Goal: Information Seeking & Learning: Learn about a topic

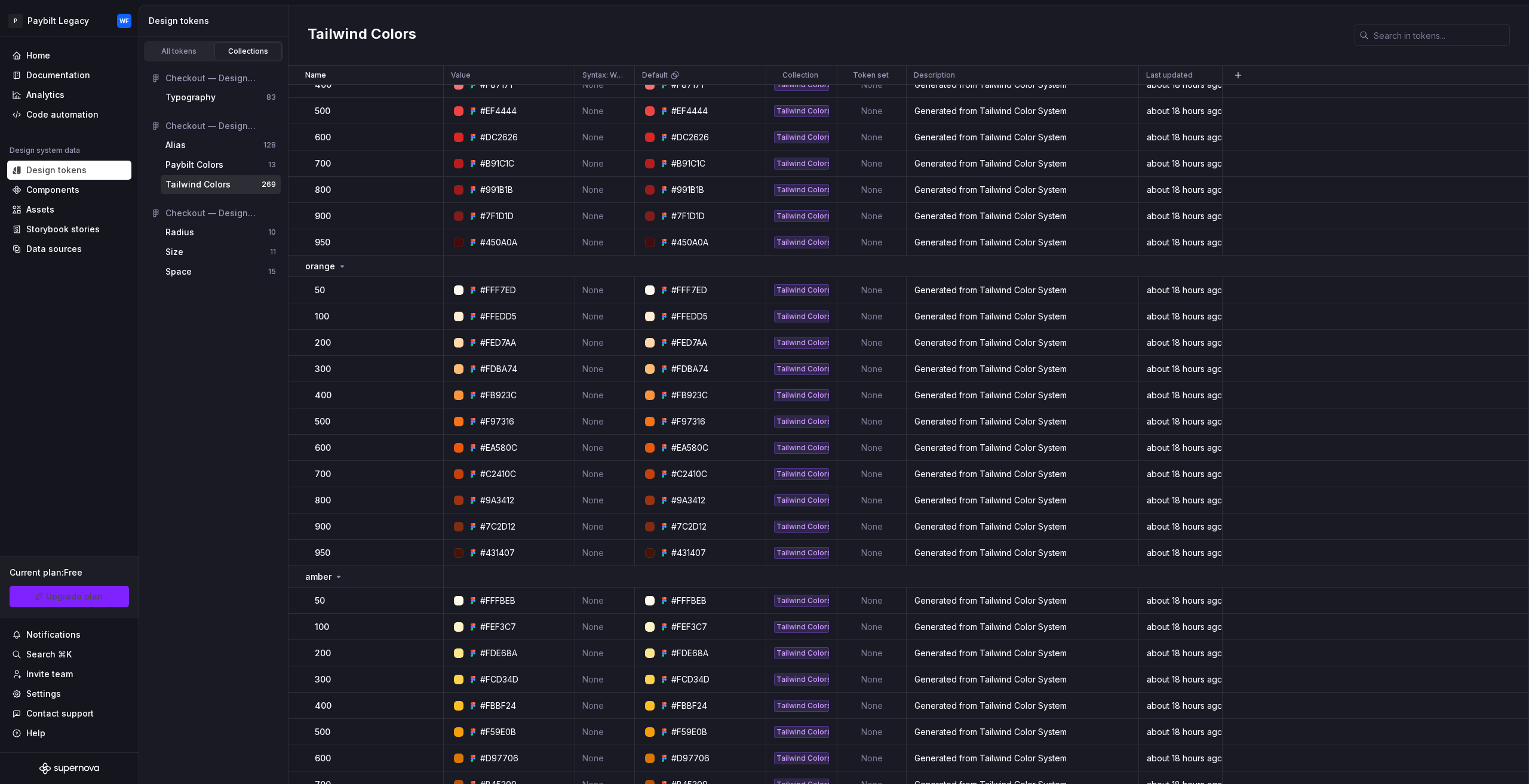
scroll to position [120, 0]
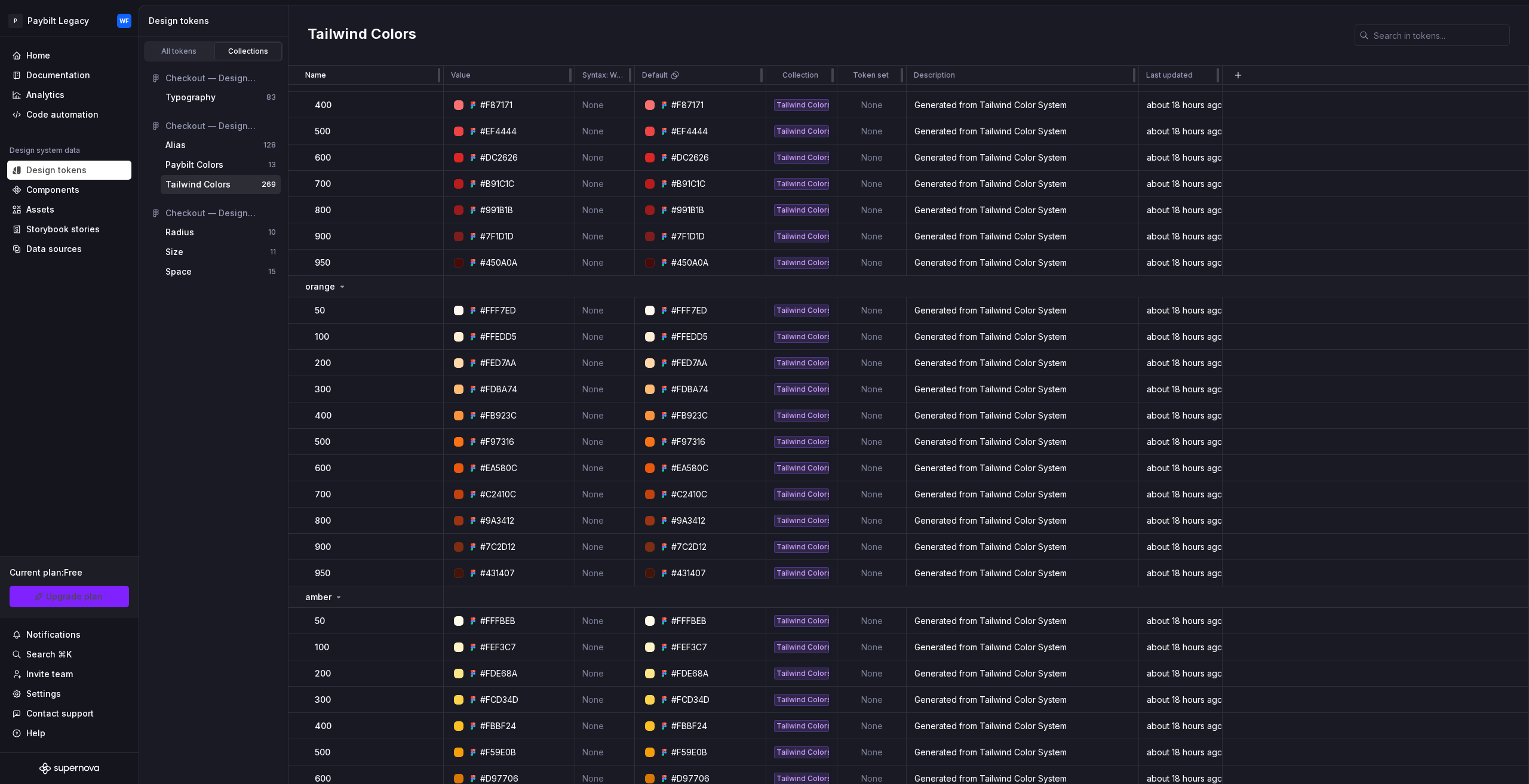
drag, startPoint x: 1192, startPoint y: 3, endPoint x: 1266, endPoint y: 82, distance: 108.2
click at [1256, 70] on tr "Name Value Syntax: Web Default Collection Token set Description Last updated" at bounding box center [909, 75] width 1240 height 19
click at [1223, 72] on th at bounding box center [1376, 75] width 306 height 19
drag, startPoint x: 1221, startPoint y: 73, endPoint x: 160, endPoint y: 101, distance: 1061.4
click at [1225, 81] on div at bounding box center [1221, 75] width 10 height 19
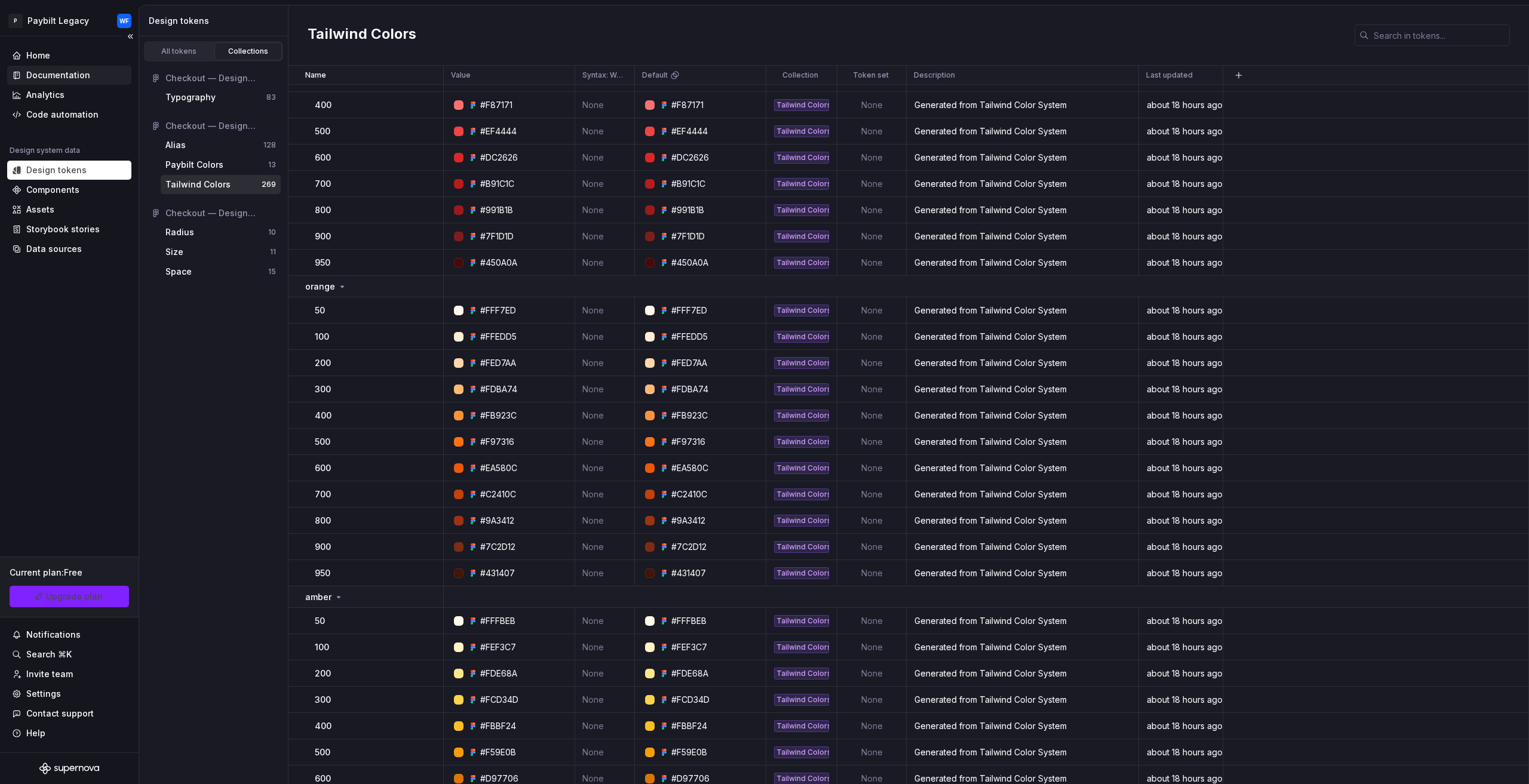
click at [55, 73] on div "Documentation" at bounding box center [58, 75] width 64 height 12
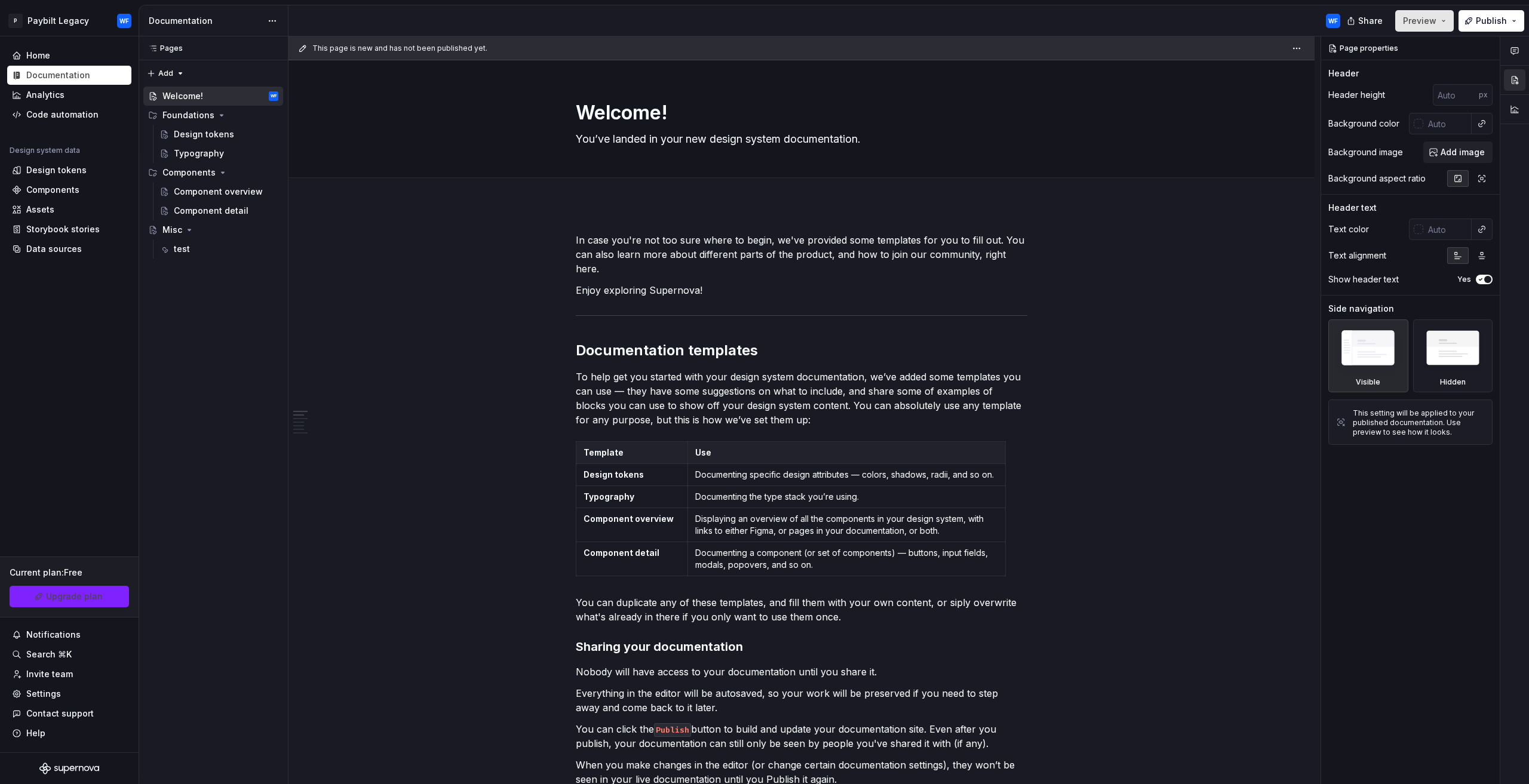
click at [1436, 23] on span "Preview" at bounding box center [1419, 21] width 33 height 12
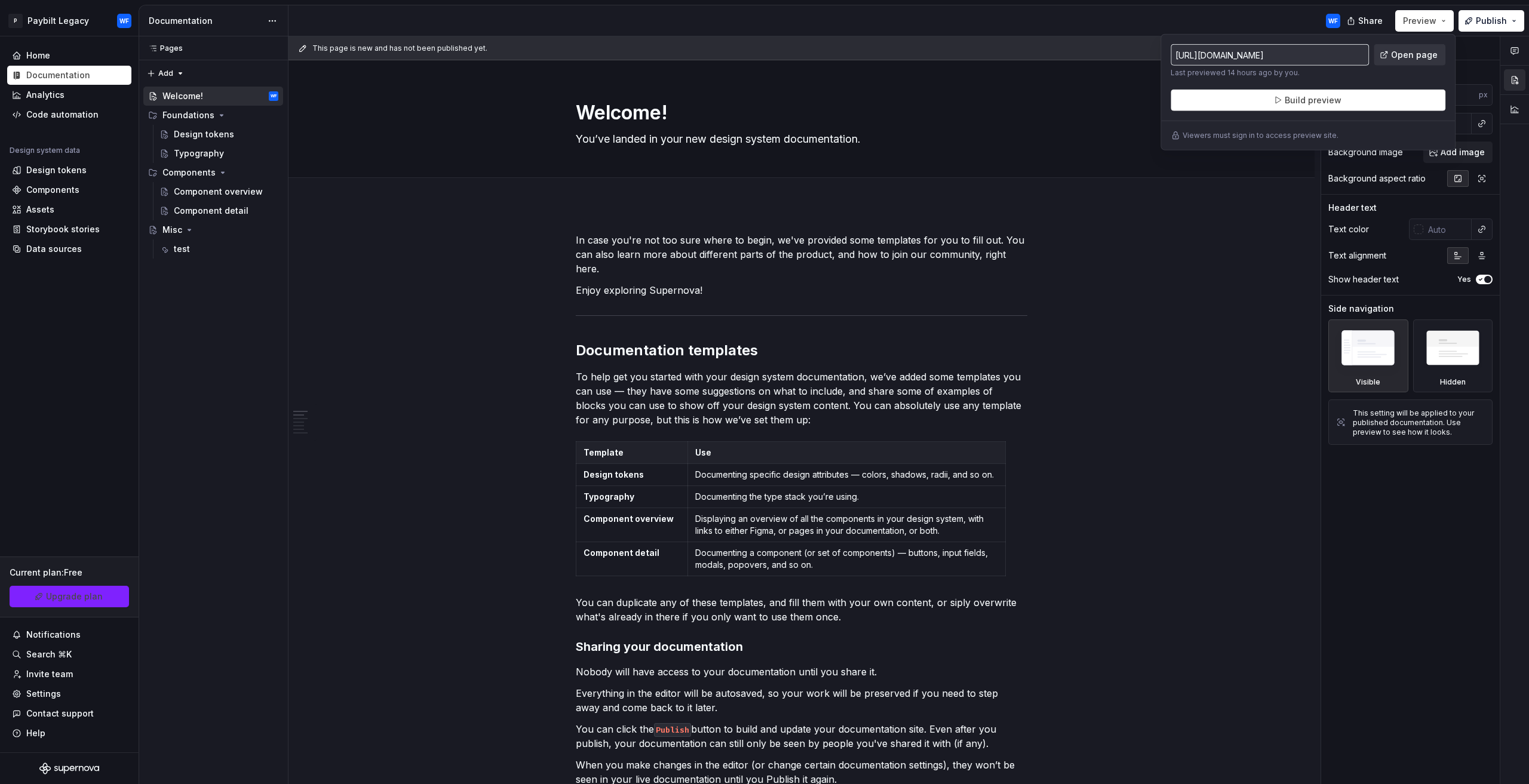
click at [1405, 58] on span "Open page" at bounding box center [1415, 55] width 47 height 12
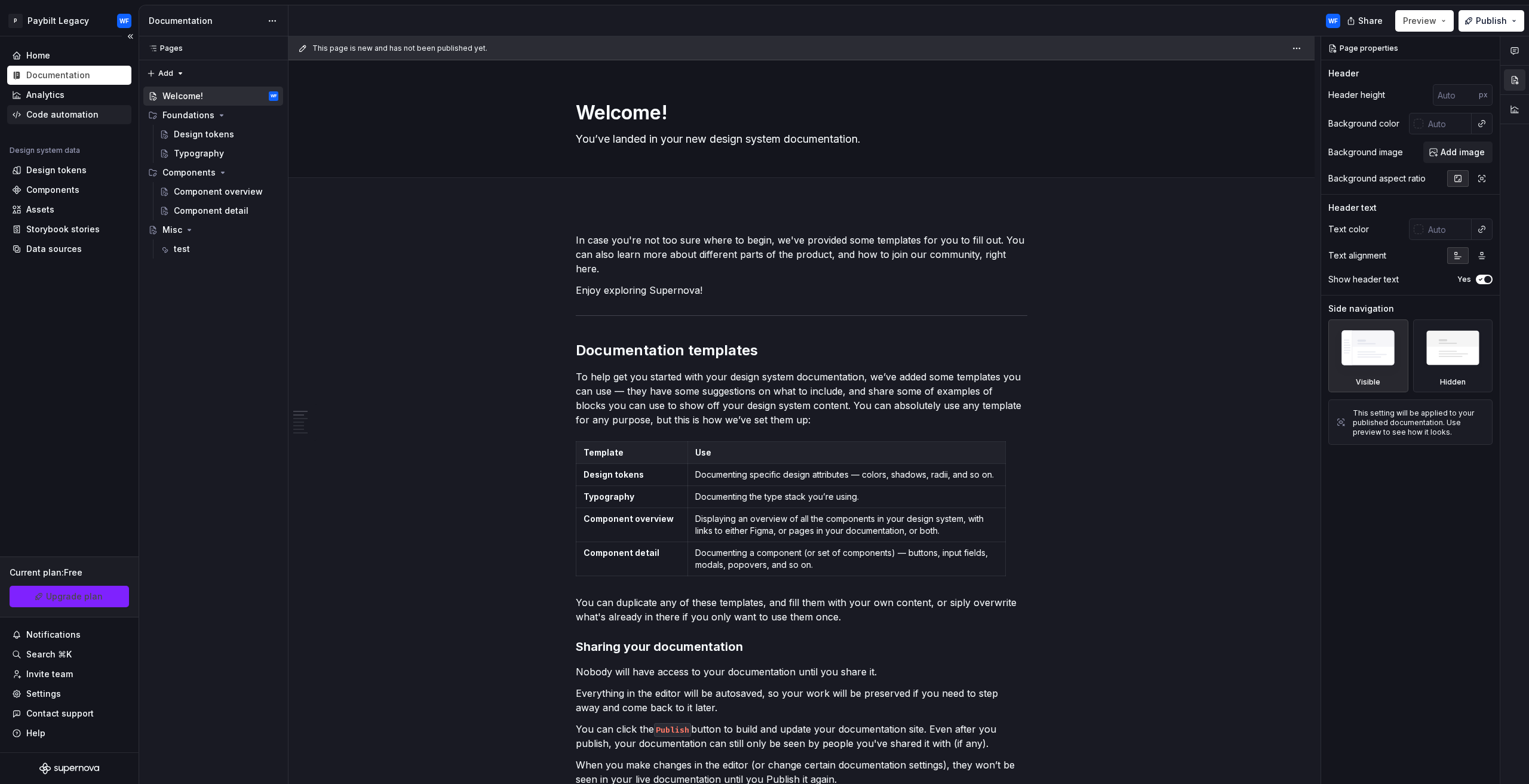
click at [44, 120] on div "Code automation" at bounding box center [62, 114] width 72 height 12
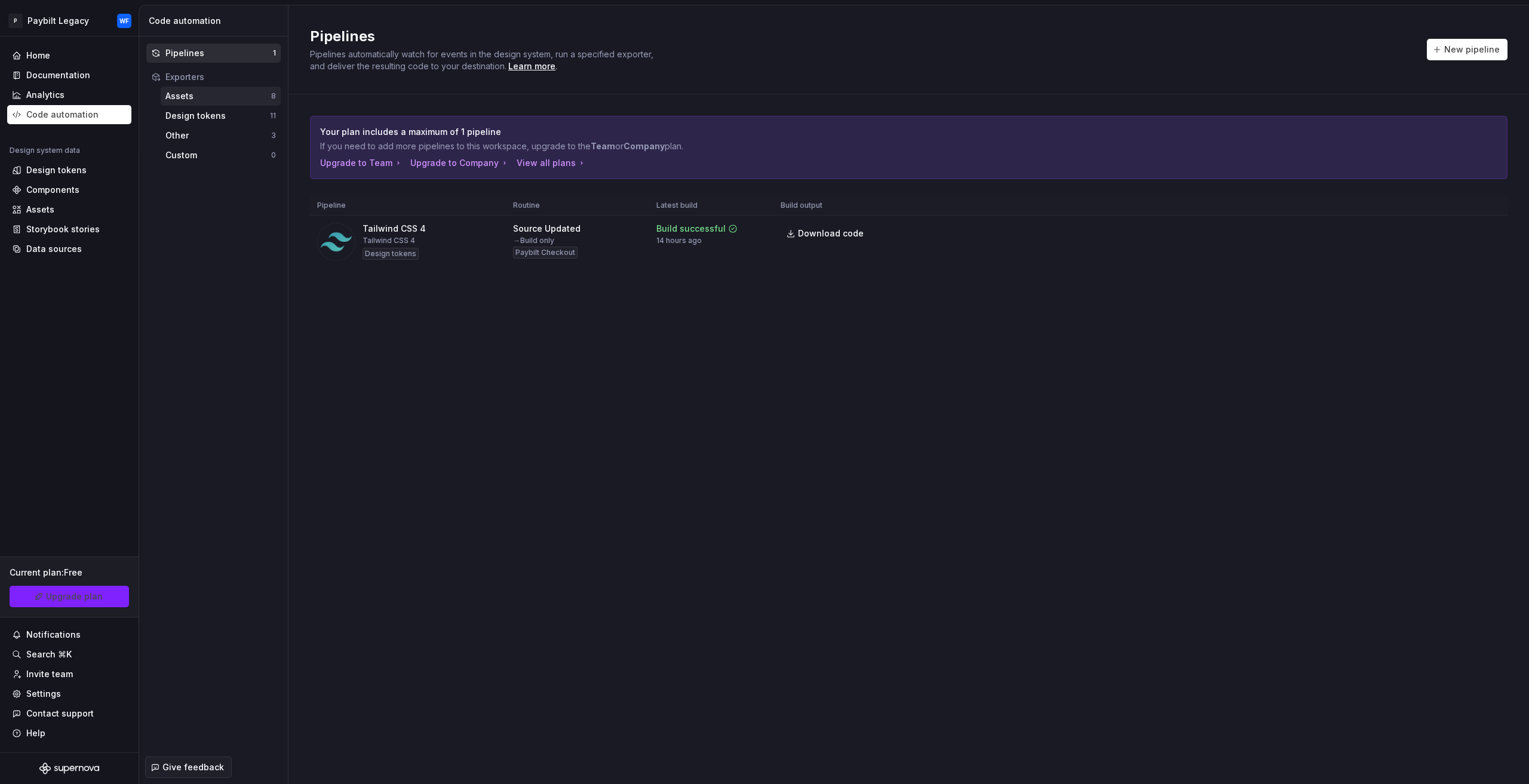
click at [194, 102] on div "Assets 8" at bounding box center [220, 96] width 120 height 19
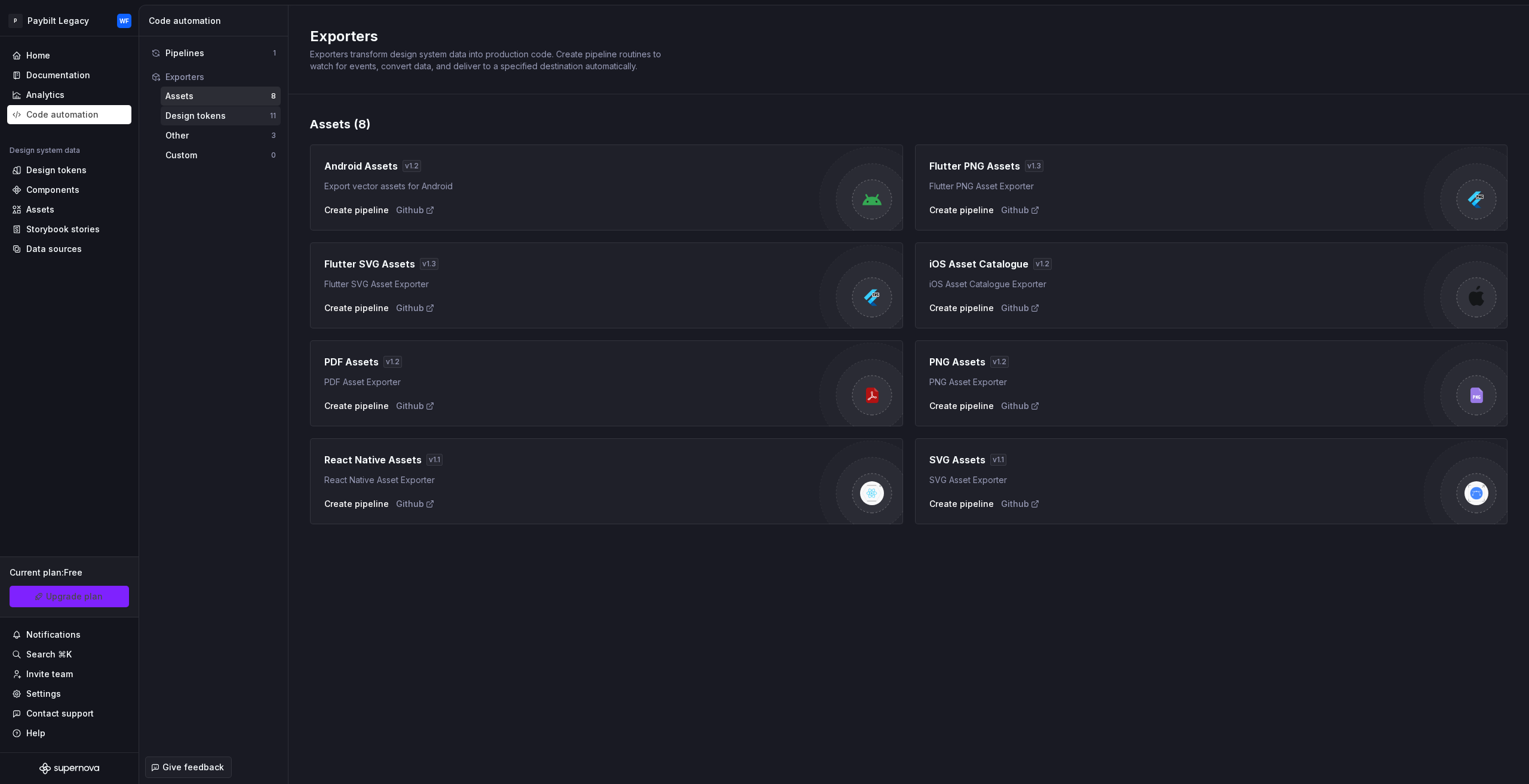
click at [189, 122] on div "Design tokens 11" at bounding box center [220, 115] width 120 height 19
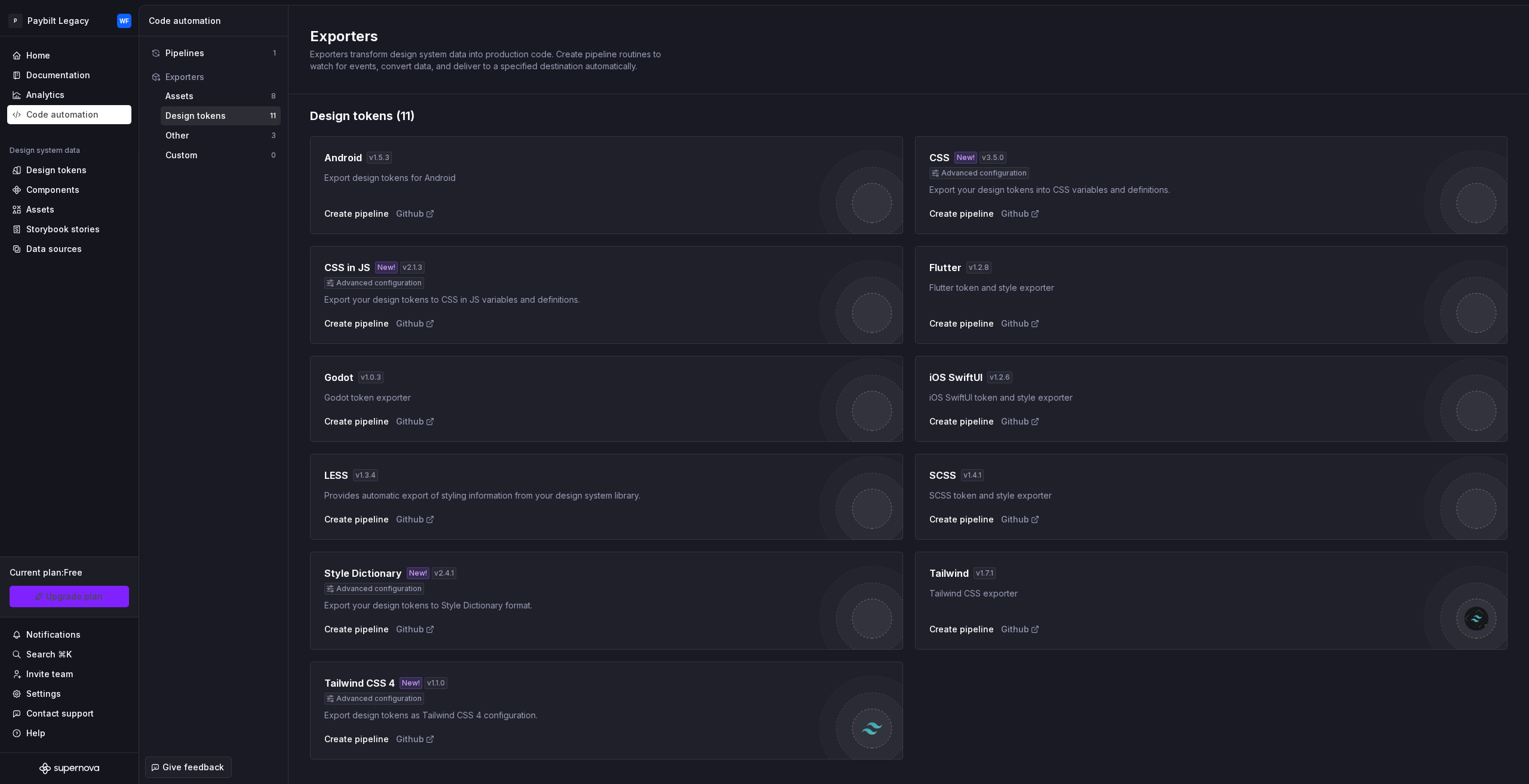
scroll to position [29, 0]
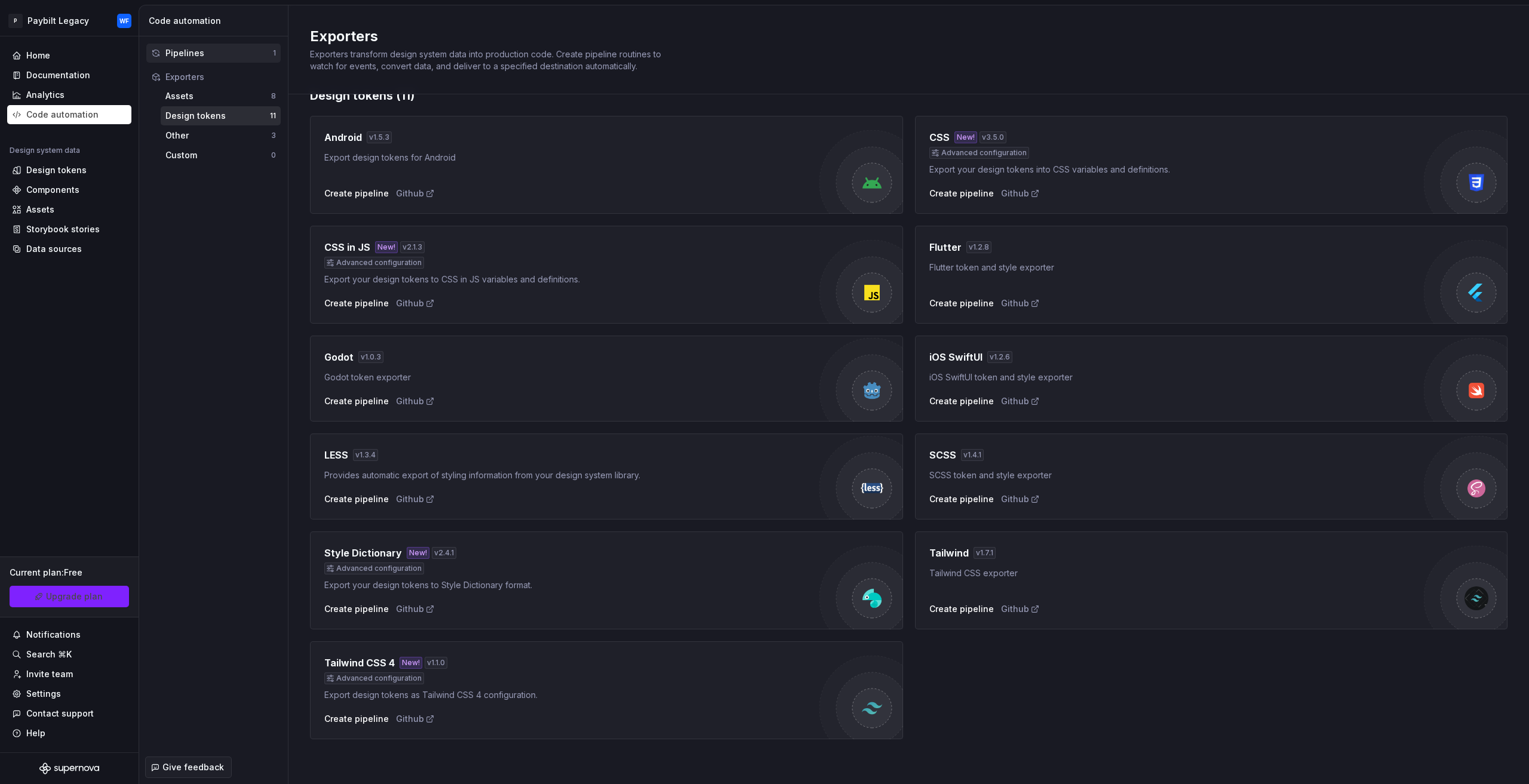
click at [192, 56] on div "Pipelines" at bounding box center [219, 53] width 107 height 12
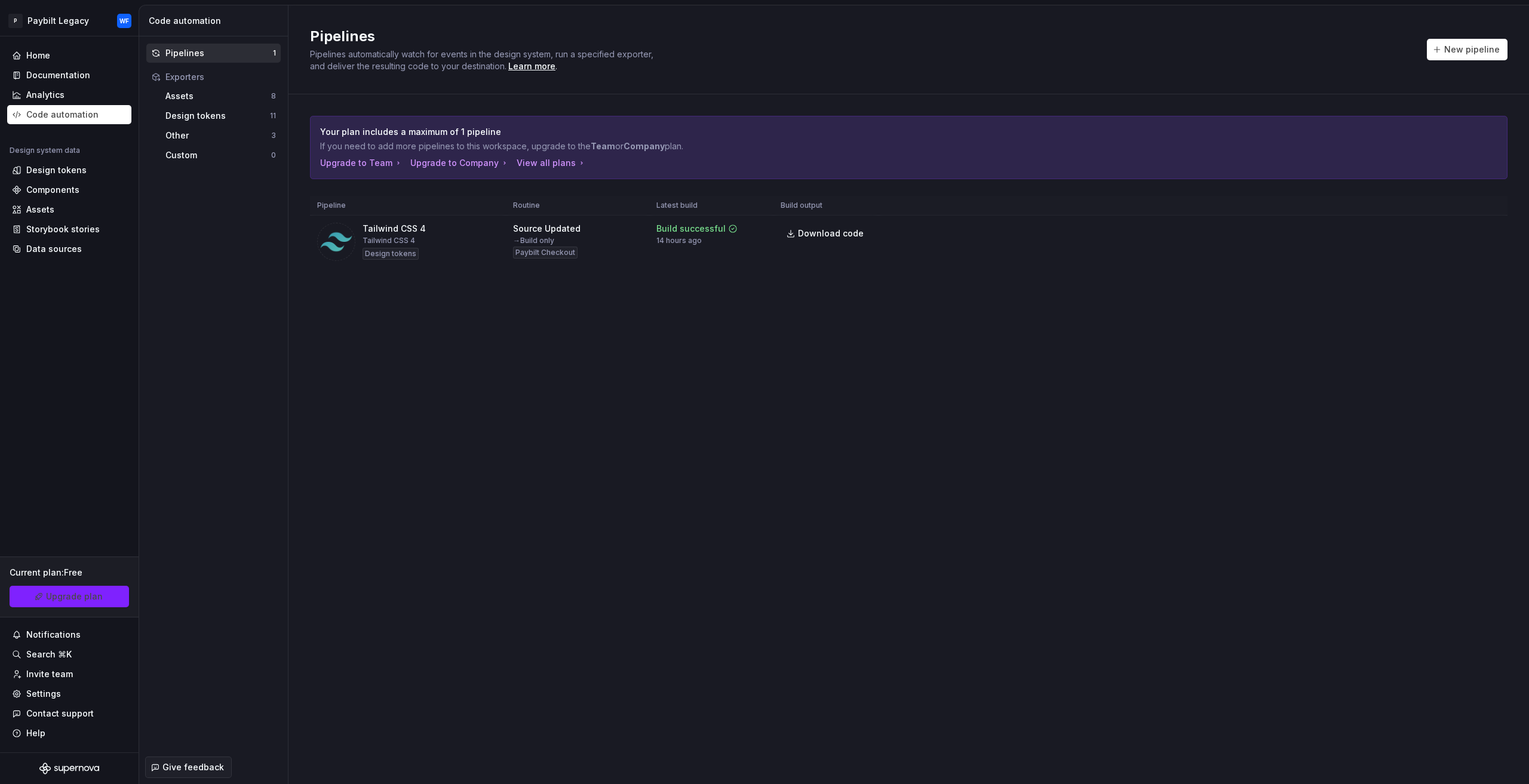
click at [1482, 232] on html "P Paybilt Legacy WF Home Documentation Analytics Code automation Design system …" at bounding box center [764, 392] width 1529 height 784
click at [1458, 235] on html "P Paybilt Legacy WF Home Documentation Analytics Code automation Design system …" at bounding box center [764, 392] width 1529 height 784
click at [1455, 229] on span "Run" at bounding box center [1458, 231] width 16 height 12
click at [1446, 760] on span "Download code" at bounding box center [1457, 758] width 56 height 10
click at [38, 171] on div "Design tokens" at bounding box center [56, 170] width 60 height 12
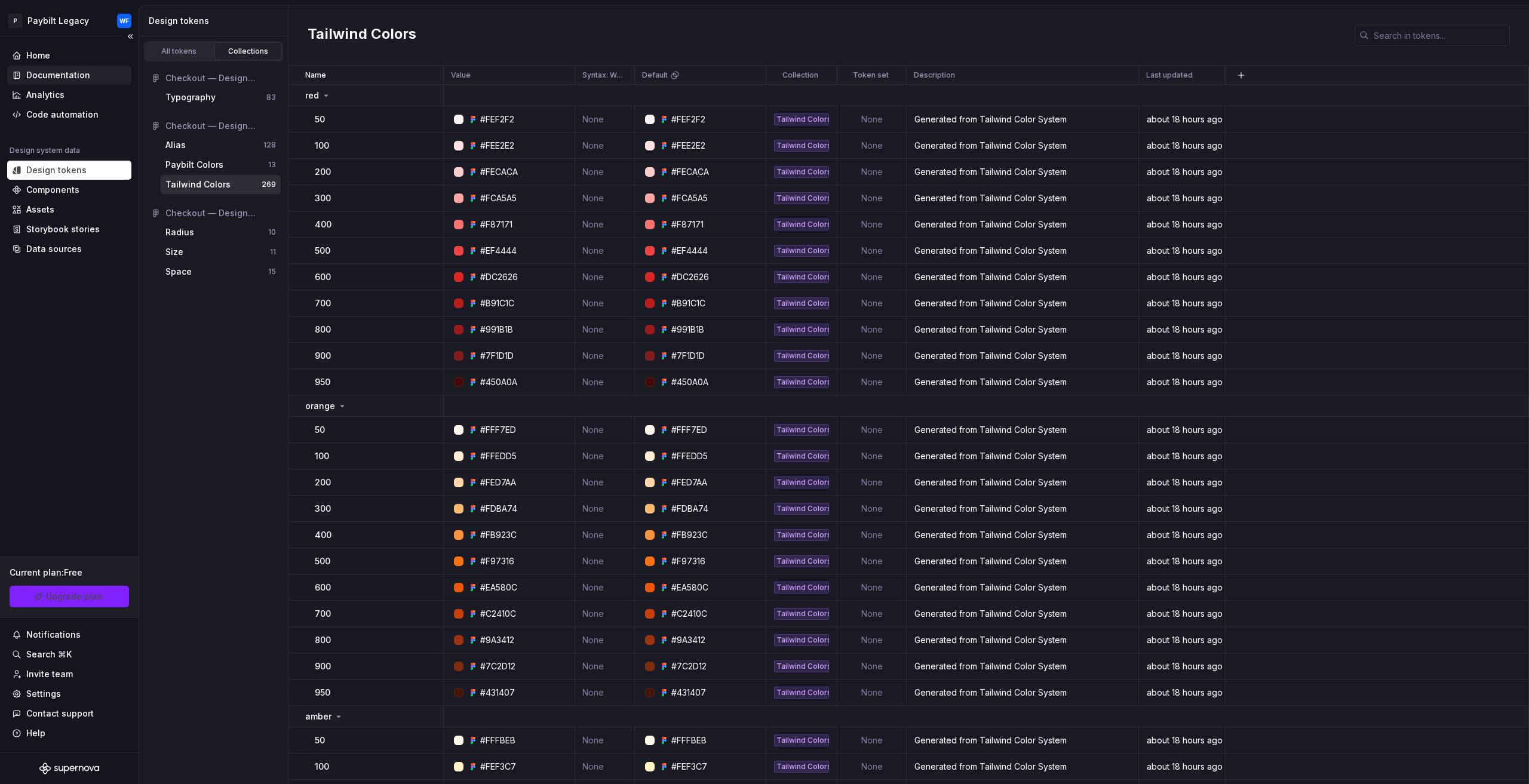
click at [55, 71] on div "Documentation" at bounding box center [58, 75] width 64 height 12
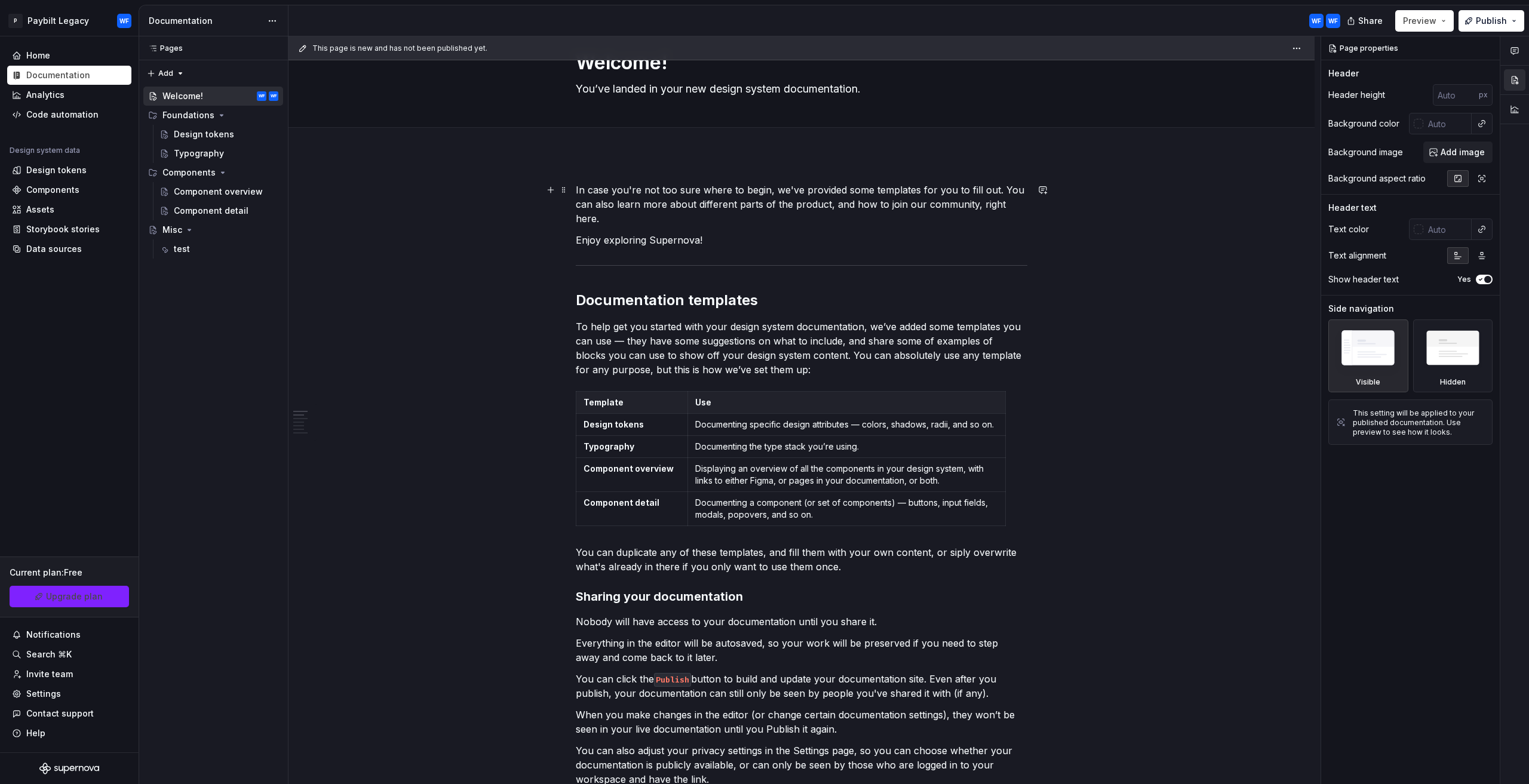
scroll to position [60, 0]
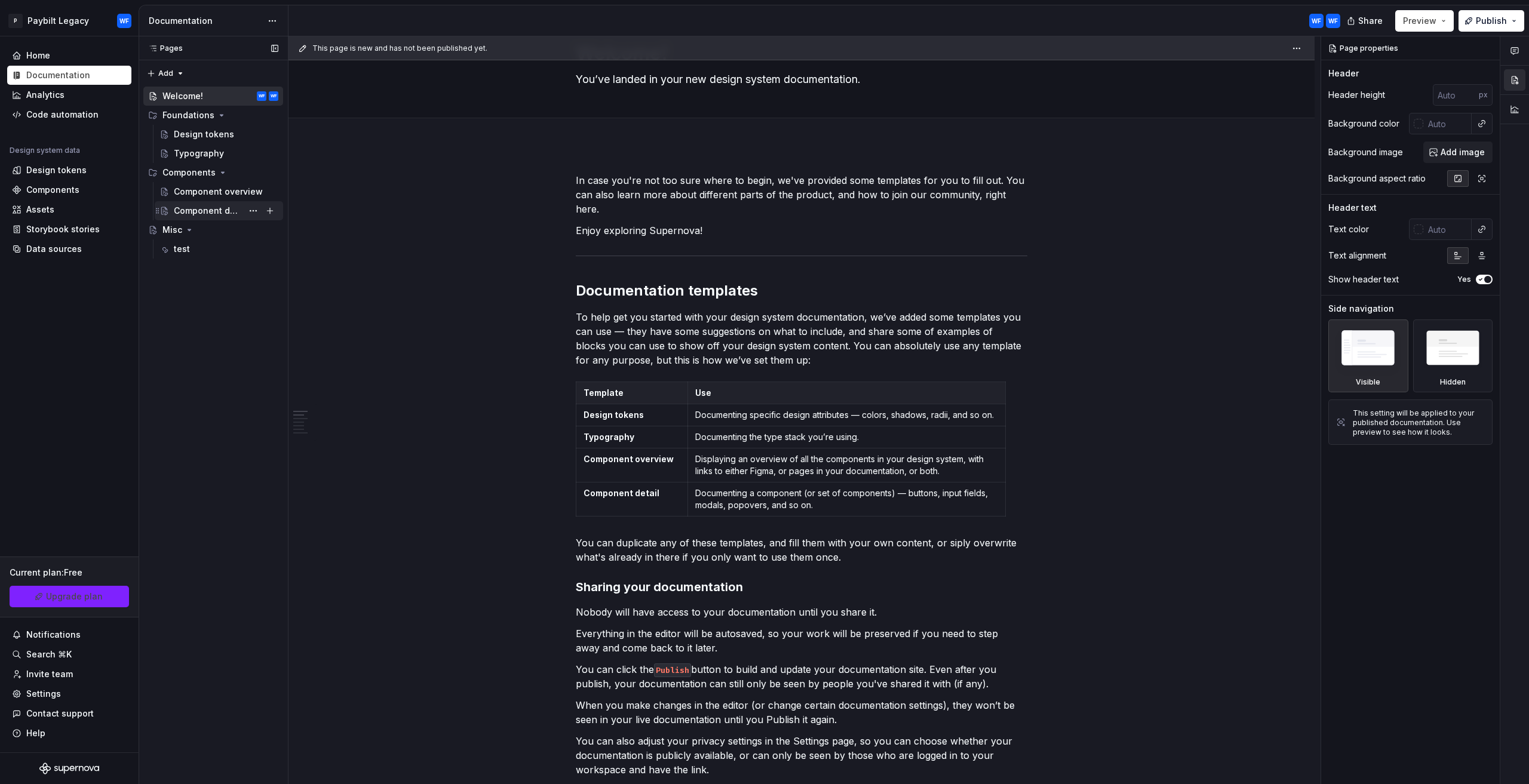
click at [174, 208] on div "Component detail" at bounding box center [208, 211] width 69 height 12
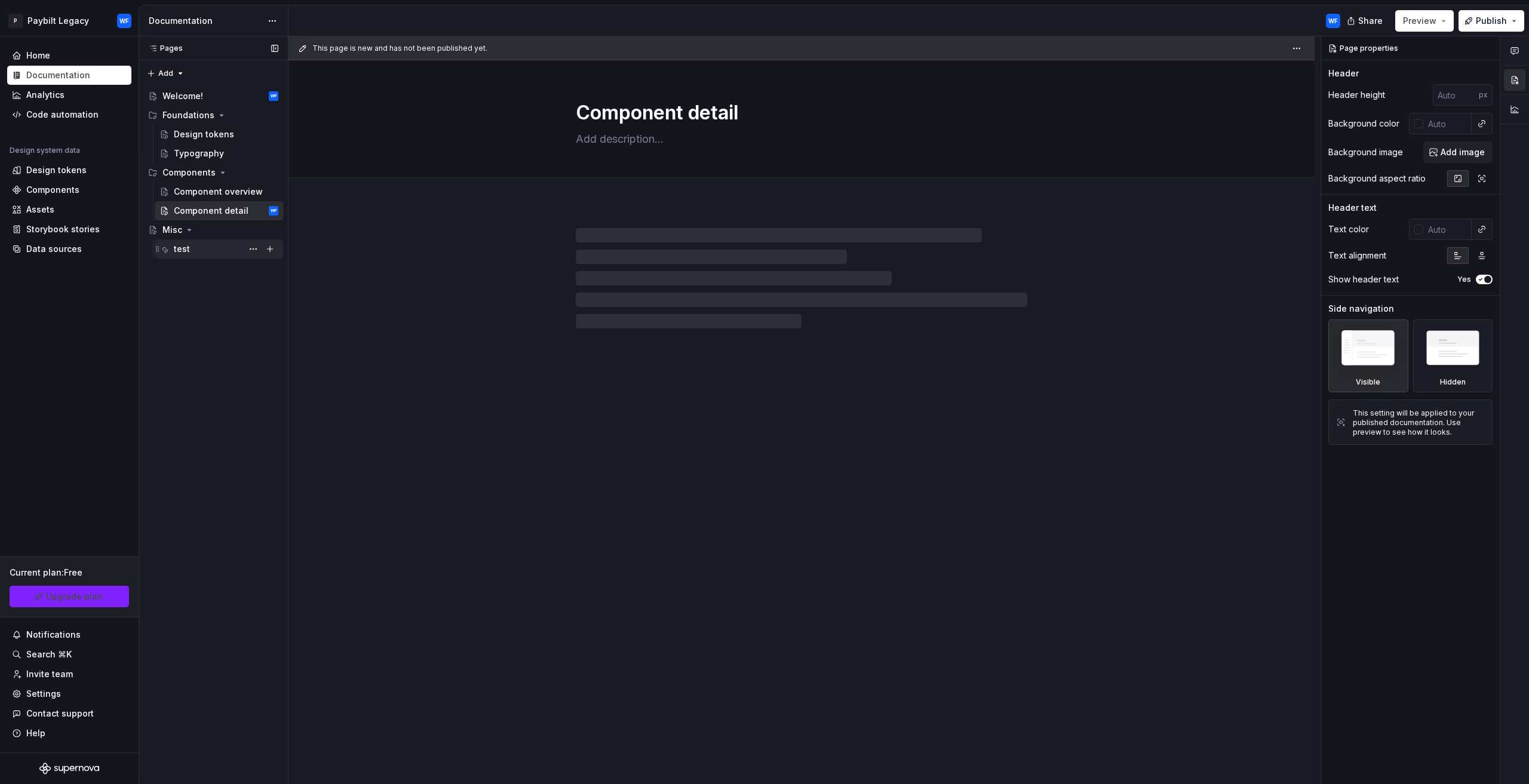
click at [204, 252] on div "test" at bounding box center [226, 249] width 105 height 17
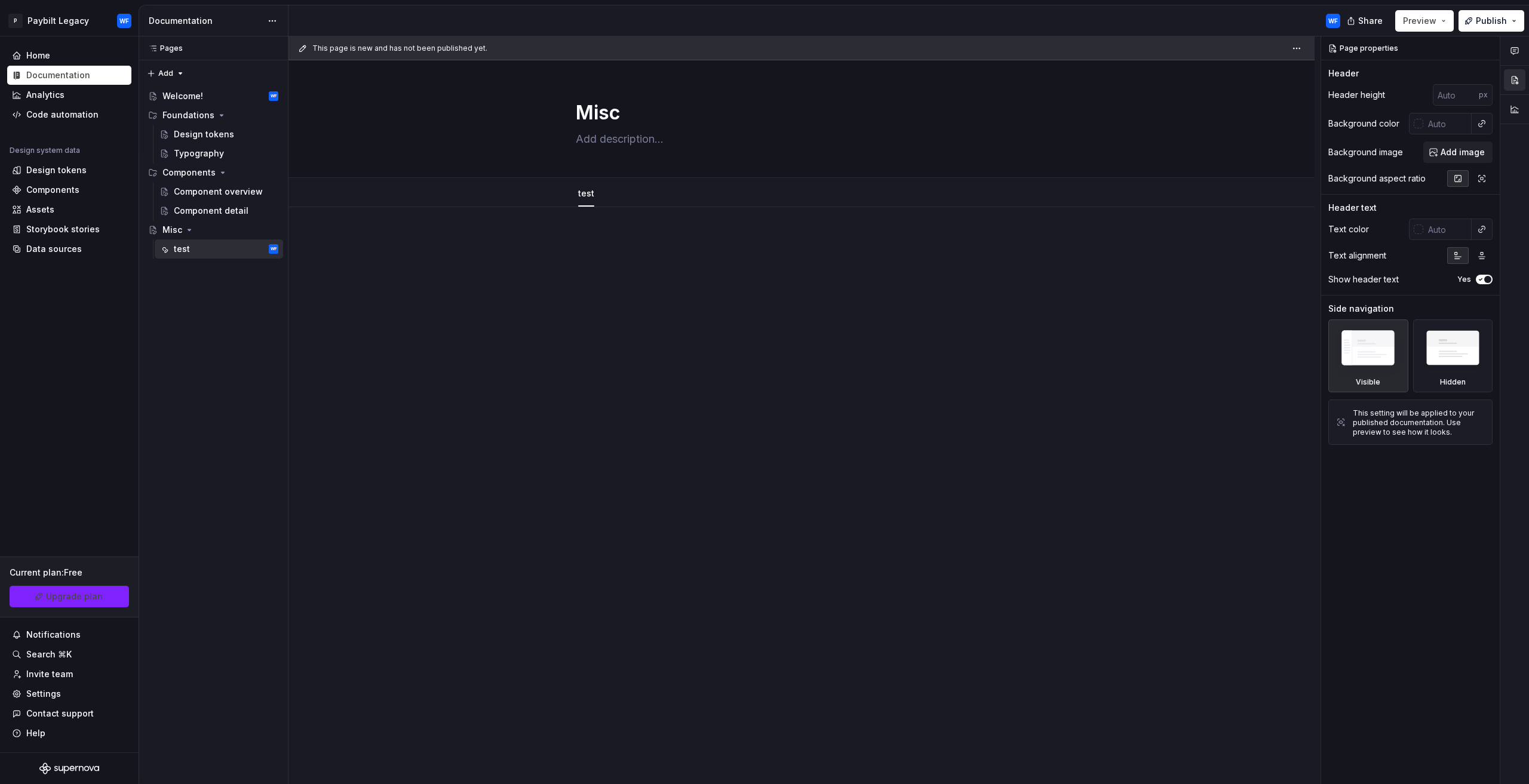
drag, startPoint x: 697, startPoint y: 263, endPoint x: 691, endPoint y: 256, distance: 9.2
click at [695, 263] on div at bounding box center [801, 259] width 451 height 46
click at [1236, 399] on div at bounding box center [802, 369] width 1026 height 324
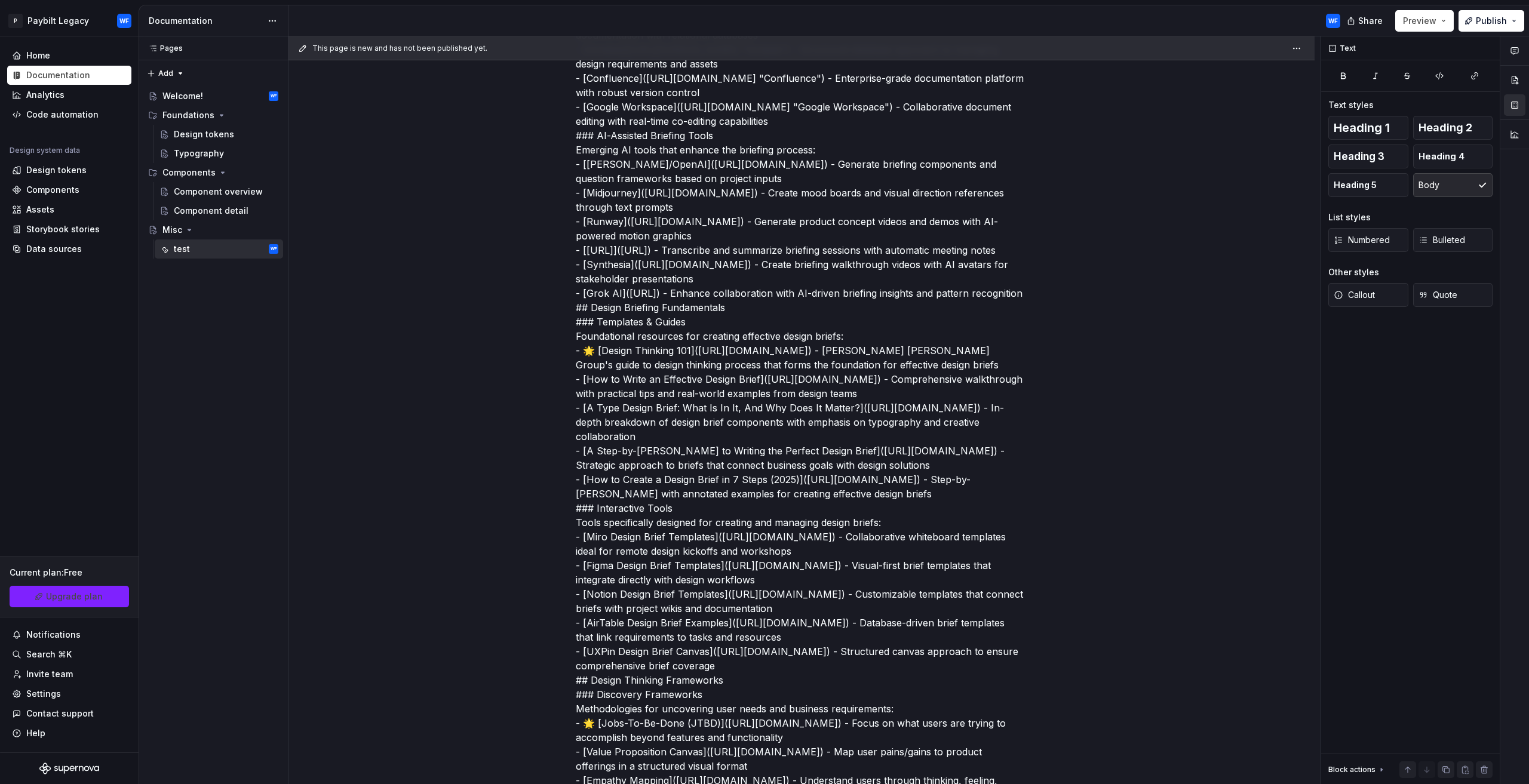
scroll to position [776, 0]
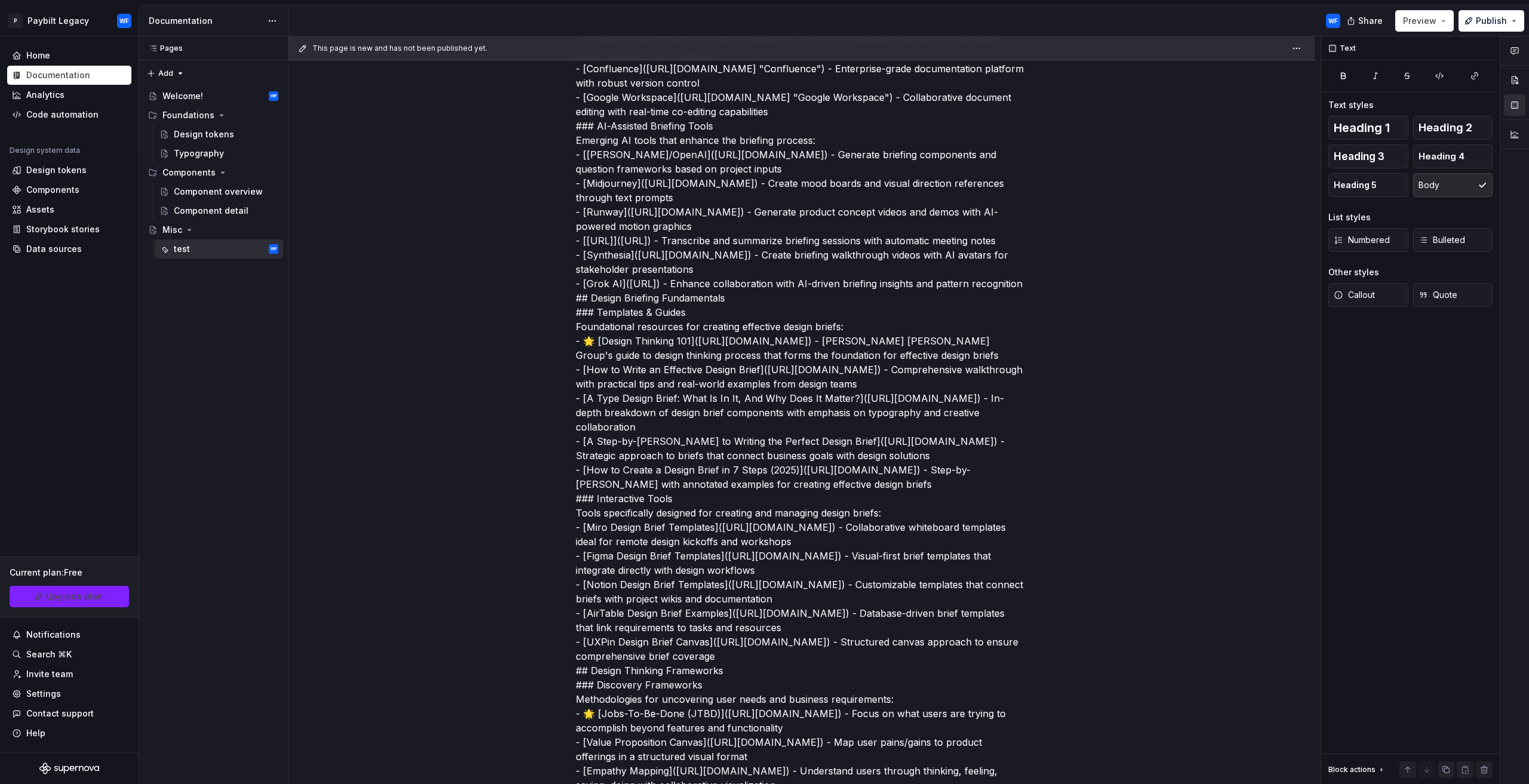
click at [1098, 480] on div "This page is new and has not been published yet. Misc Edit header test # Introd…" at bounding box center [804, 410] width 1032 height 748
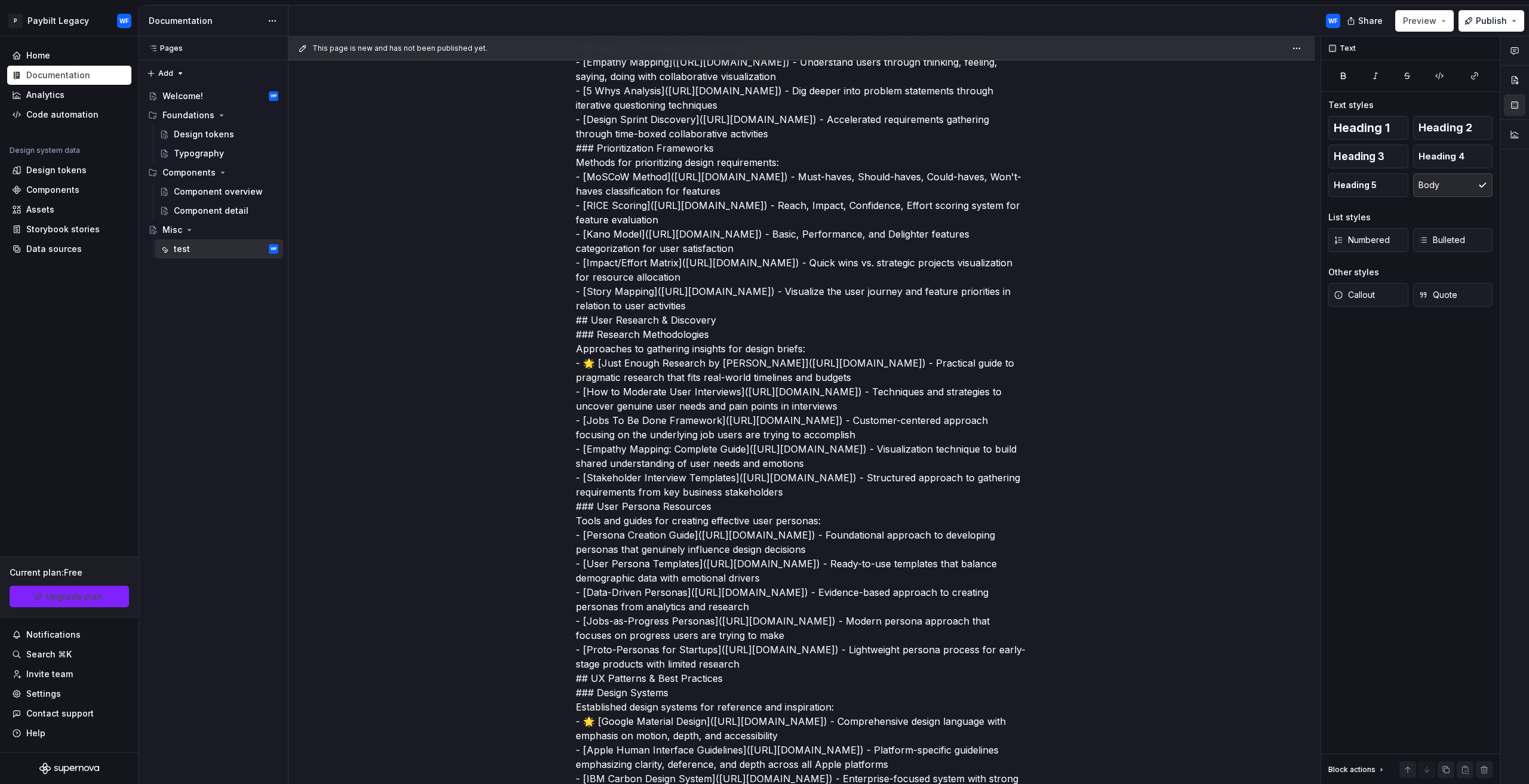
scroll to position [0, 0]
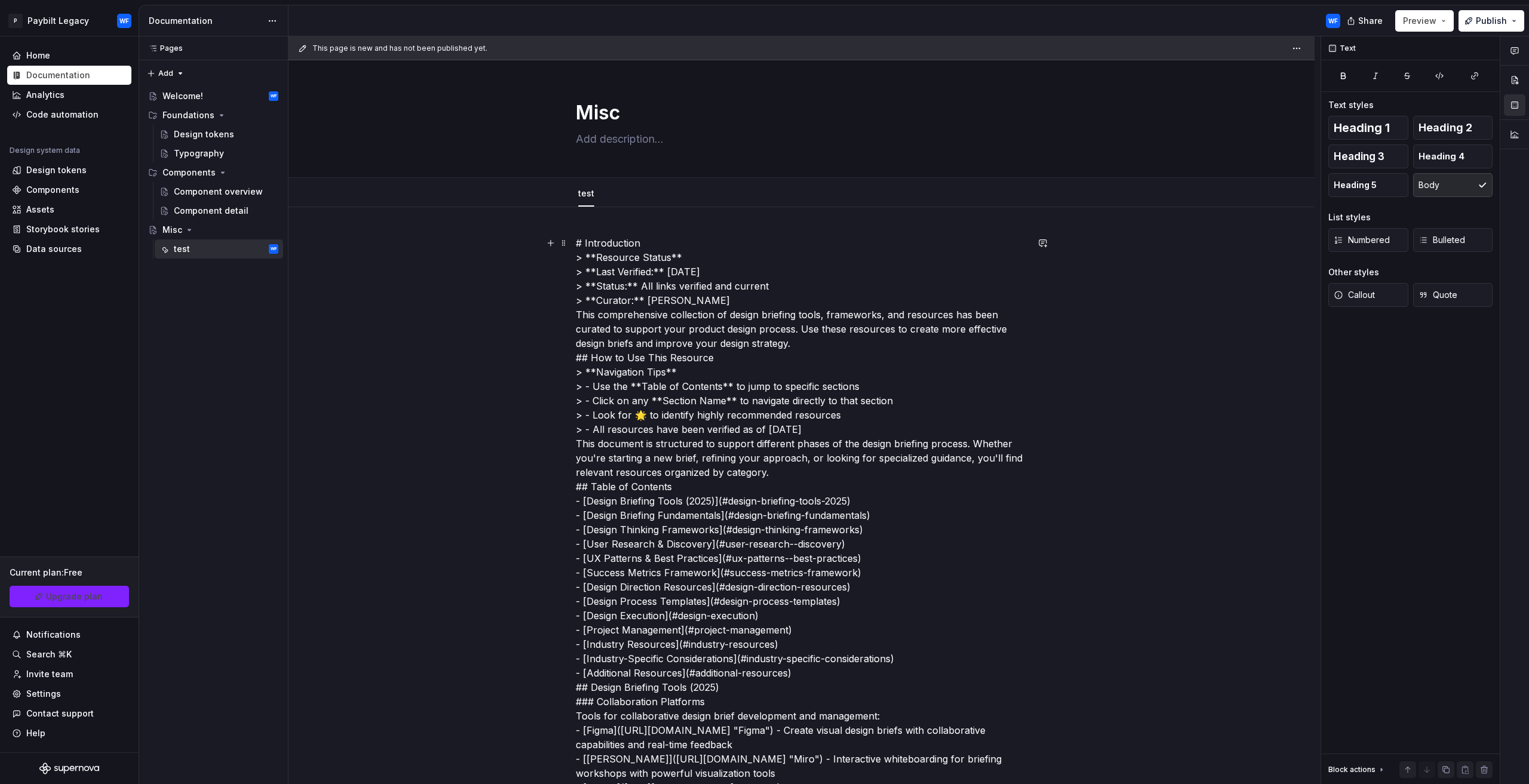
drag, startPoint x: 957, startPoint y: 452, endPoint x: 844, endPoint y: 344, distance: 156.3
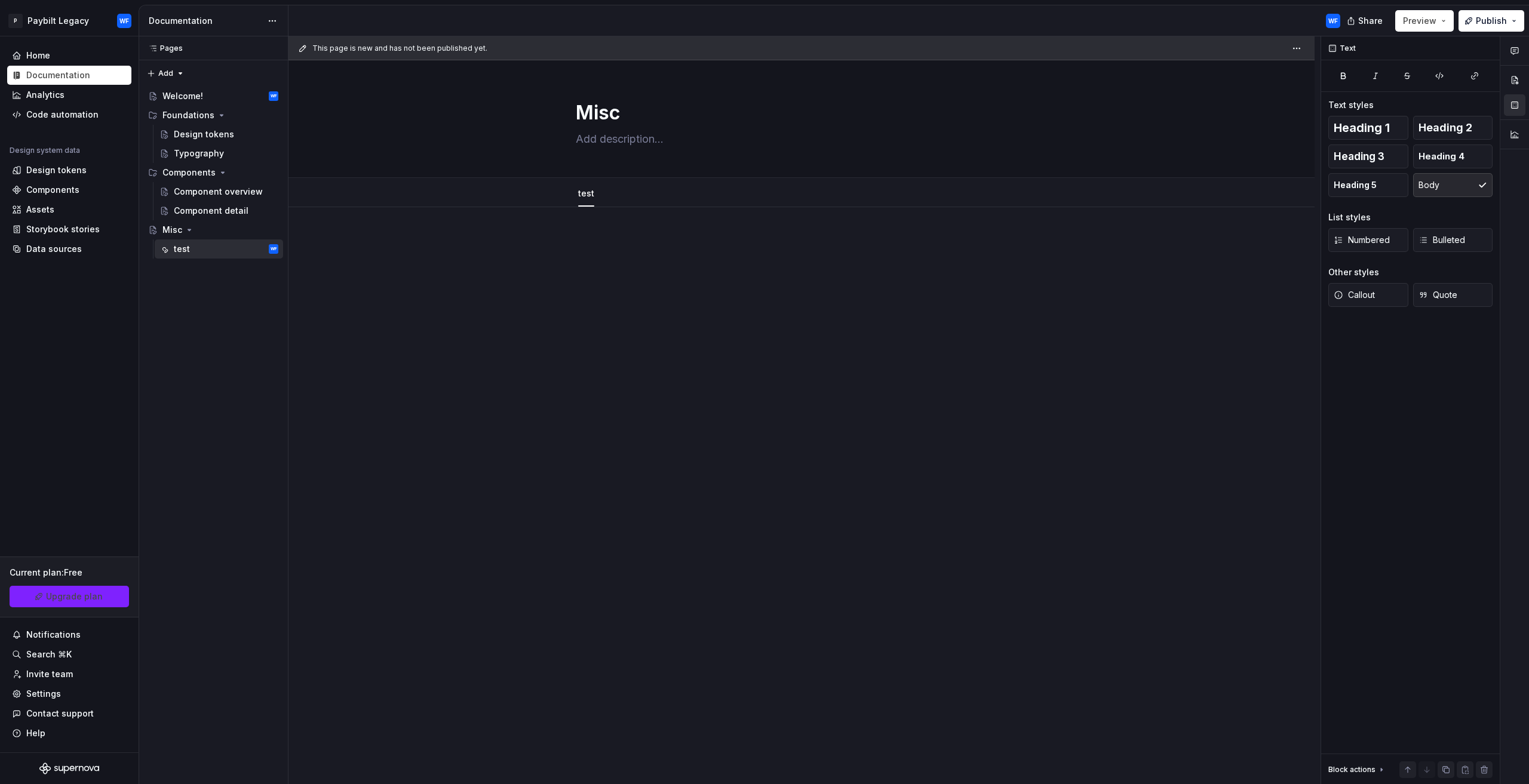
click at [1106, 322] on div at bounding box center [802, 369] width 1026 height 324
drag, startPoint x: 1111, startPoint y: 326, endPoint x: 1118, endPoint y: 248, distance: 78.3
click at [1118, 159] on div "This page is new and has not been published yet. Misc Edit header test" at bounding box center [804, 410] width 1032 height 748
drag, startPoint x: 1150, startPoint y: 239, endPoint x: 1159, endPoint y: 307, distance: 68.6
click at [1150, 242] on div "This page is new and has not been published yet. Misc Edit header test" at bounding box center [804, 410] width 1032 height 748
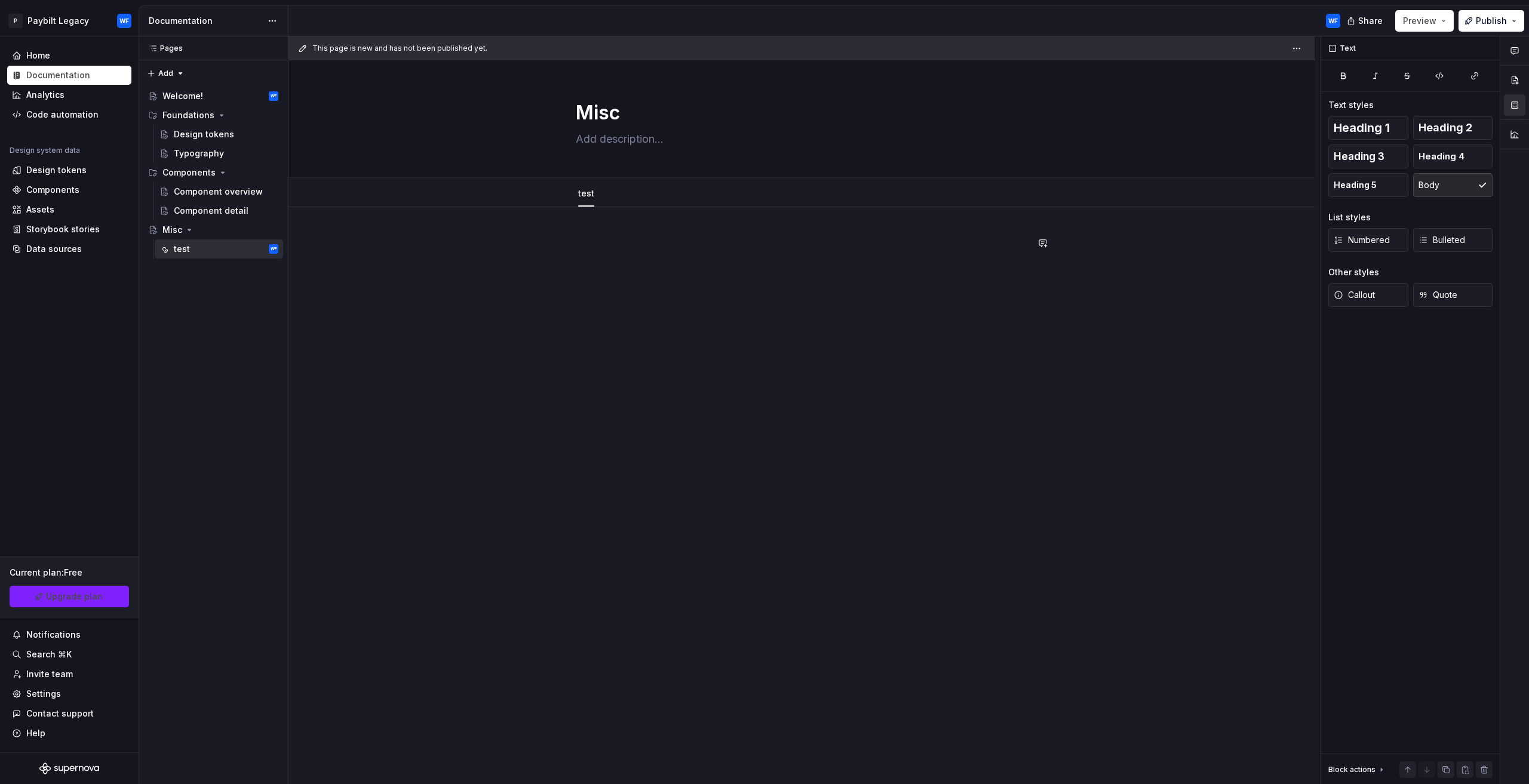
click at [620, 267] on div at bounding box center [801, 259] width 451 height 46
click at [631, 250] on div at bounding box center [801, 259] width 451 height 46
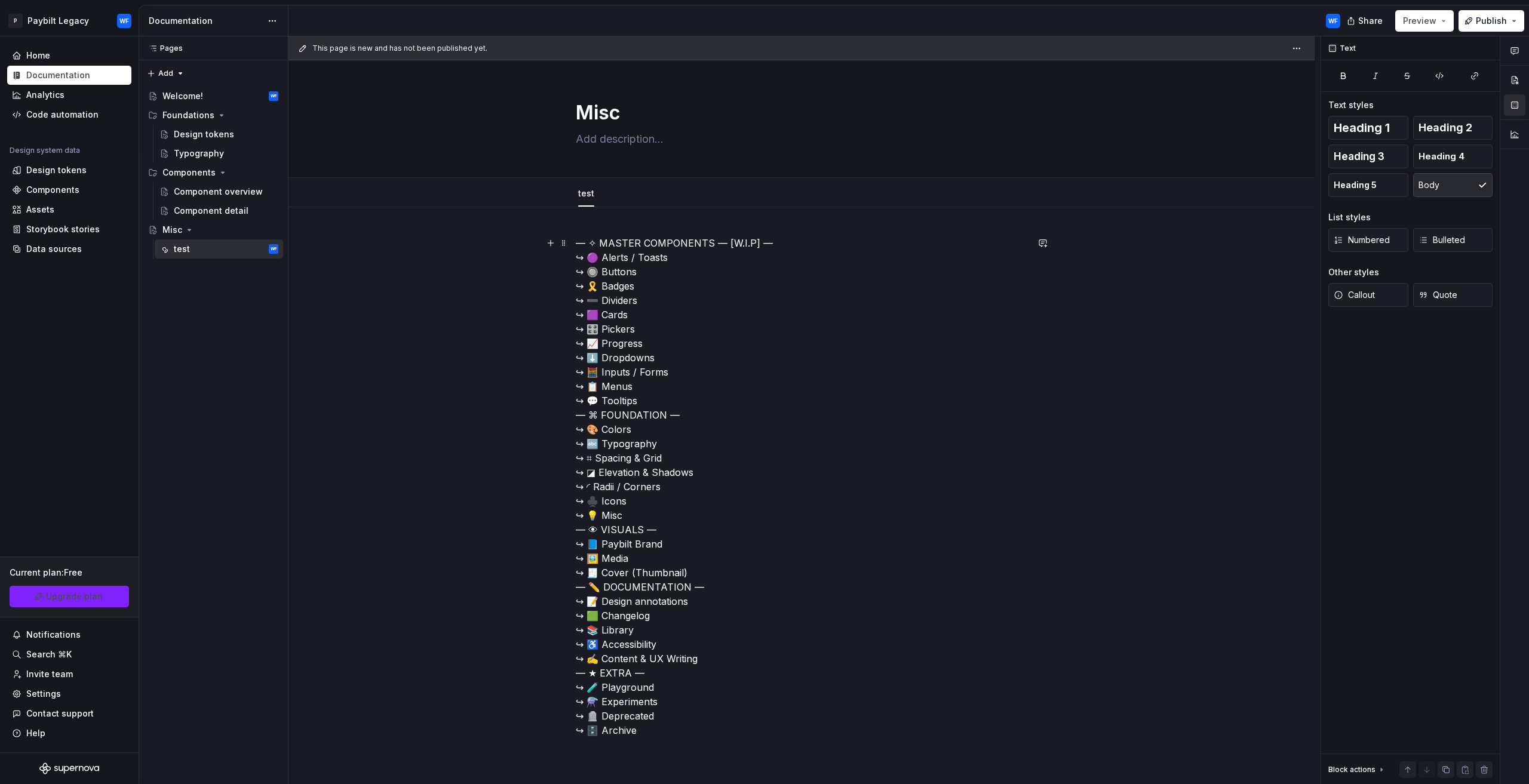
click at [756, 309] on p "— ✧ MASTER COMPONENTS — [W.I.P] — ↪ 🟣 Alerts / Toasts ↪ 🔘 Buttons ↪ 🎗️ Badges ↪…" at bounding box center [801, 486] width 451 height 501
click at [661, 394] on p "— ✧ MASTER COMPONENTS — [W.I.P] — ↪ 🟣 Alerts / Toasts ↪ 🔘 Buttons ↪ 🎗️ Badges ↪…" at bounding box center [801, 486] width 451 height 501
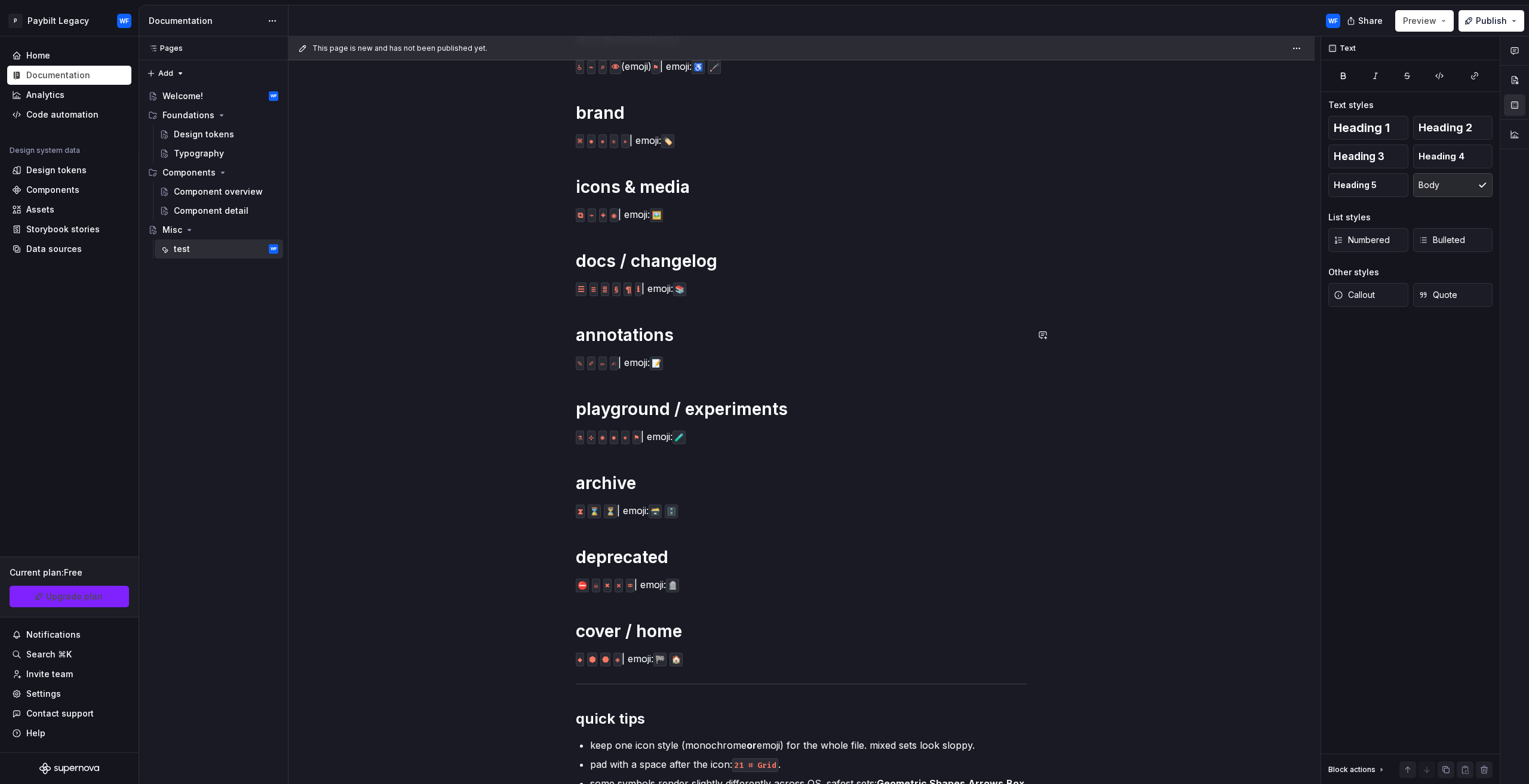
scroll to position [1943, 0]
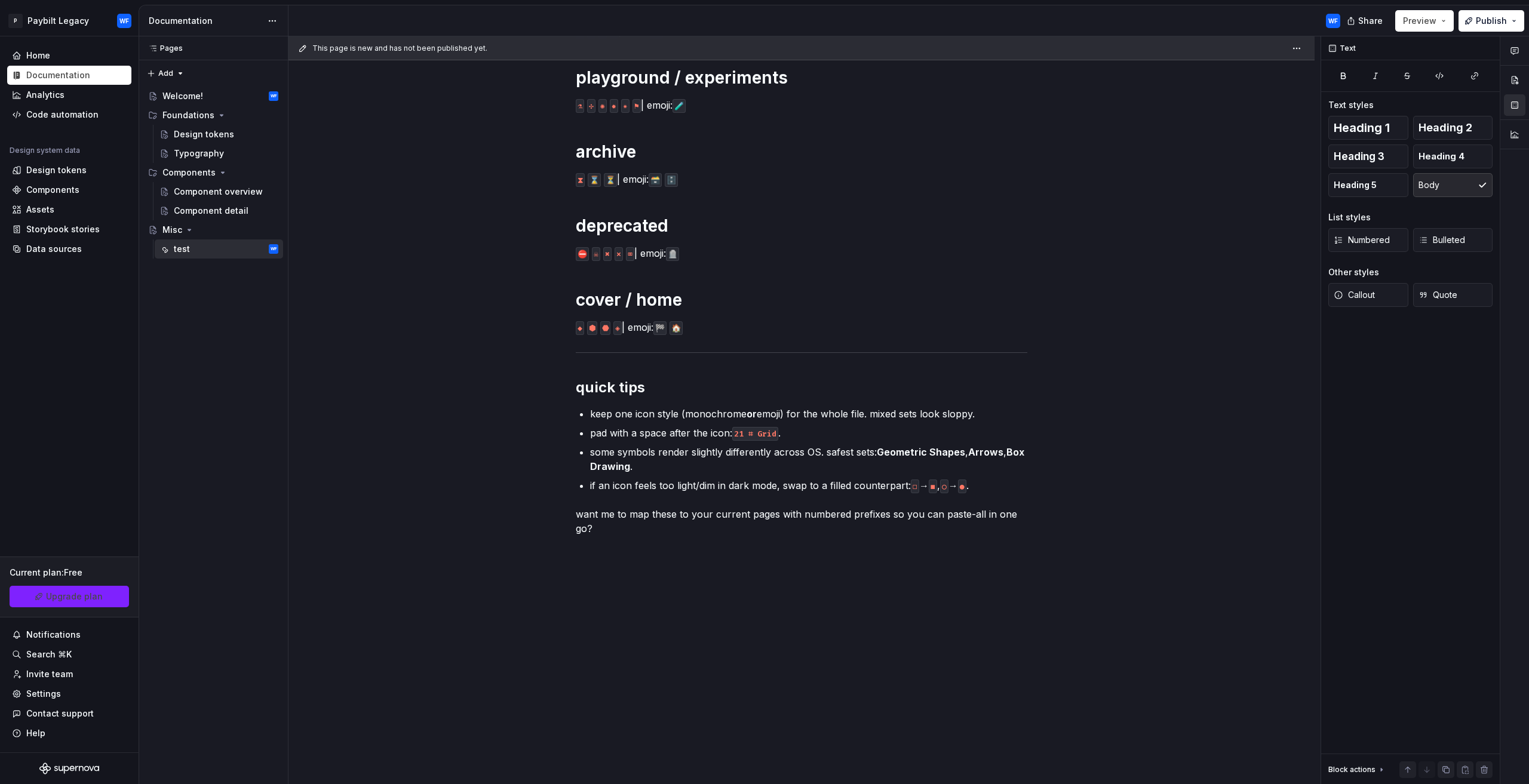
drag, startPoint x: 961, startPoint y: 559, endPoint x: 952, endPoint y: 614, distance: 55.7
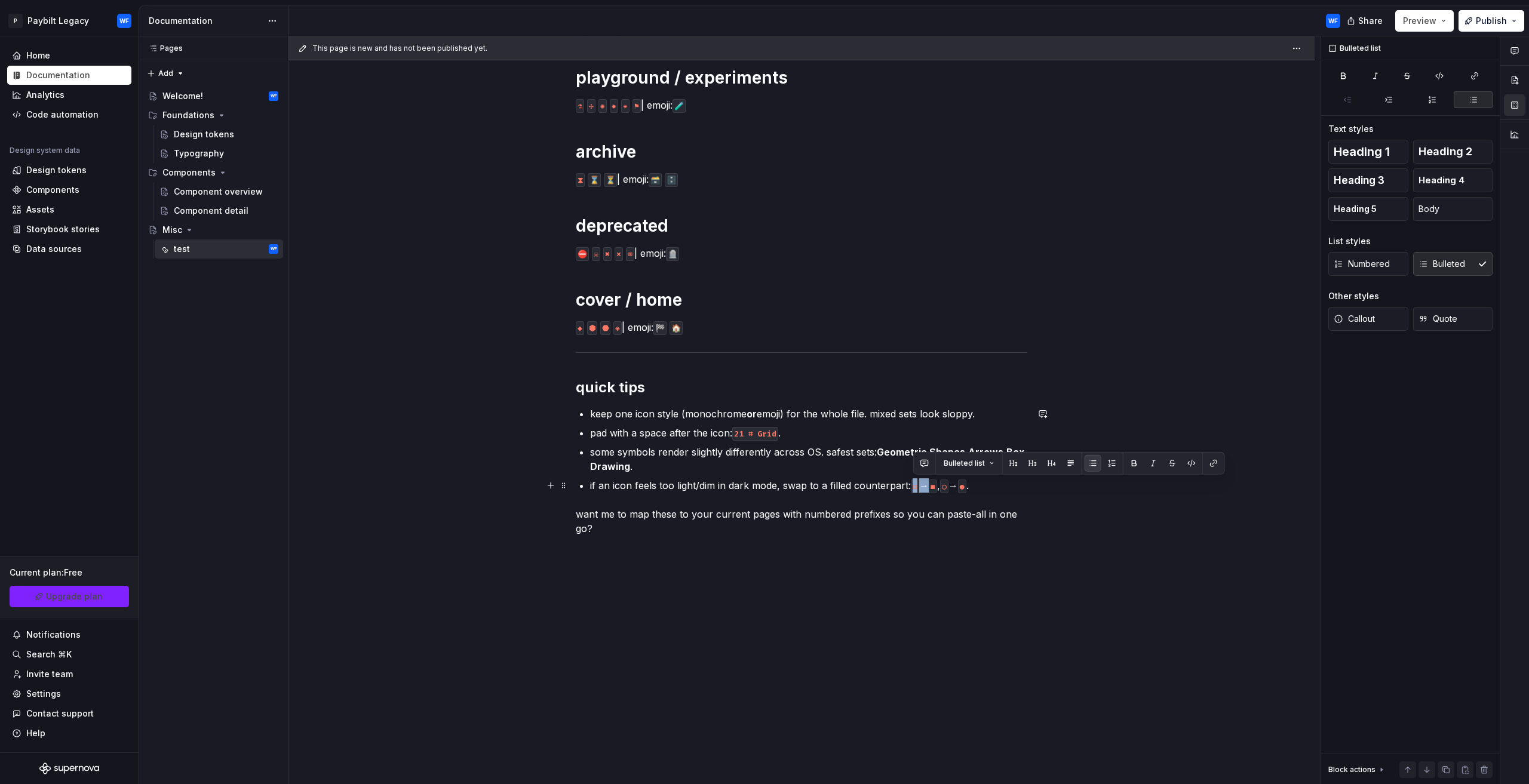
drag, startPoint x: 924, startPoint y: 486, endPoint x: 877, endPoint y: 463, distance: 52.3
click at [911, 483] on p "if an icon feels too light/dim in dark mode, swap to a filled counterpart: ◻ → …" at bounding box center [808, 486] width 437 height 14
click at [796, 435] on p "pad with a space after the icon: 21 ⌗ Grid ." at bounding box center [808, 433] width 437 height 14
drag, startPoint x: 806, startPoint y: 426, endPoint x: 723, endPoint y: 428, distance: 83.0
click at [723, 428] on p "pad with a space after the icon: 21 ⌗ Grid ." at bounding box center [808, 433] width 437 height 14
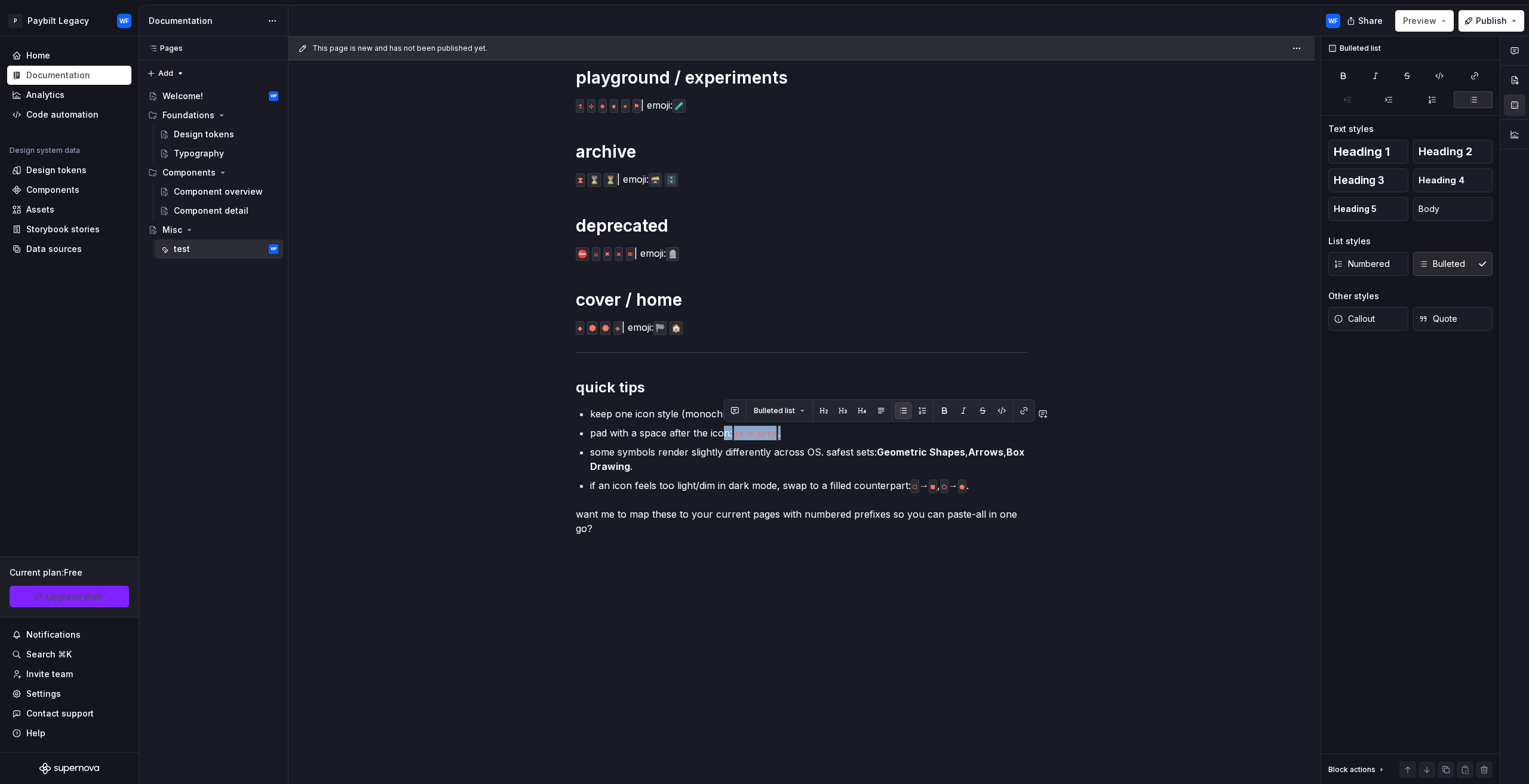
copy p "n: 21 ⌗ Grid ."
click at [775, 438] on code "21 ⌗ Grid" at bounding box center [755, 434] width 46 height 14
click at [743, 451] on p "some symbols render slightly differently across OS. safest sets: Geometric Shap…" at bounding box center [808, 459] width 437 height 29
click at [564, 425] on span at bounding box center [564, 433] width 10 height 17
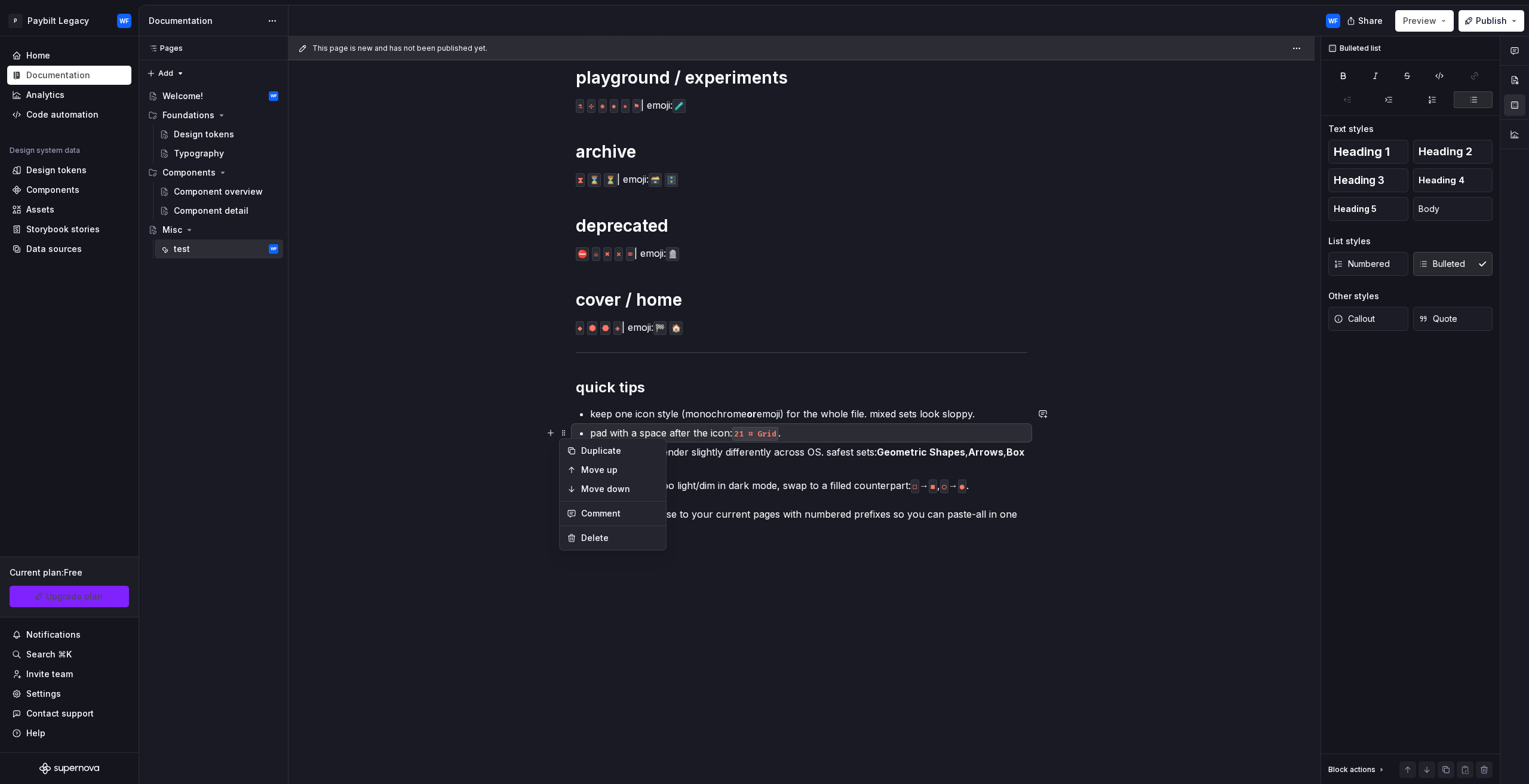
click at [570, 383] on div "This page is new and has not been published yet. Misc Edit header test here’s a…" at bounding box center [804, 410] width 1032 height 748
click at [462, 369] on div "This page is new and has not been published yet. Misc Edit header test here’s a…" at bounding box center [804, 410] width 1032 height 748
drag, startPoint x: 564, startPoint y: 438, endPoint x: 751, endPoint y: 489, distance: 193.8
click at [566, 435] on div "This page is new and has not been published yet. Misc Edit header test here’s a…" at bounding box center [804, 410] width 1032 height 748
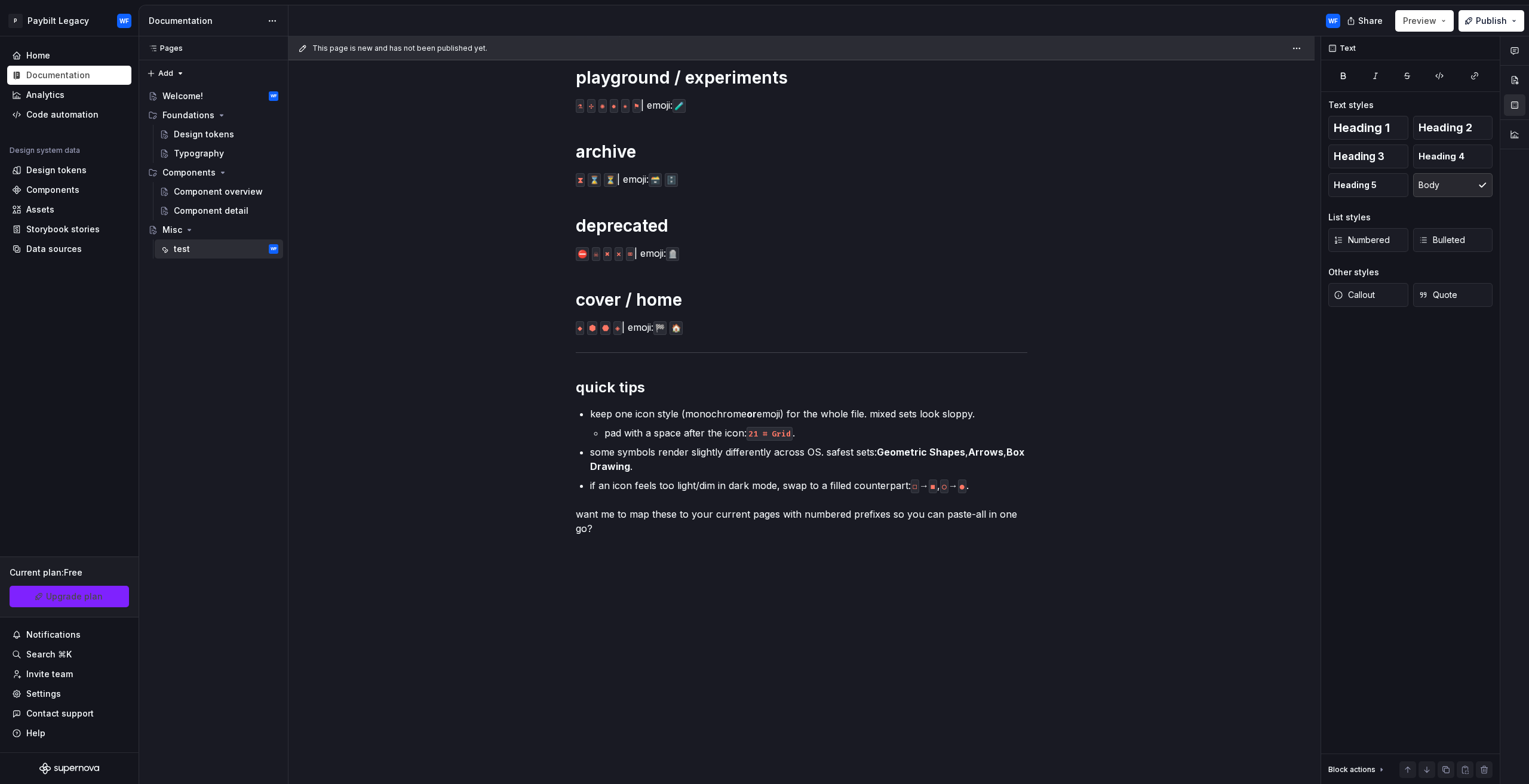
scroll to position [0, 0]
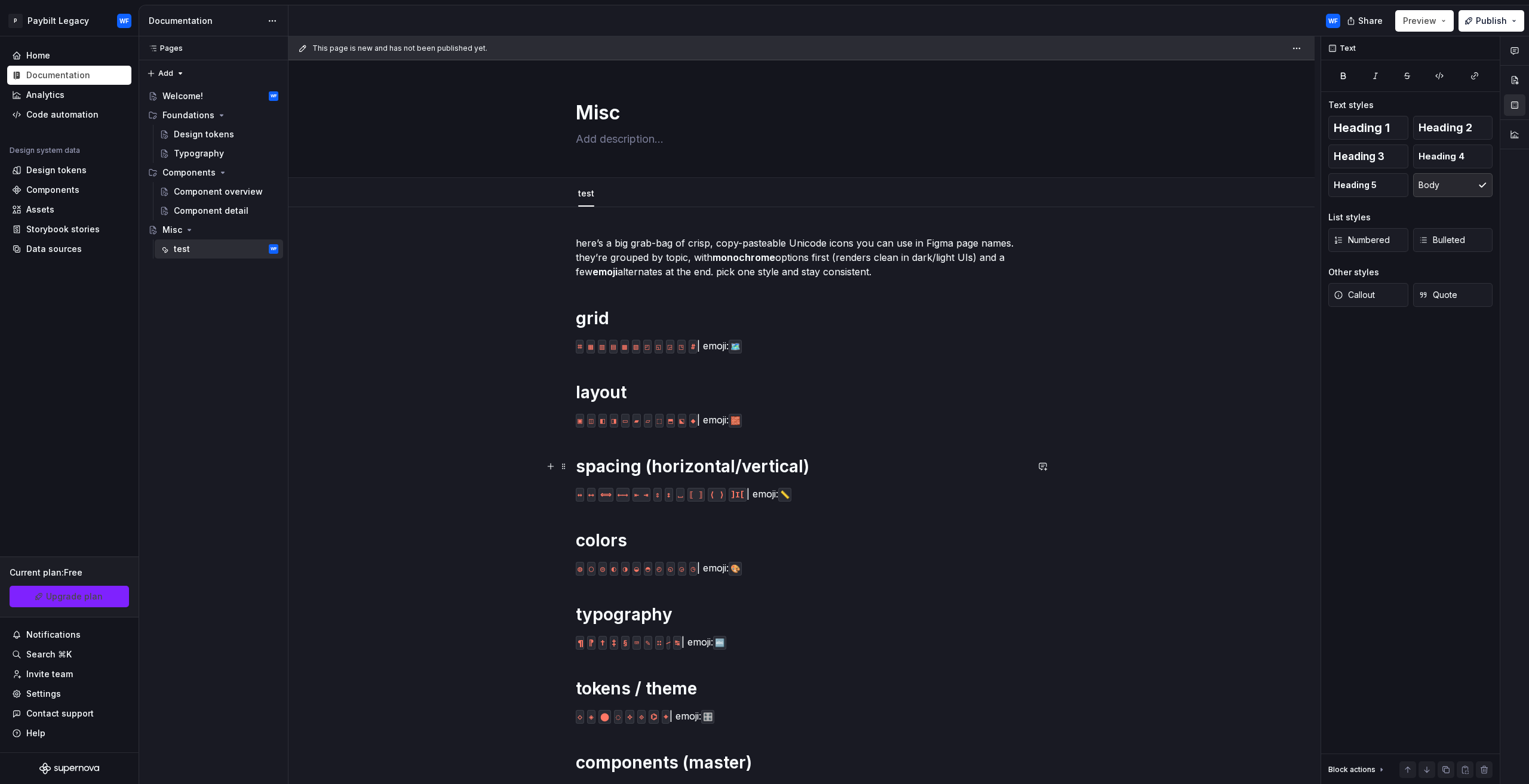
click at [528, 387] on div "This page is new and has not been published yet. Misc Edit header test here’s a…" at bounding box center [804, 410] width 1032 height 748
drag, startPoint x: 347, startPoint y: 428, endPoint x: 403, endPoint y: 156, distance: 277.7
click at [351, 429] on div "This page is new and has not been published yet. Misc Edit header test grid lay…" at bounding box center [804, 410] width 1032 height 748
drag, startPoint x: 749, startPoint y: 266, endPoint x: 743, endPoint y: 237, distance: 29.6
click at [744, 263] on p "here’s a big grab-bag of crisp, copy-pasteable Unicode icons you can use in Fig…" at bounding box center [801, 257] width 451 height 43
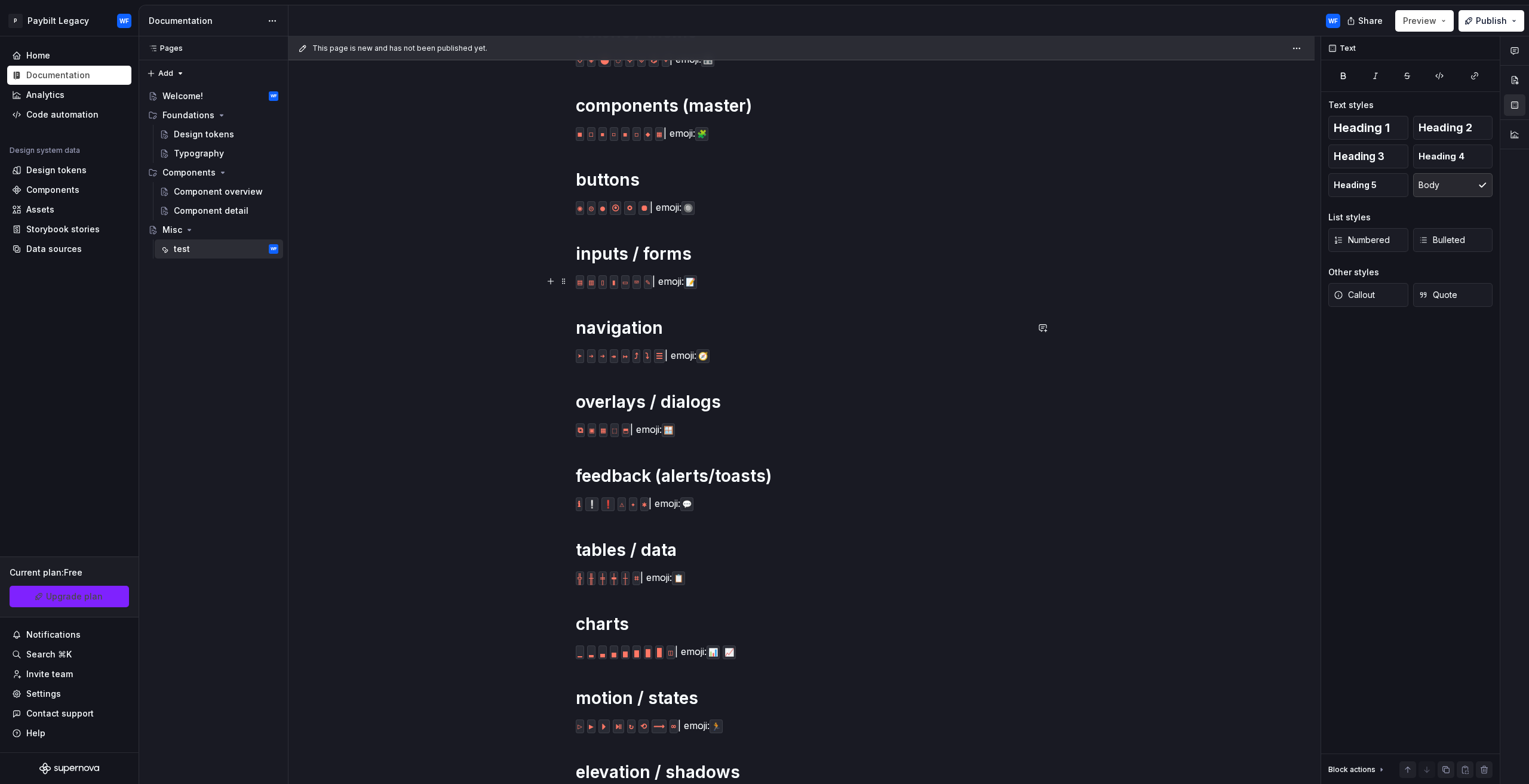
scroll to position [418, 0]
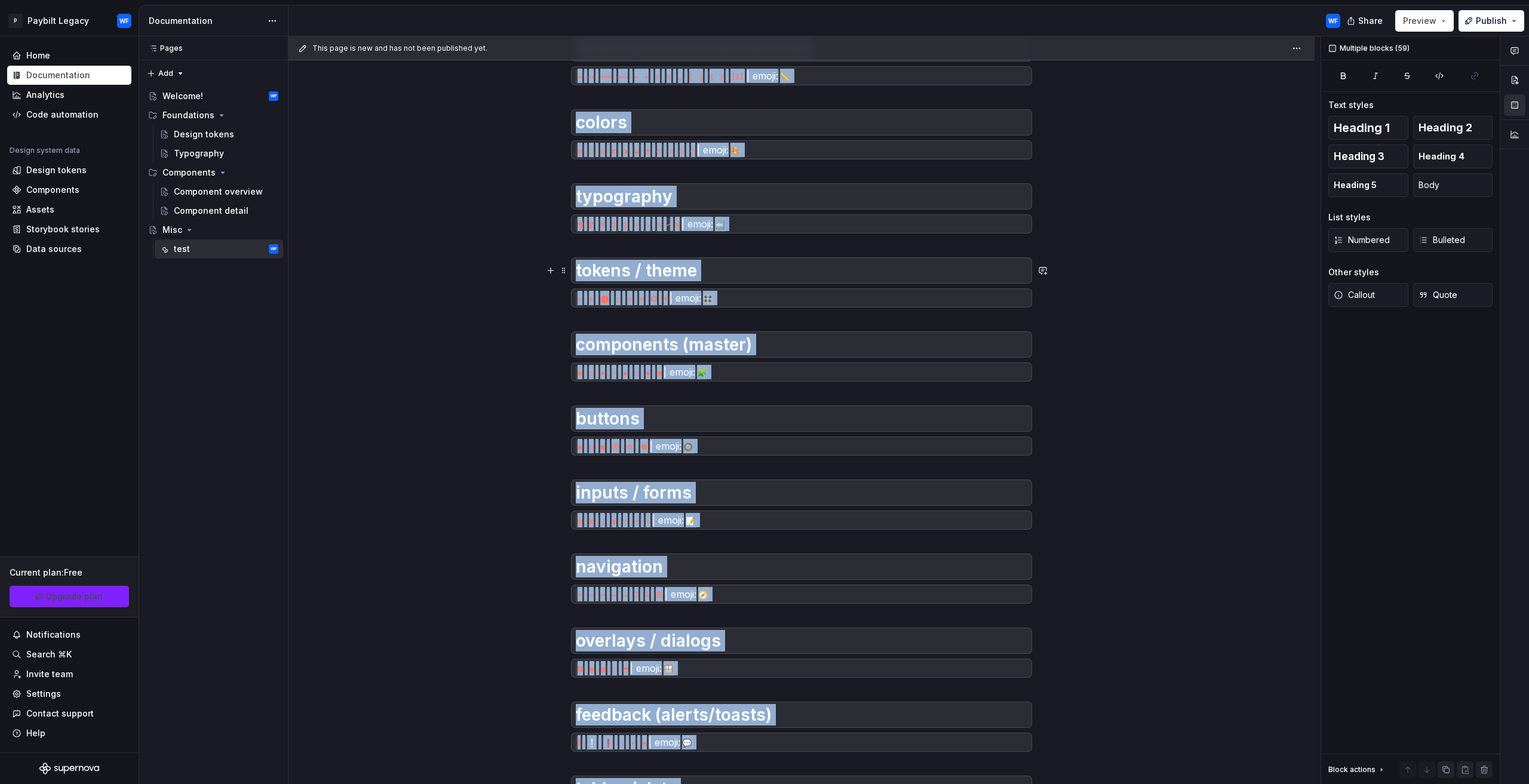
copy div "here’s a big grab-bag of crisp, copy-pasteable Unicode icons you can use in Fig…"
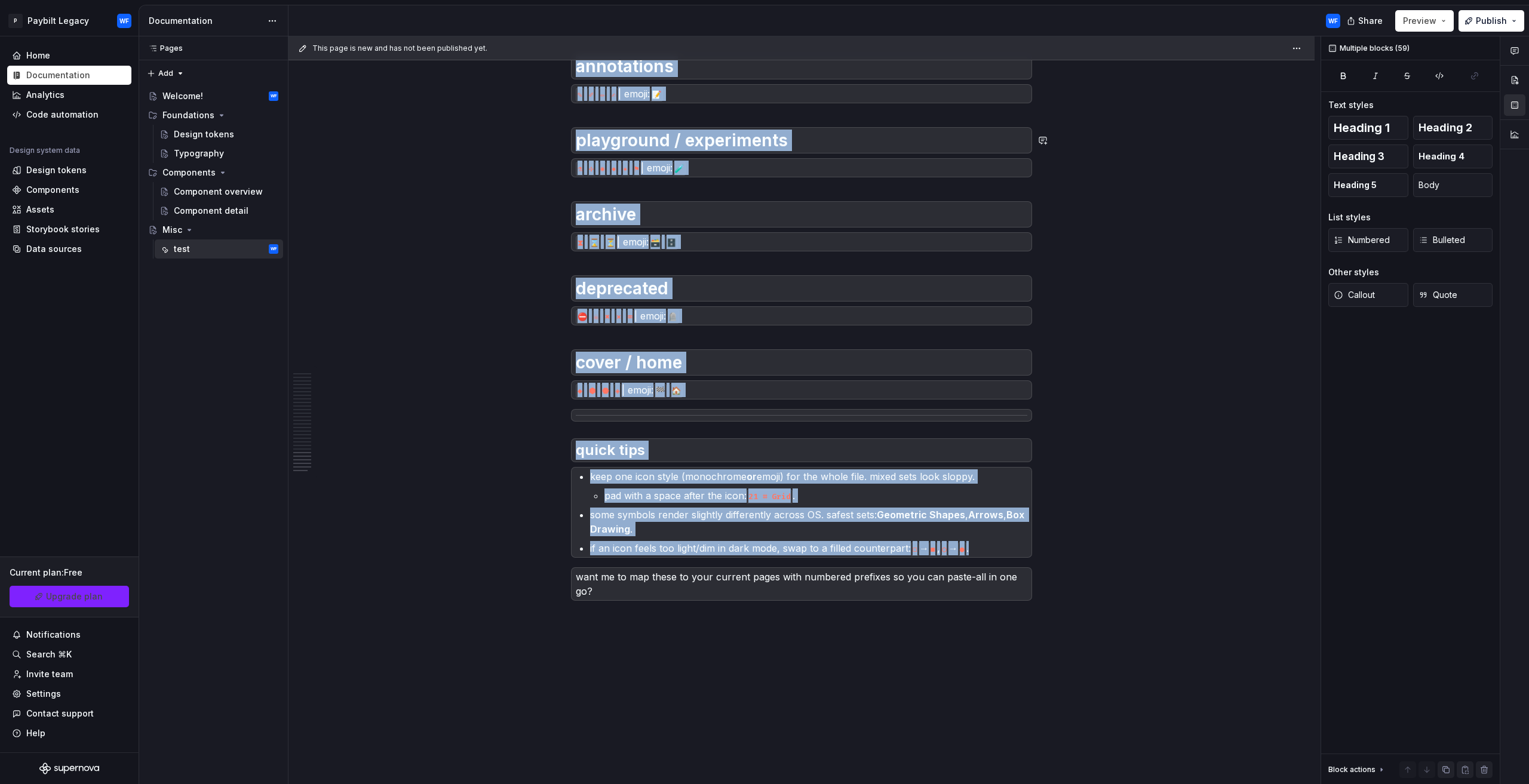
scroll to position [1943, 0]
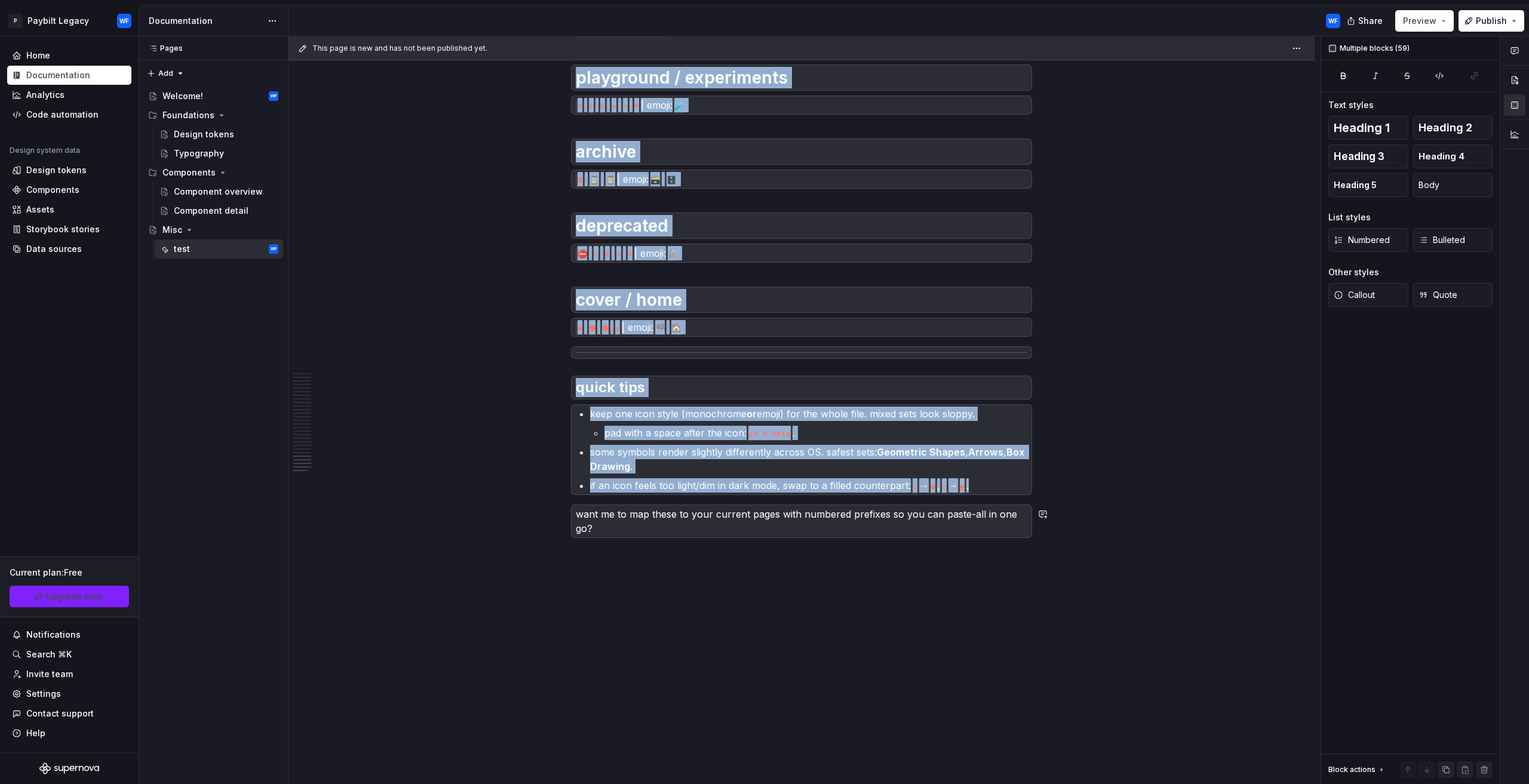
click at [1135, 480] on div "This page is new and has not been published yet. Misc Edit header test grid lay…" at bounding box center [804, 410] width 1032 height 748
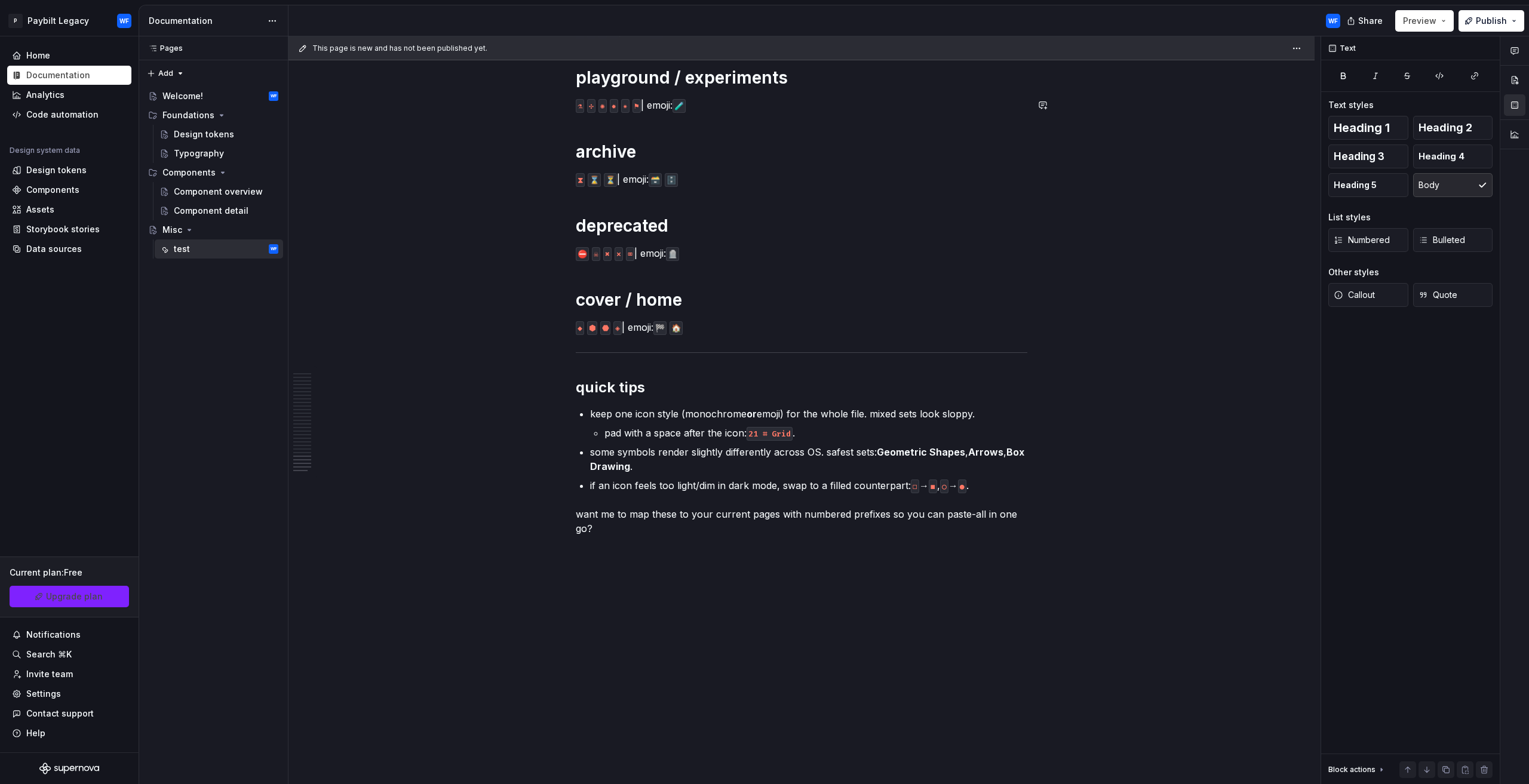
type textarea "*"
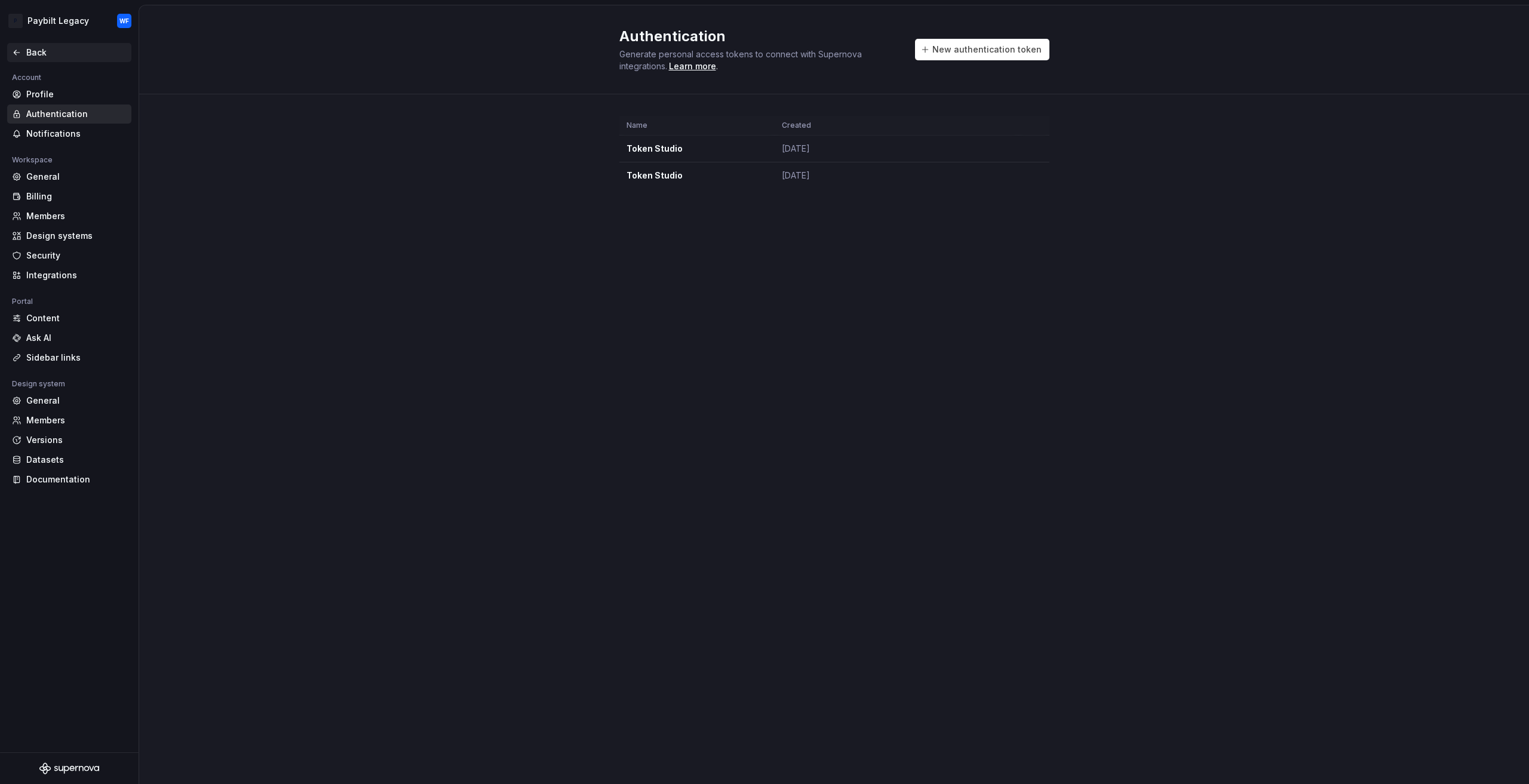
click at [17, 59] on div "Back" at bounding box center [69, 52] width 124 height 19
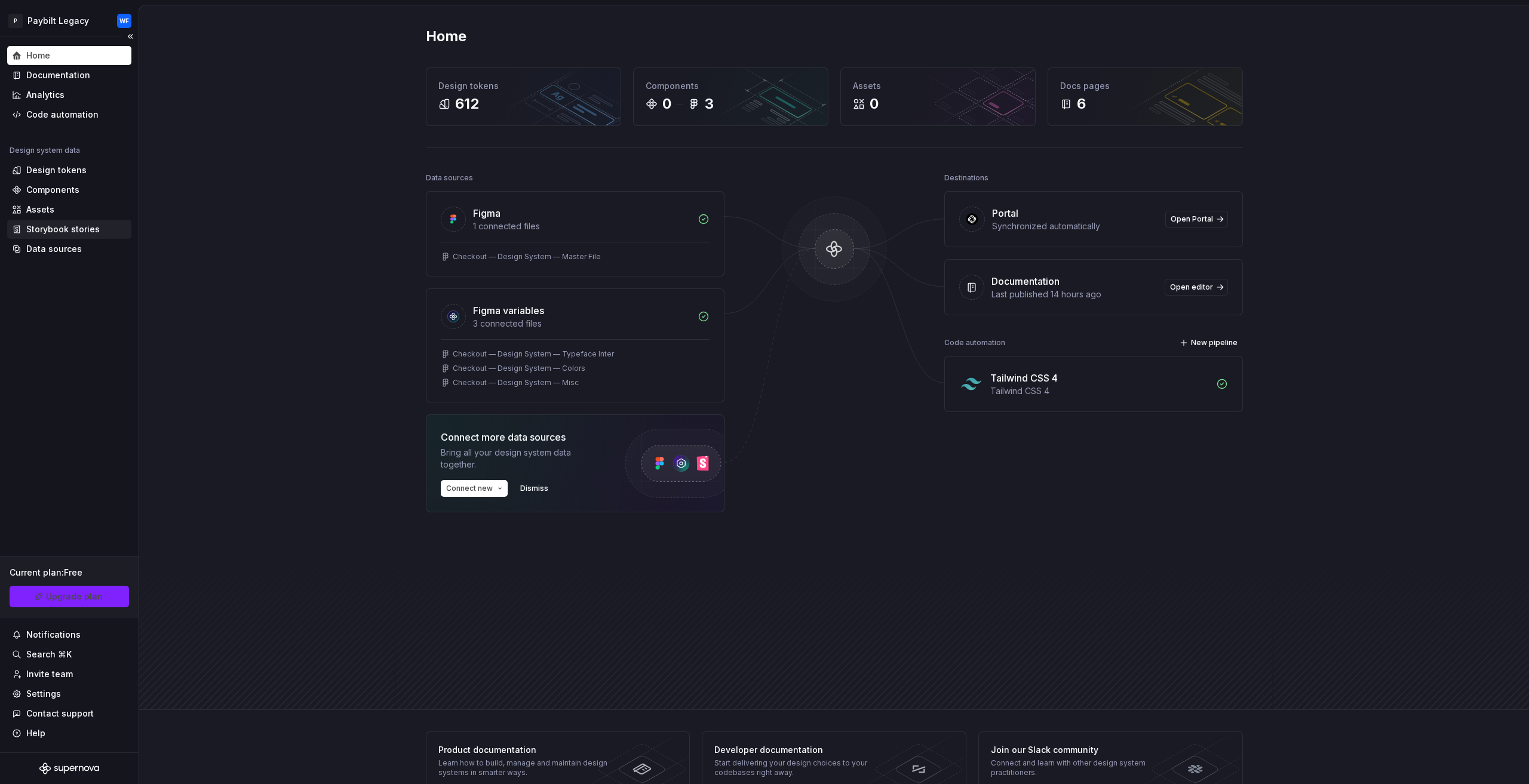
click at [98, 234] on div "Storybook stories" at bounding box center [69, 229] width 114 height 12
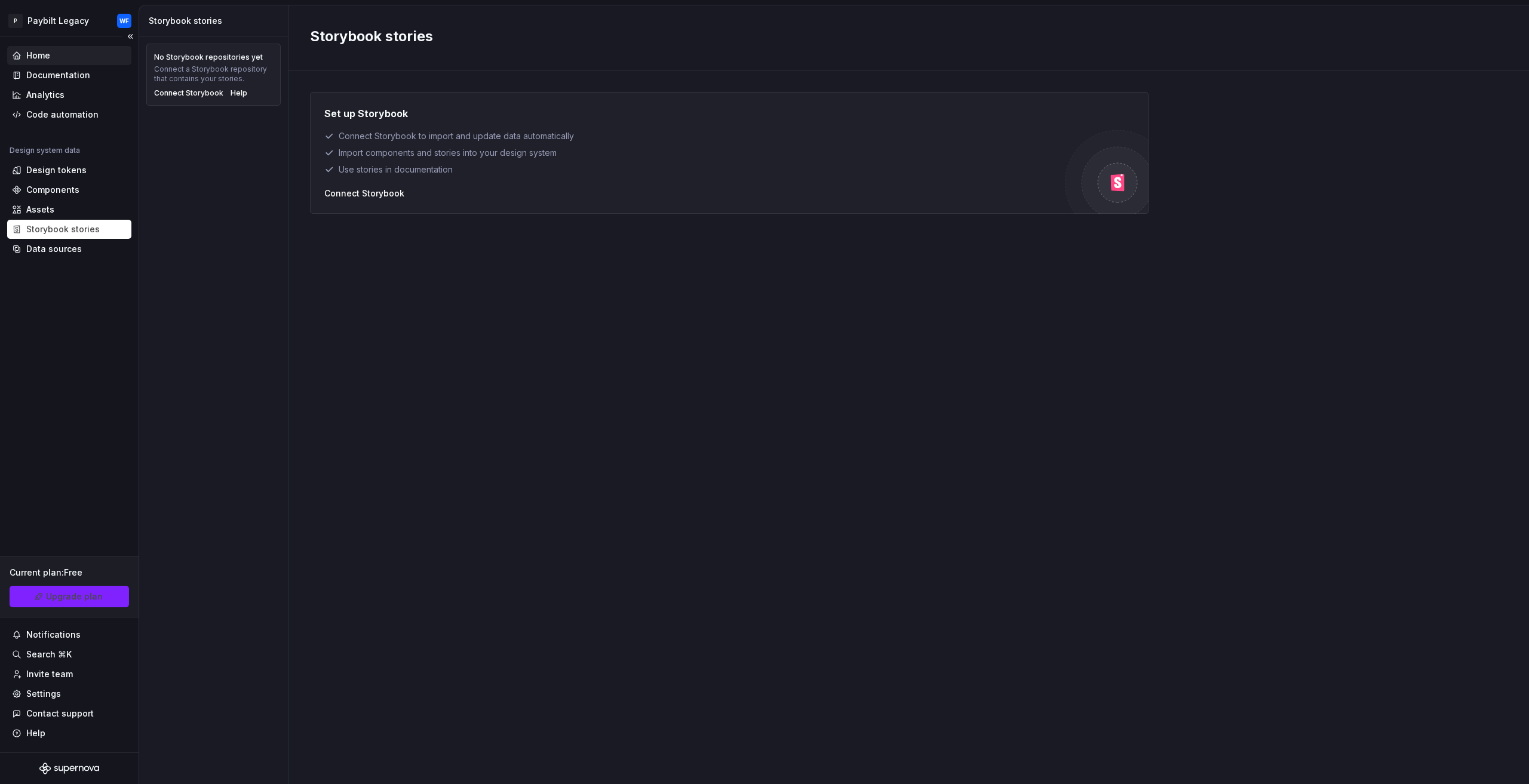
click at [75, 52] on div "Home" at bounding box center [69, 55] width 114 height 12
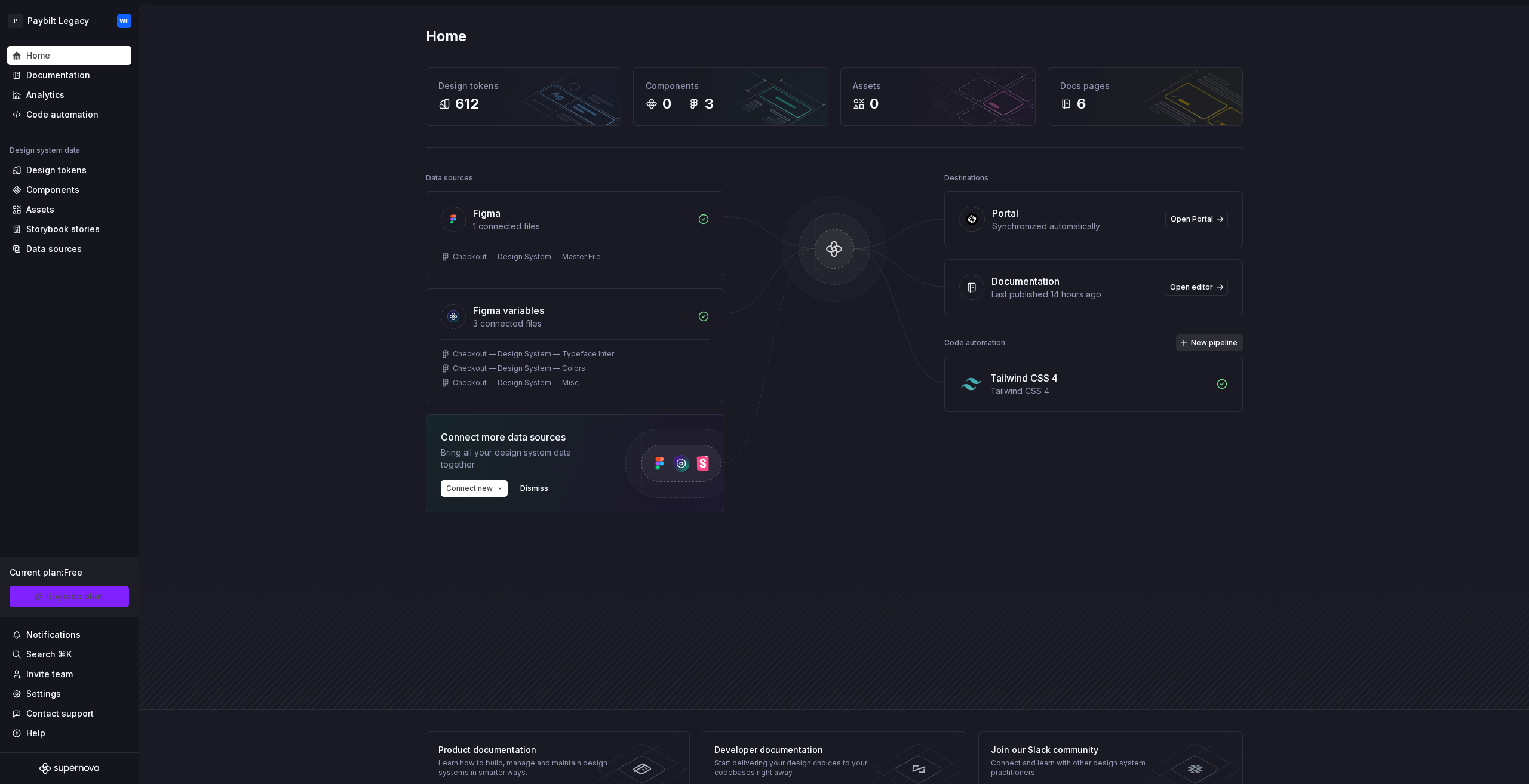
click at [1238, 336] on button "New pipeline" at bounding box center [1209, 343] width 67 height 17
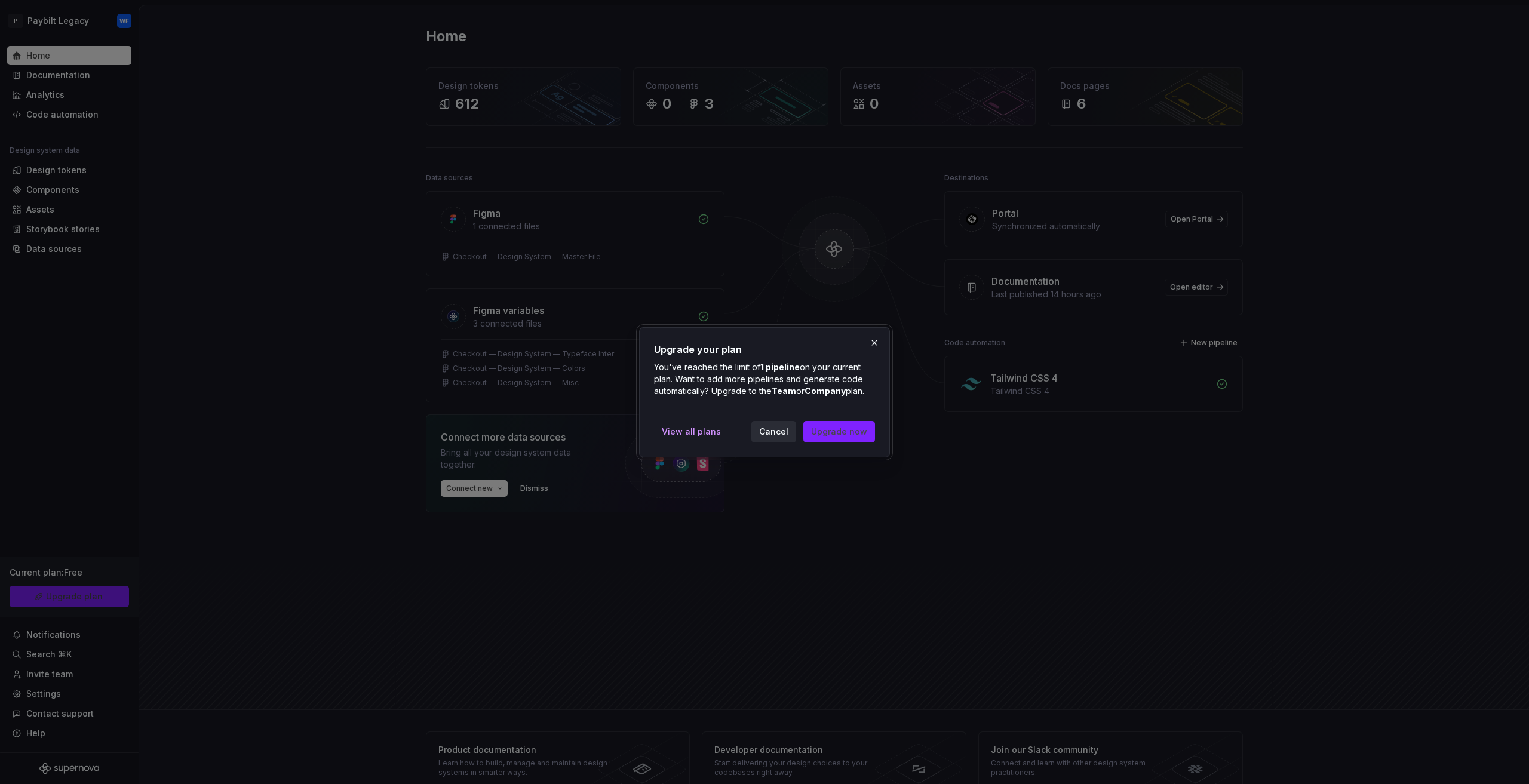
click at [778, 438] on button "Cancel" at bounding box center [773, 431] width 45 height 21
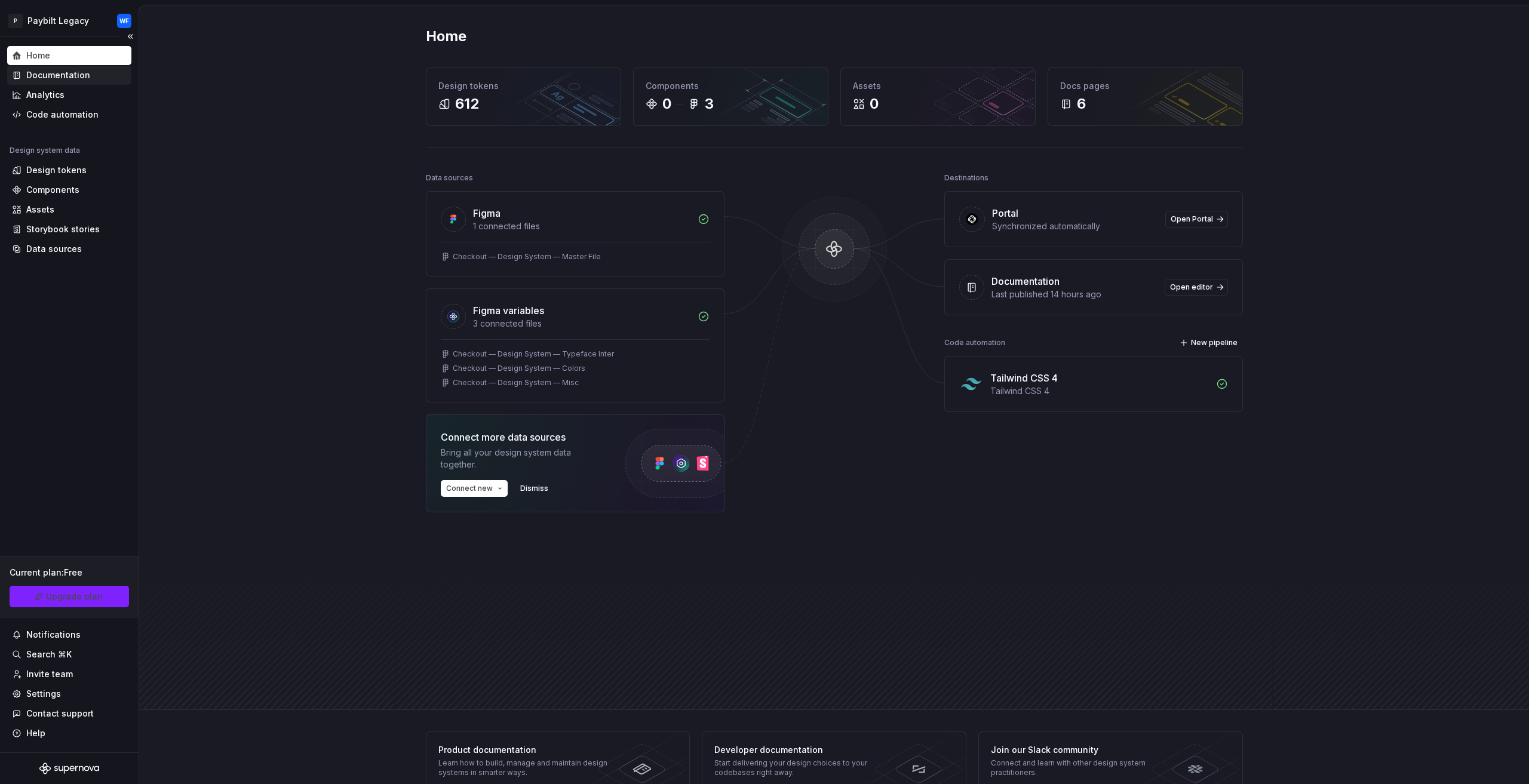
click at [84, 79] on div "Documentation" at bounding box center [58, 75] width 64 height 12
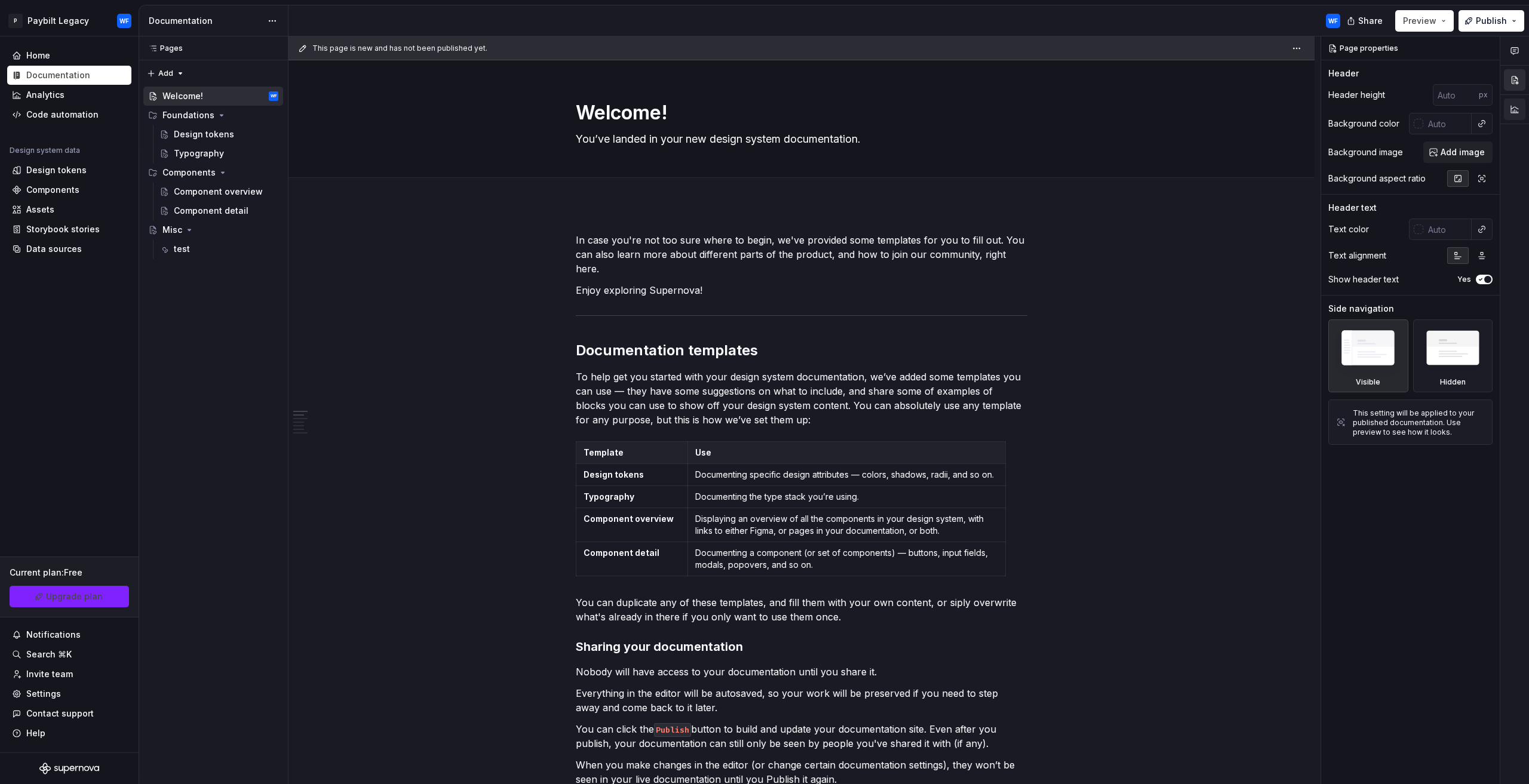
click at [1504, 116] on button "button" at bounding box center [1514, 109] width 21 height 21
click at [1512, 113] on body "P Paybilt Legacy WF Home Documentation Analytics Code automation Design system …" at bounding box center [764, 392] width 1529 height 784
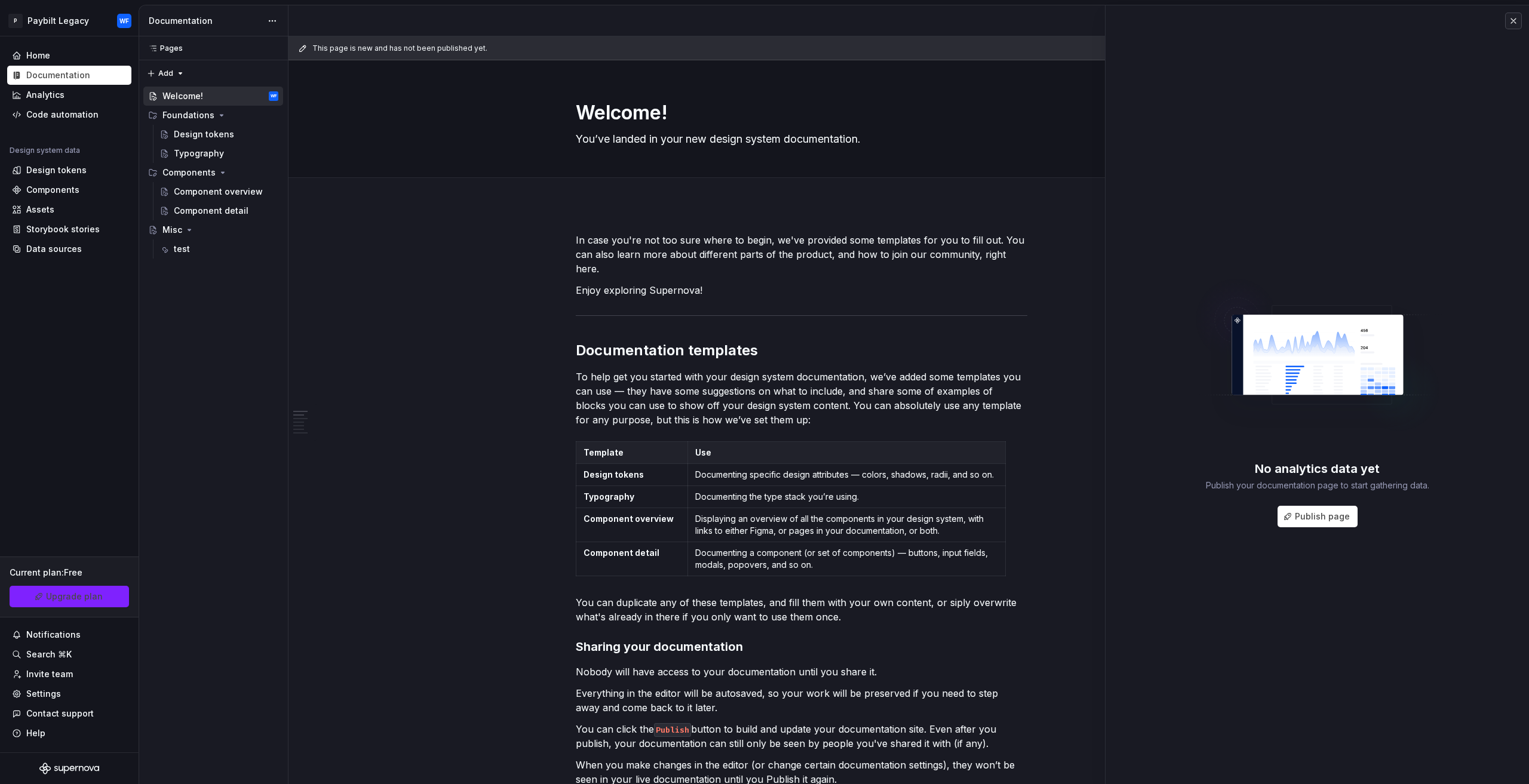
click at [1511, 27] on button "button" at bounding box center [1513, 21] width 17 height 17
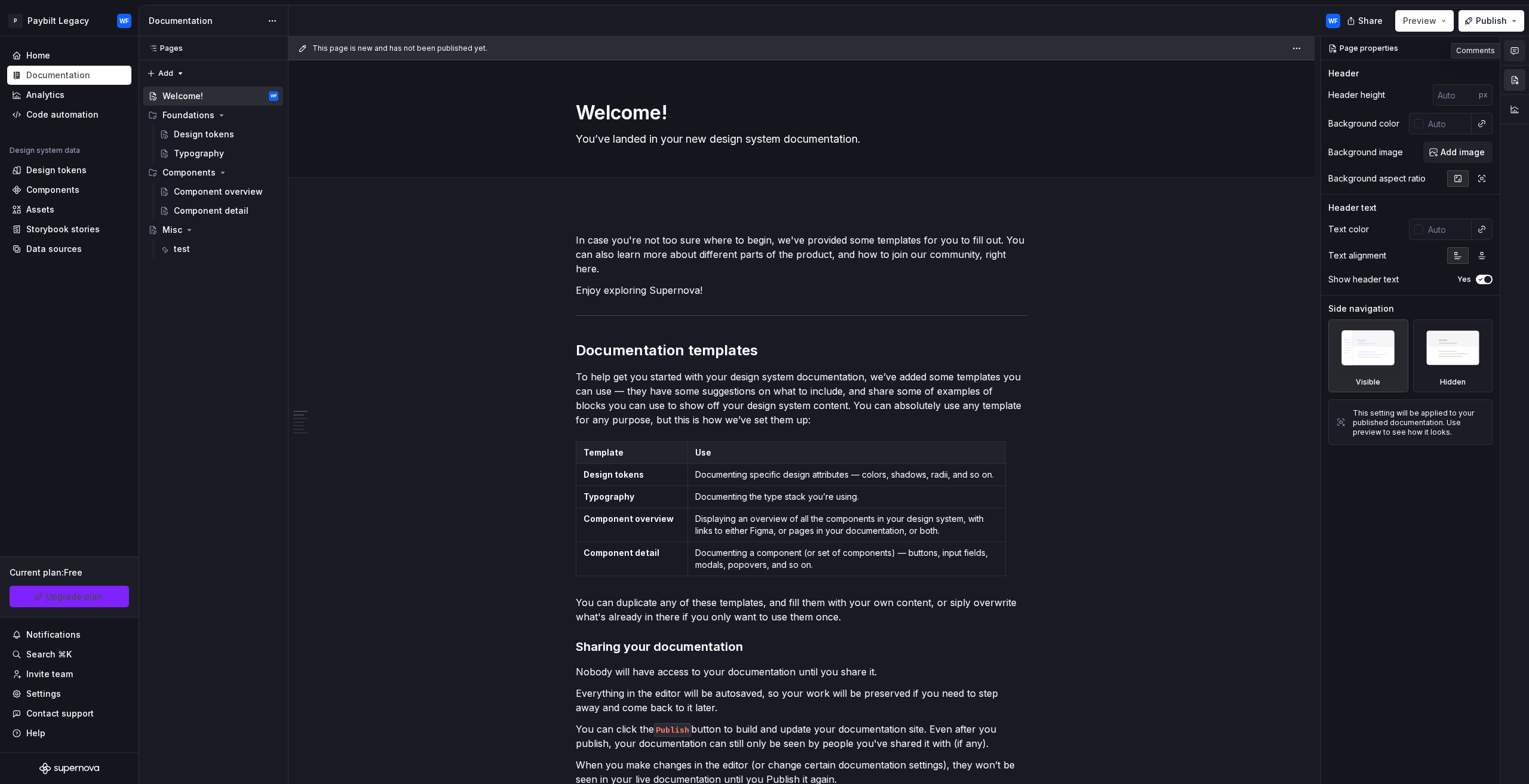
click at [1508, 47] on button "button" at bounding box center [1514, 51] width 21 height 21
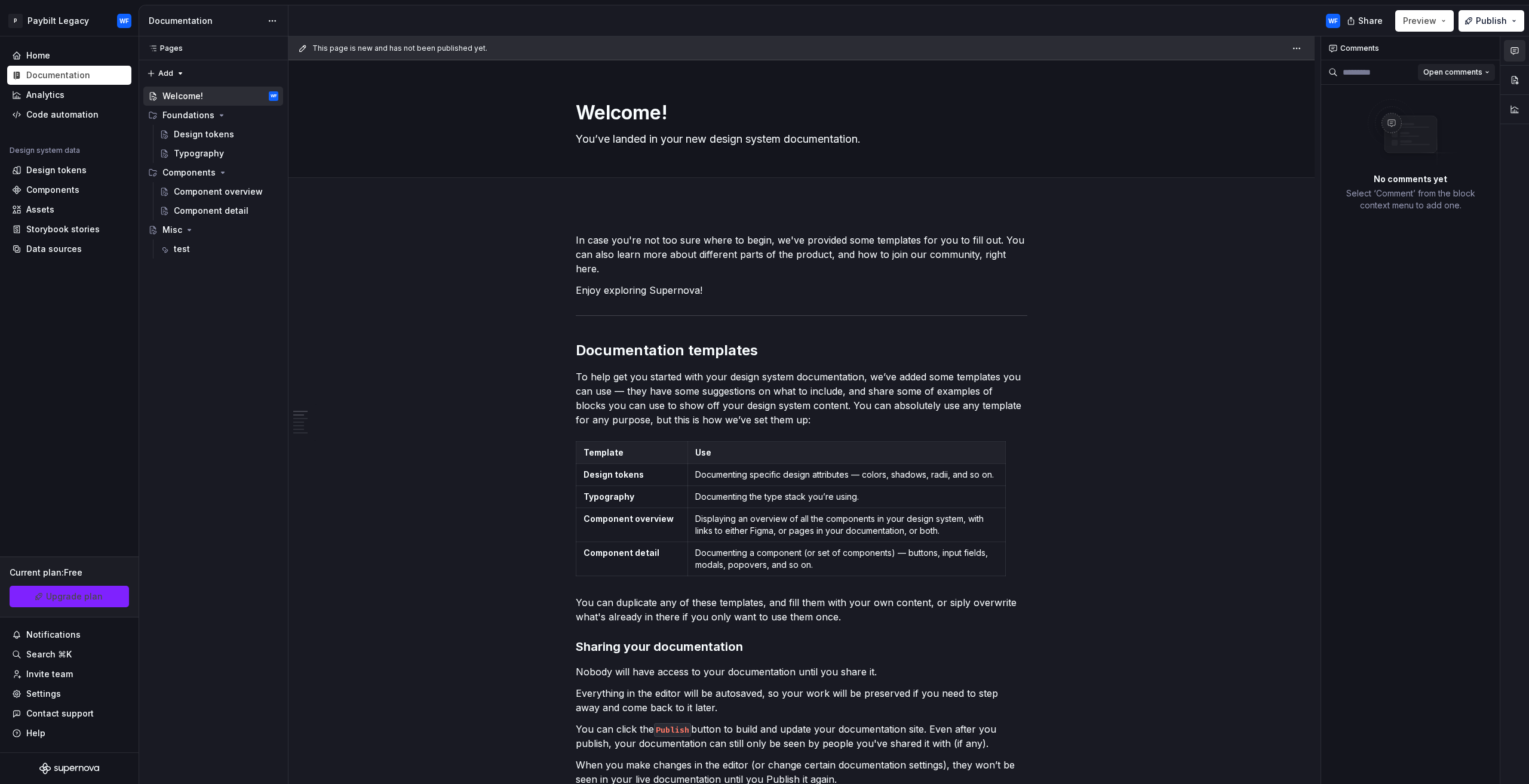
click at [1480, 71] on span "Open comments" at bounding box center [1452, 72] width 59 height 10
click at [1483, 72] on div "Comments Open comments No comments yet Select ‘Comment’ from the block context …" at bounding box center [1425, 410] width 208 height 748
click at [1152, 237] on div "This page is new and has not been published yet. Welcome! You’ve landed in your…" at bounding box center [804, 410] width 1032 height 748
click at [1517, 86] on button "button" at bounding box center [1514, 80] width 21 height 21
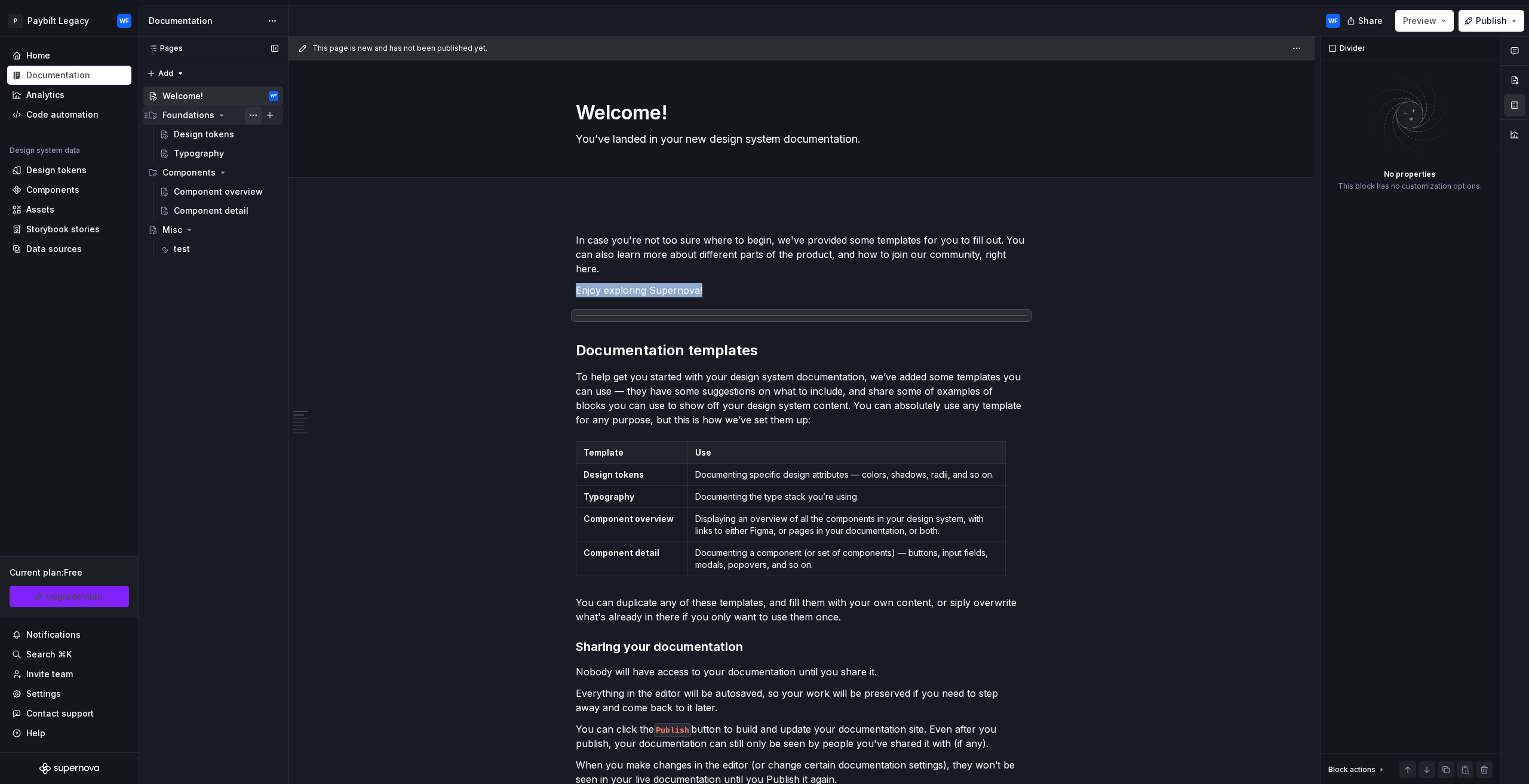
click at [254, 112] on button "Page tree" at bounding box center [253, 115] width 17 height 17
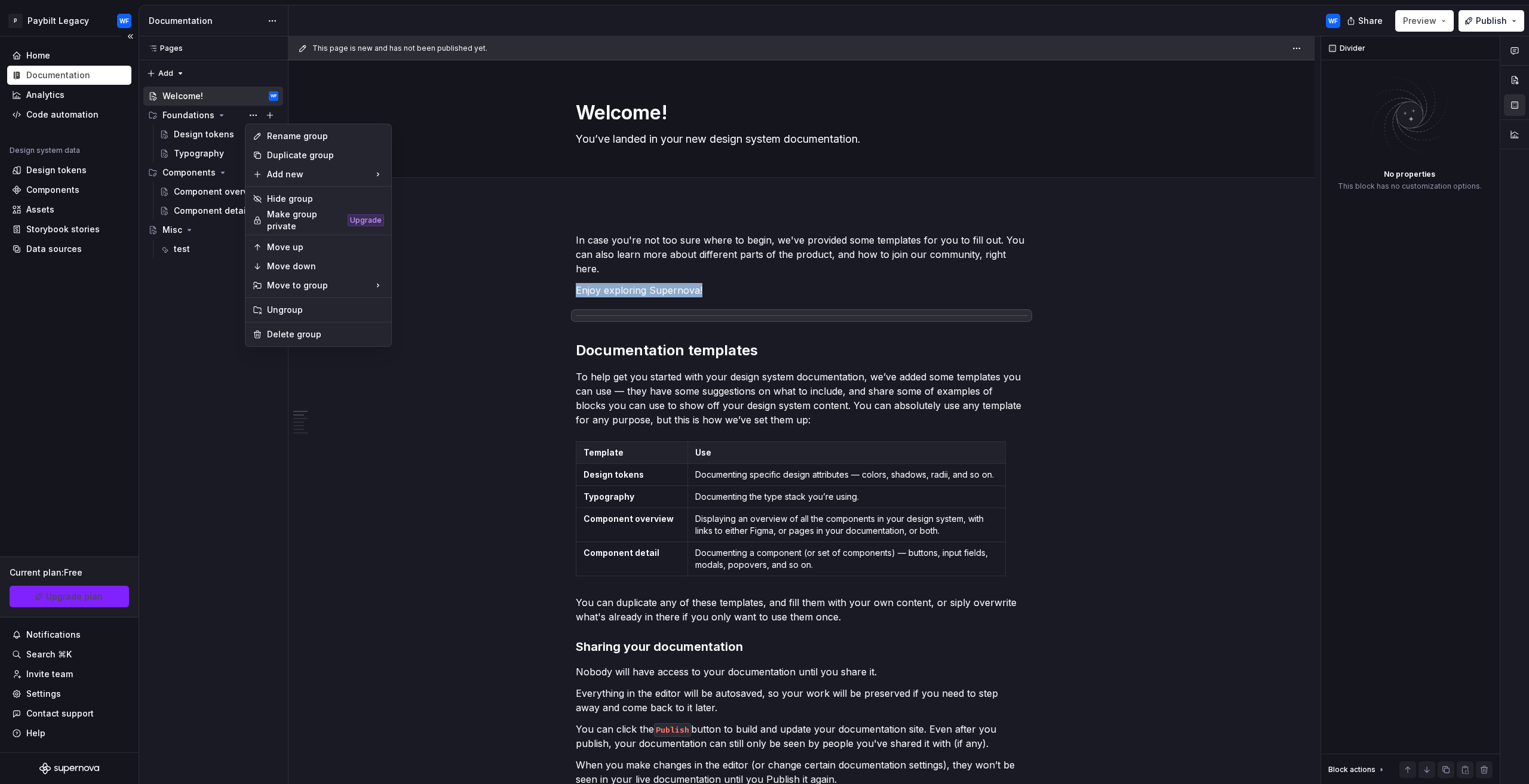
click at [118, 376] on html "P Paybilt Legacy WF Home Documentation Analytics Code automation Design system …" at bounding box center [764, 392] width 1529 height 784
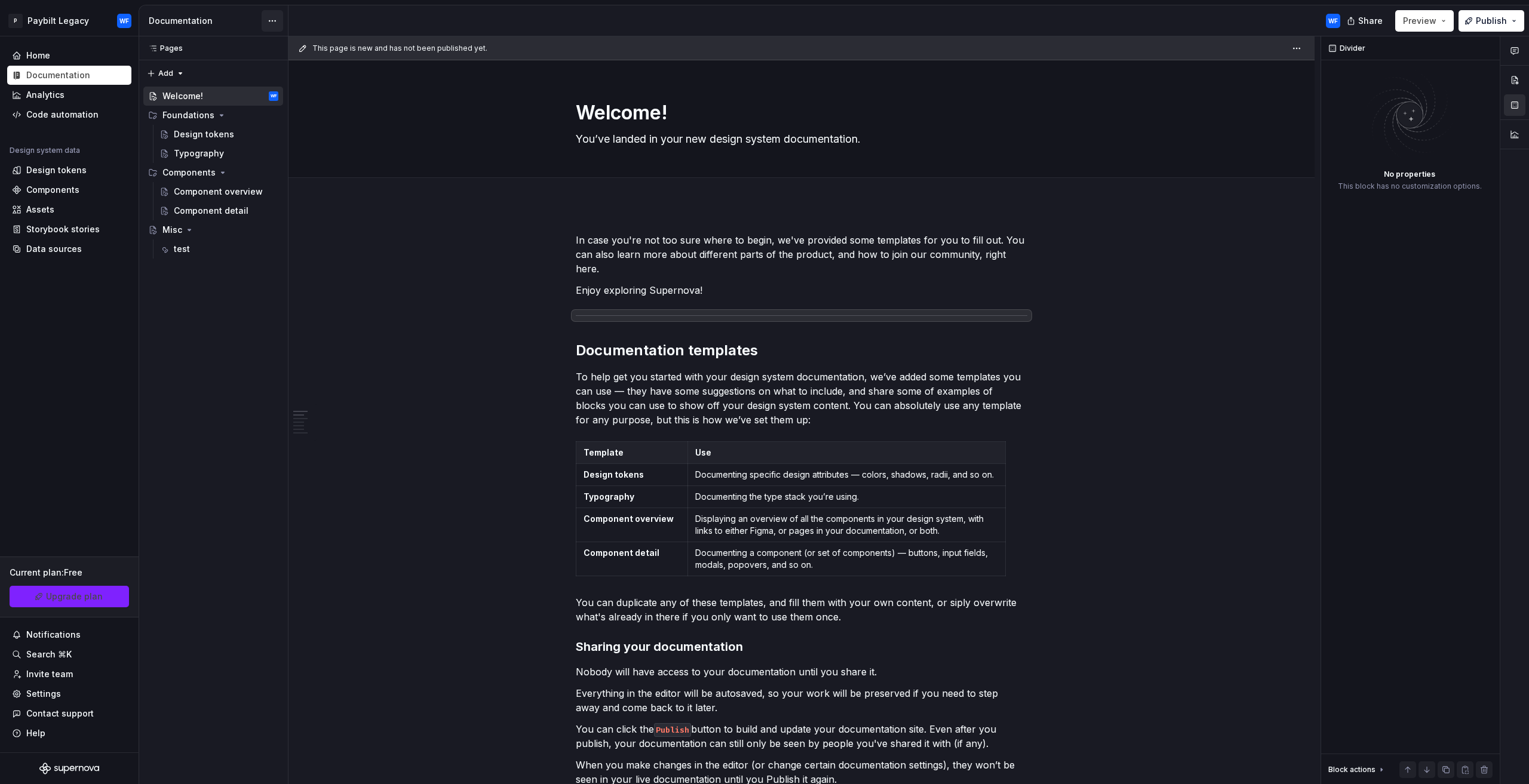
click at [282, 18] on html "P Paybilt Legacy WF Home Documentation Analytics Code automation Design system …" at bounding box center [764, 392] width 1529 height 784
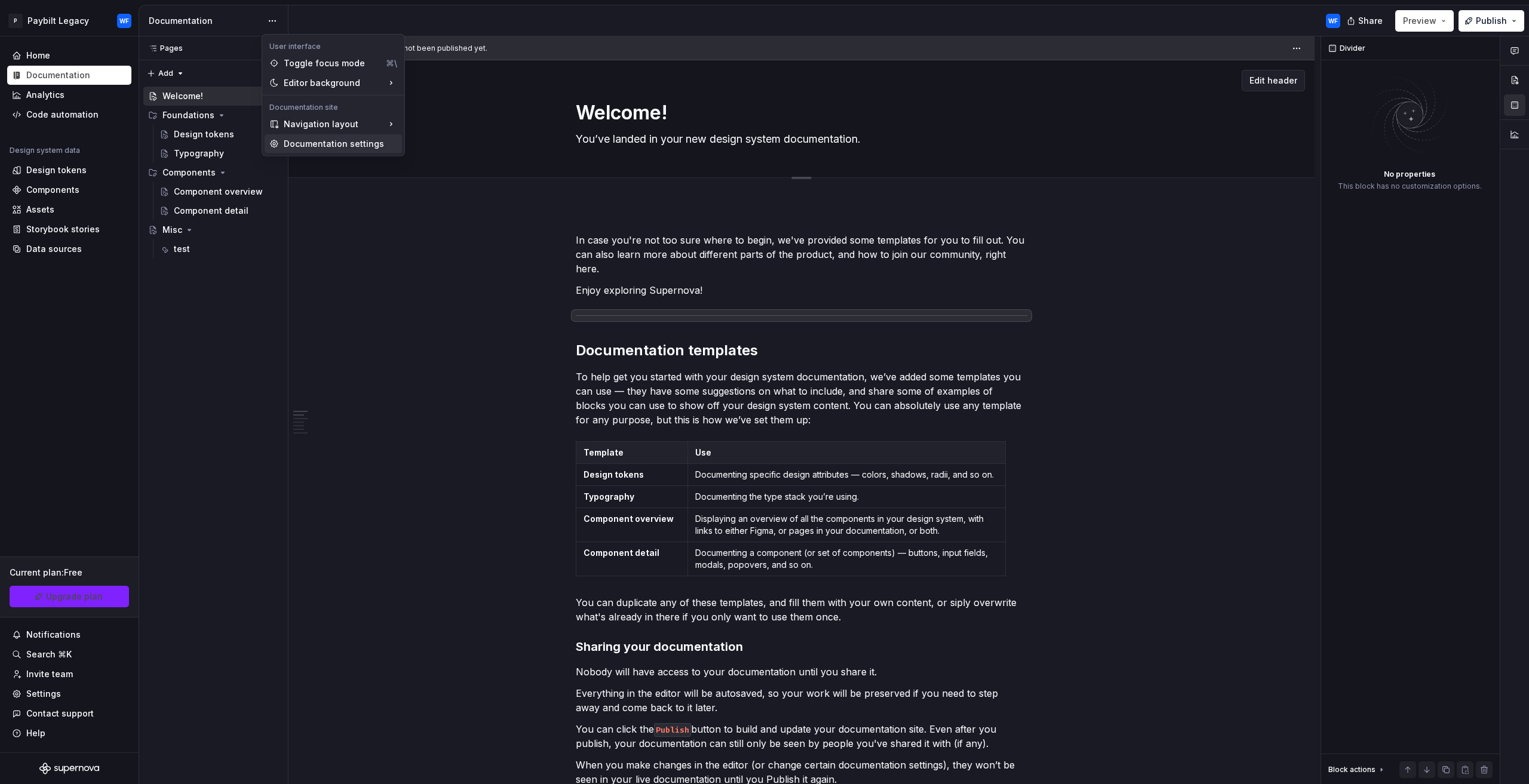
click at [377, 150] on div "Documentation settings" at bounding box center [333, 144] width 137 height 19
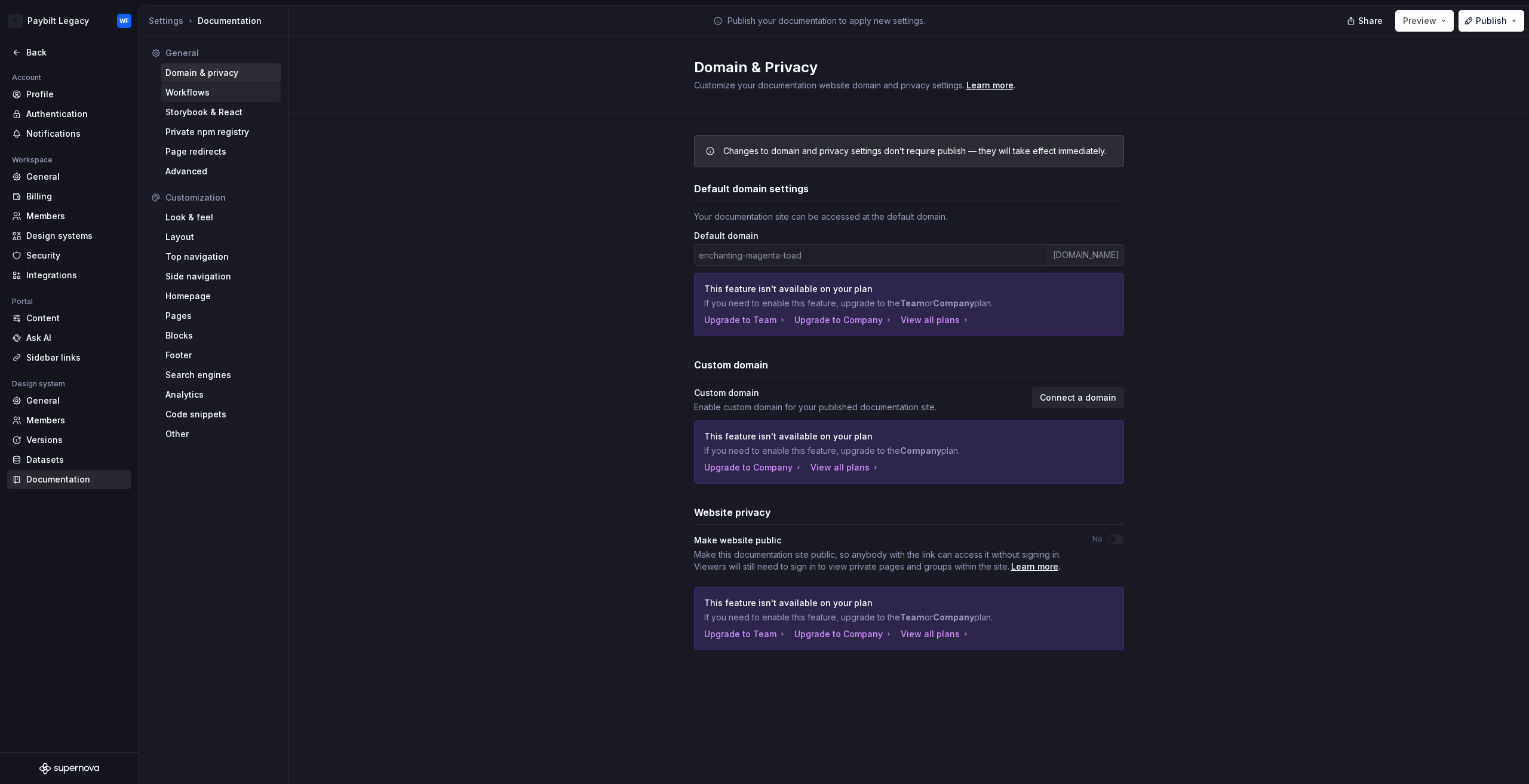
click at [215, 86] on div "Workflows" at bounding box center [220, 92] width 111 height 12
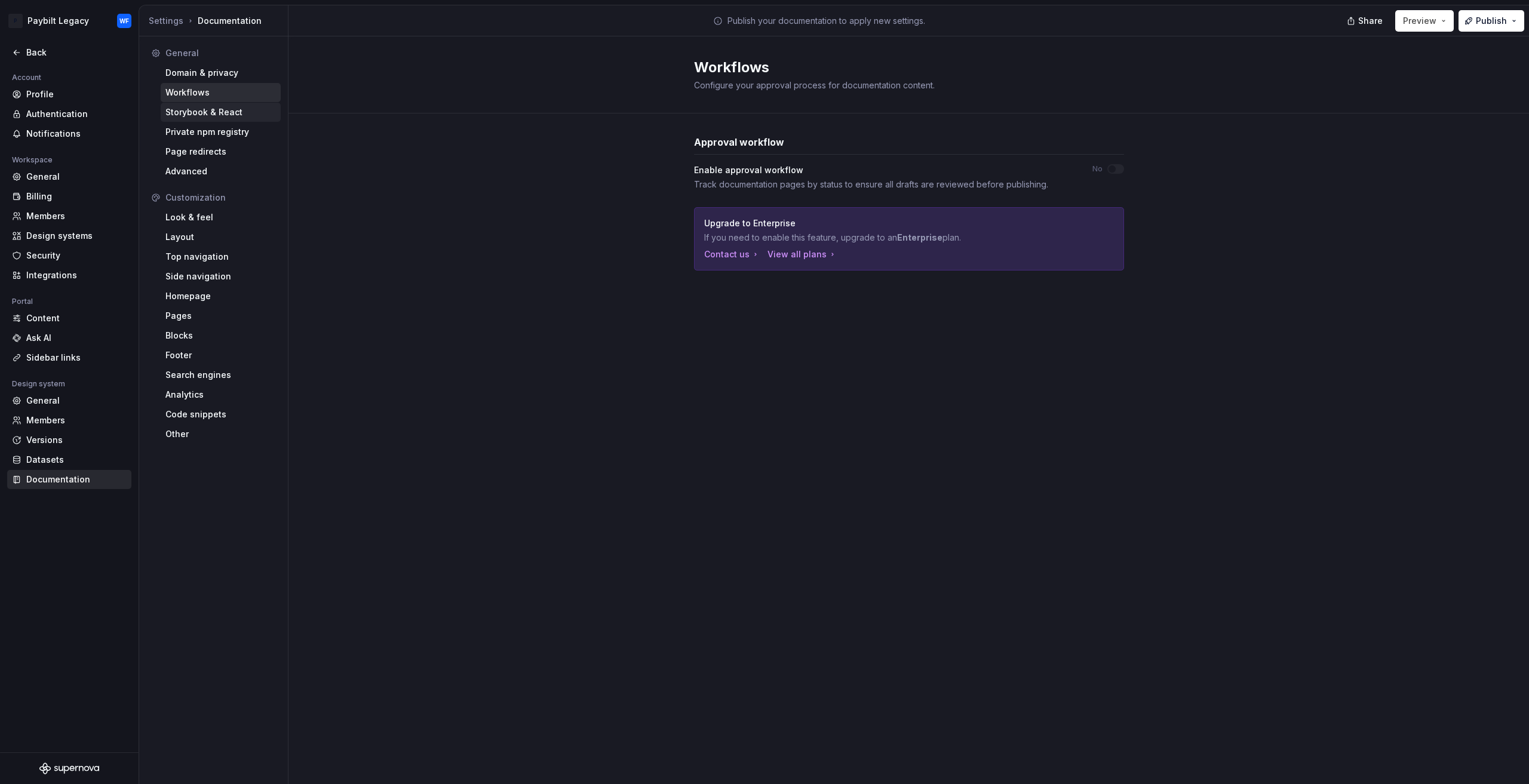
click at [219, 106] on div "Storybook & React" at bounding box center [220, 112] width 120 height 19
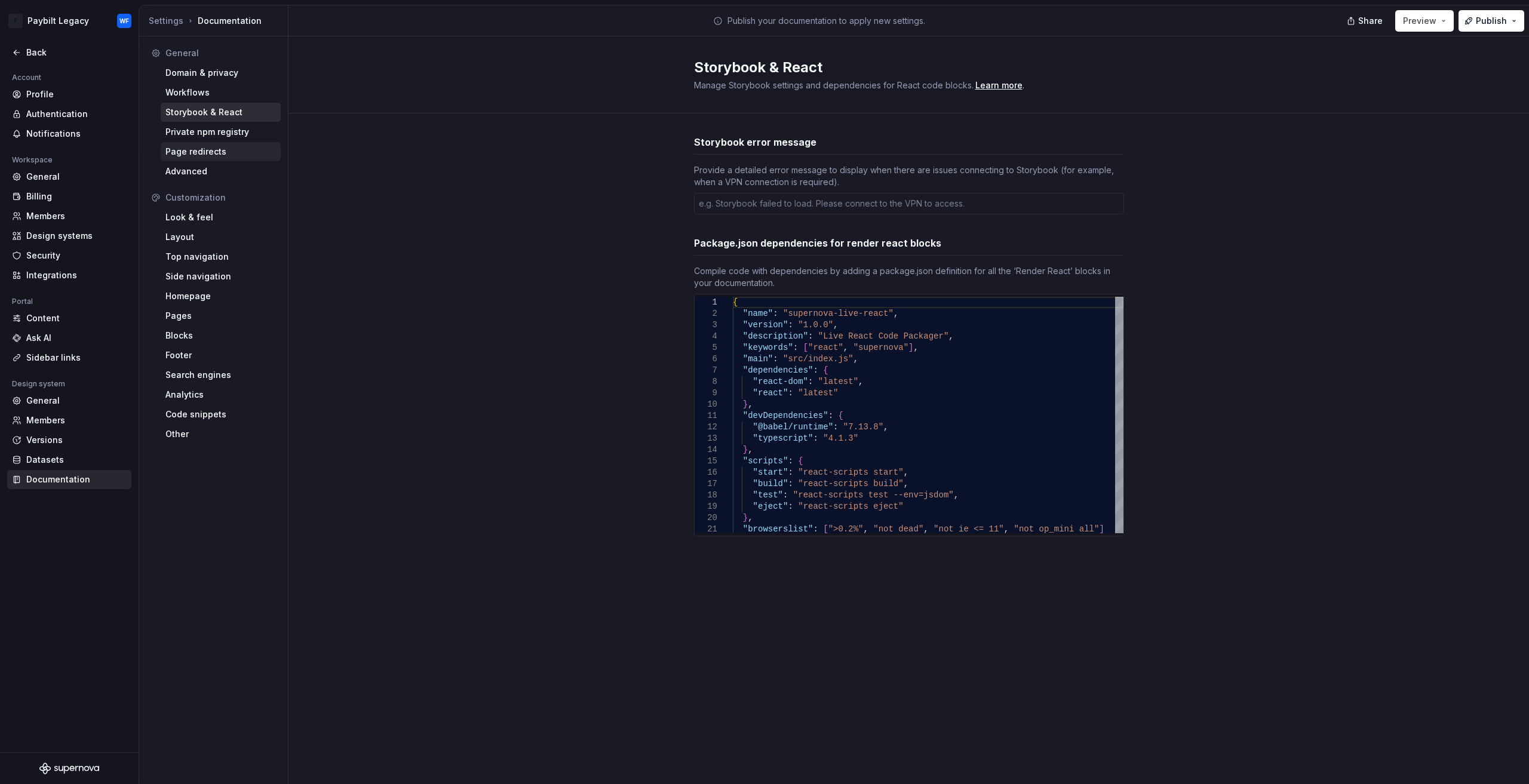
click at [230, 146] on div "Page redirects" at bounding box center [220, 151] width 111 height 12
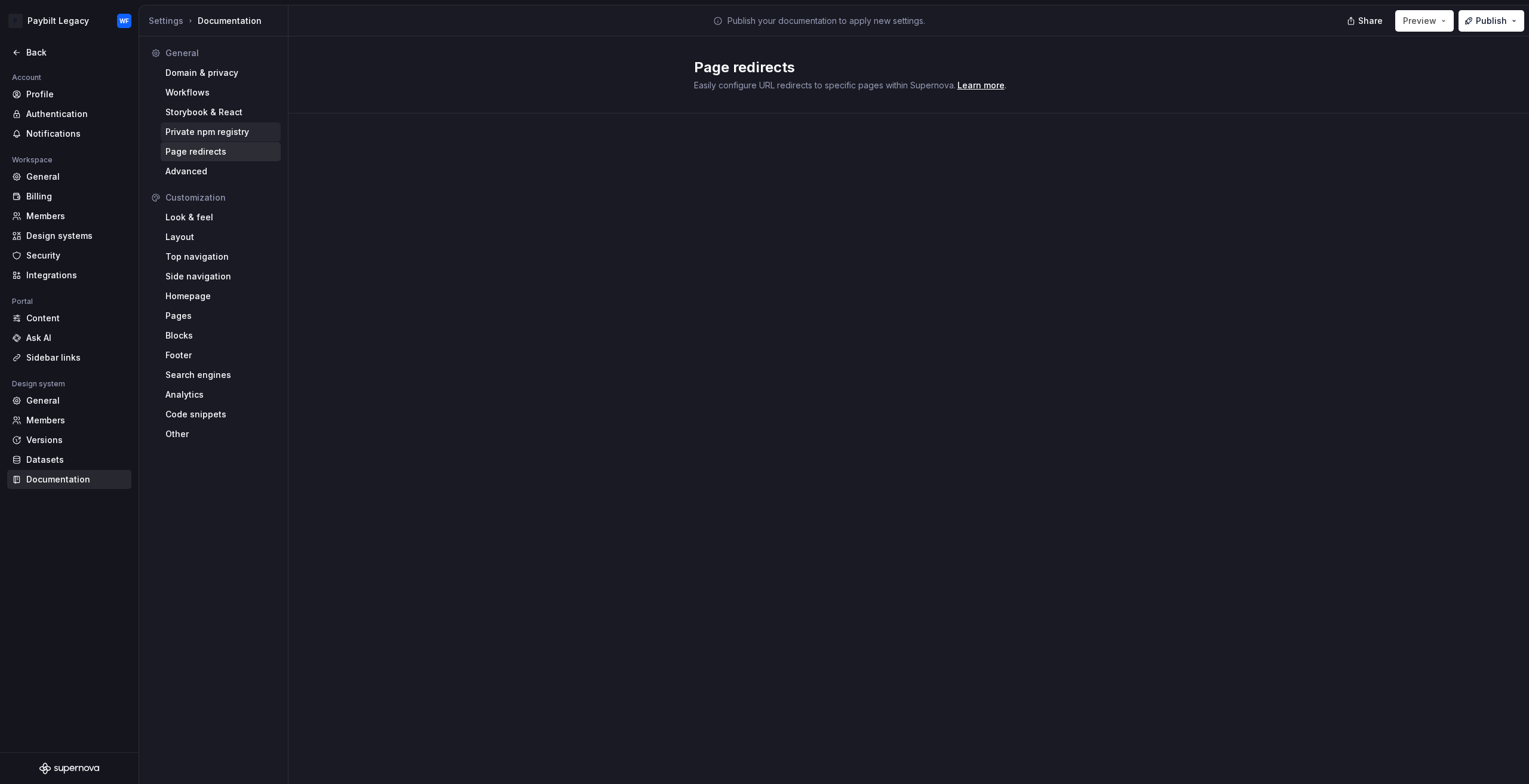
click at [231, 129] on div "Private npm registry" at bounding box center [220, 132] width 111 height 12
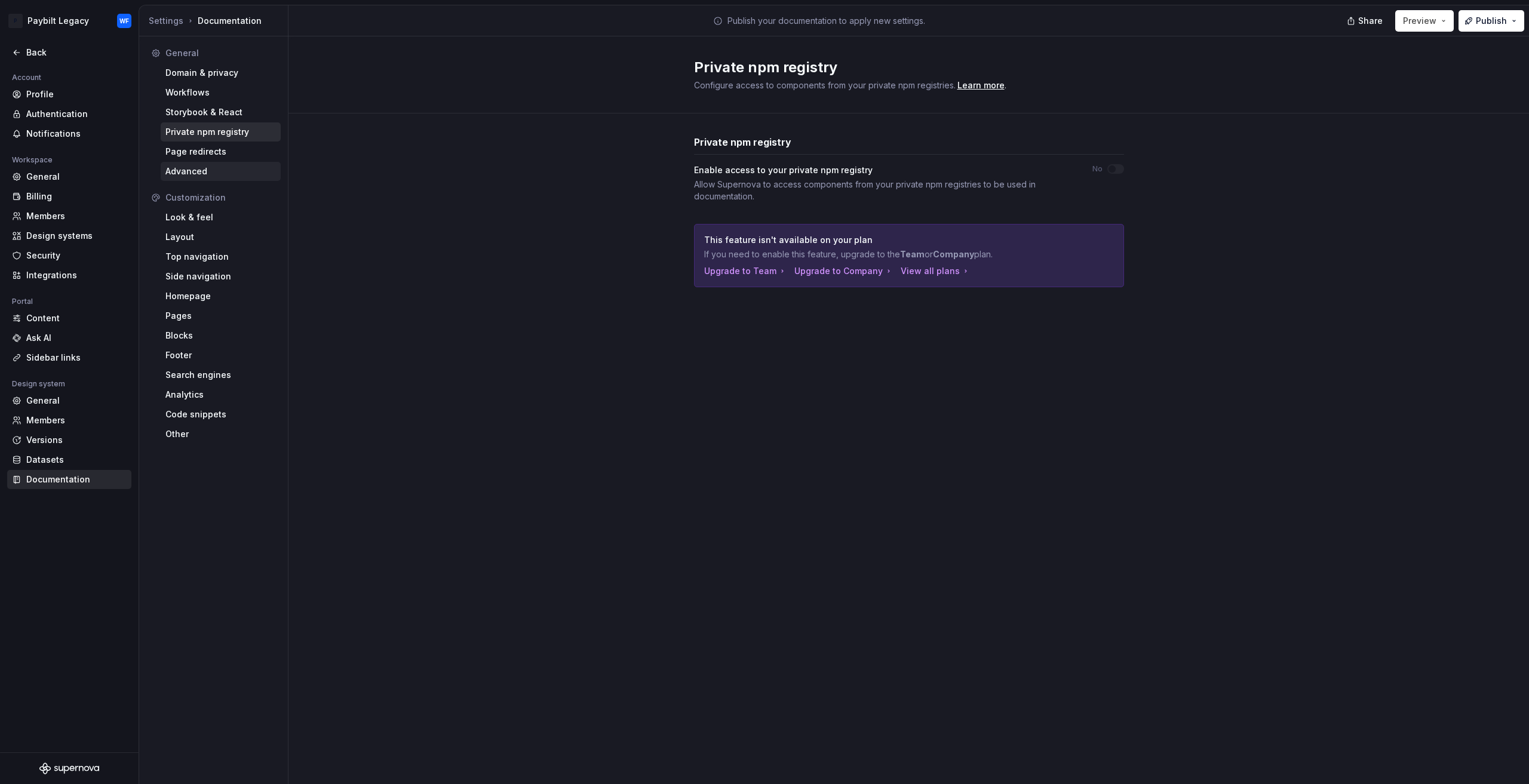
click at [200, 172] on div "Advanced" at bounding box center [220, 171] width 111 height 12
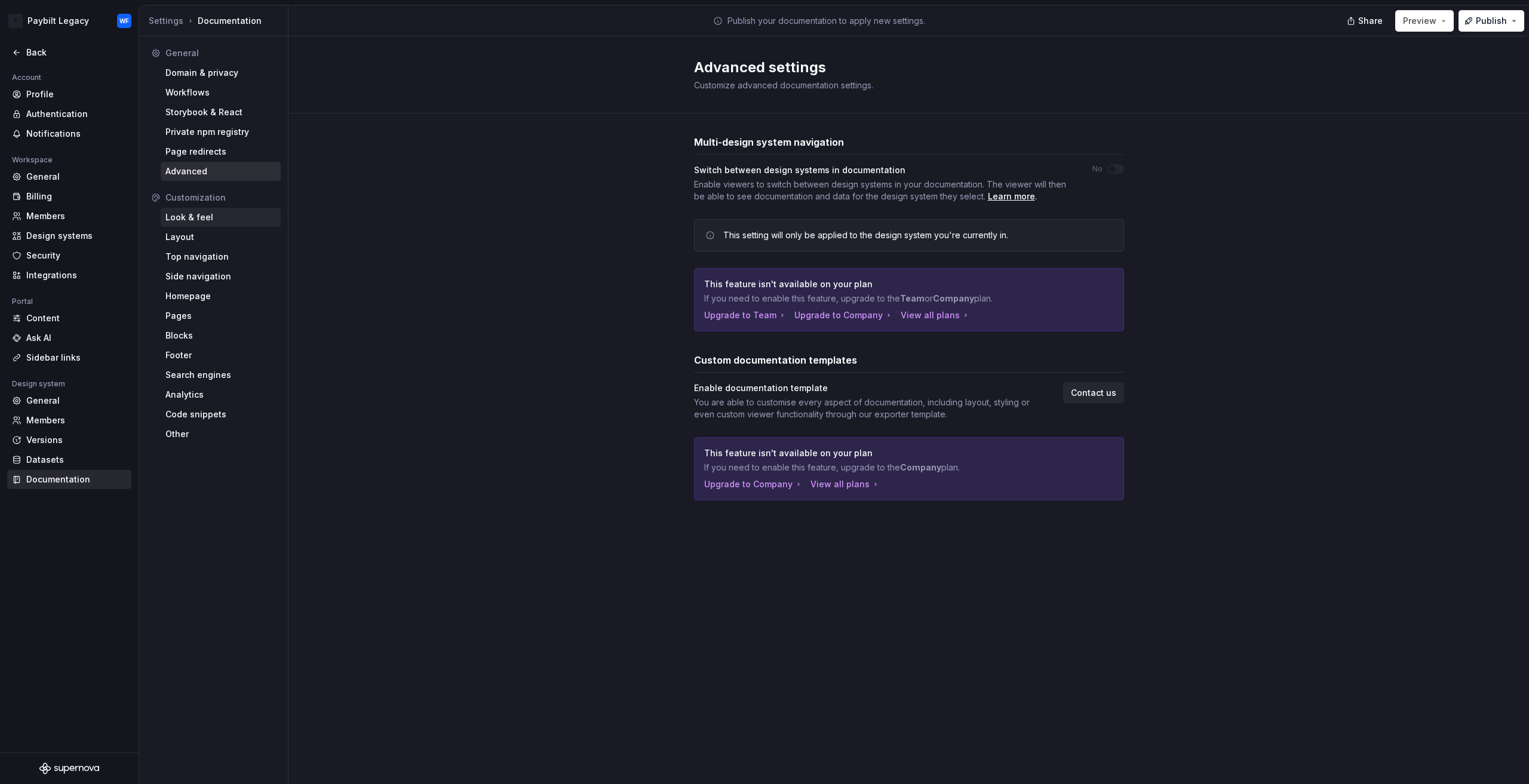
click at [186, 216] on div "Look & feel" at bounding box center [220, 217] width 111 height 12
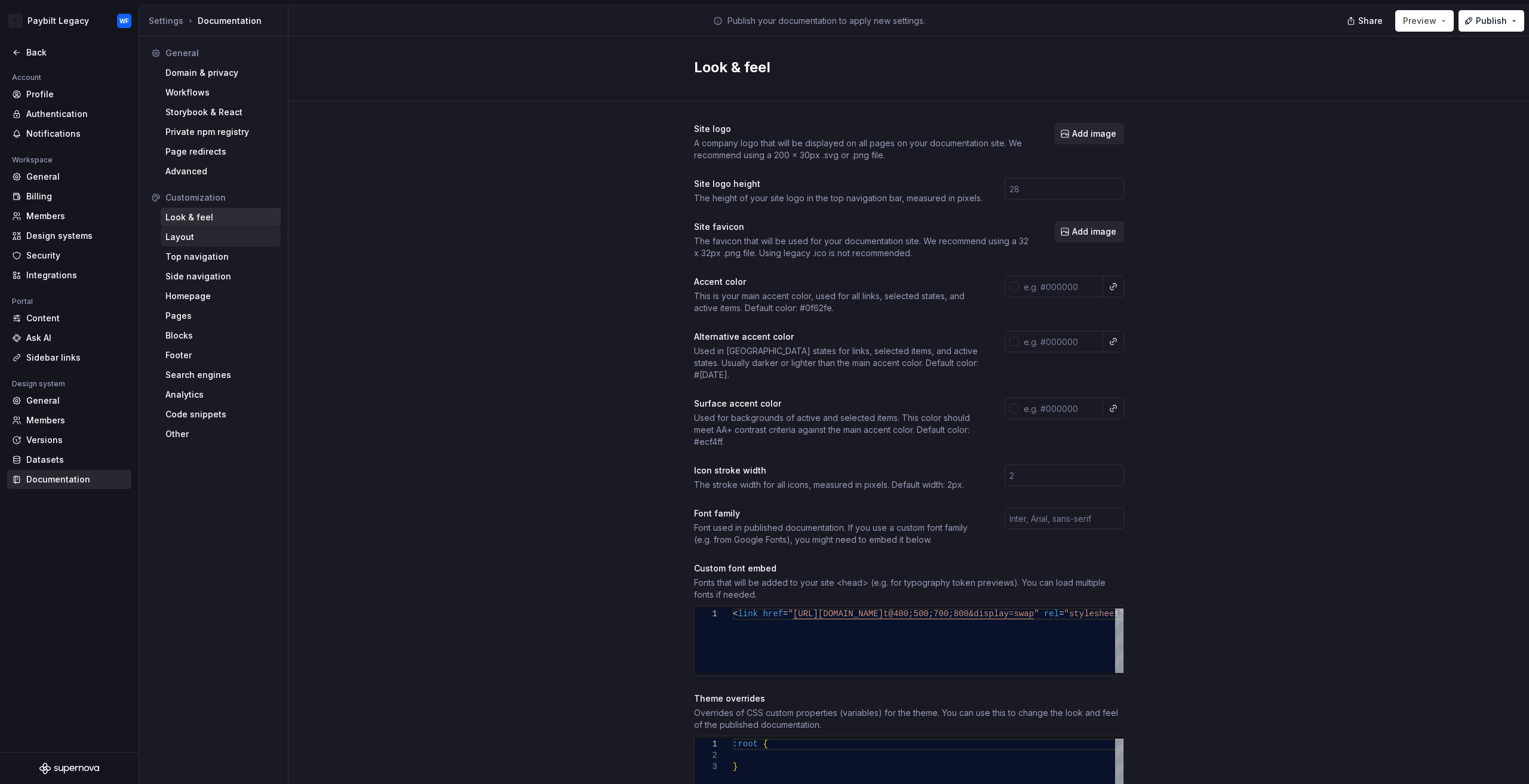
click at [174, 232] on div "Layout" at bounding box center [220, 237] width 111 height 12
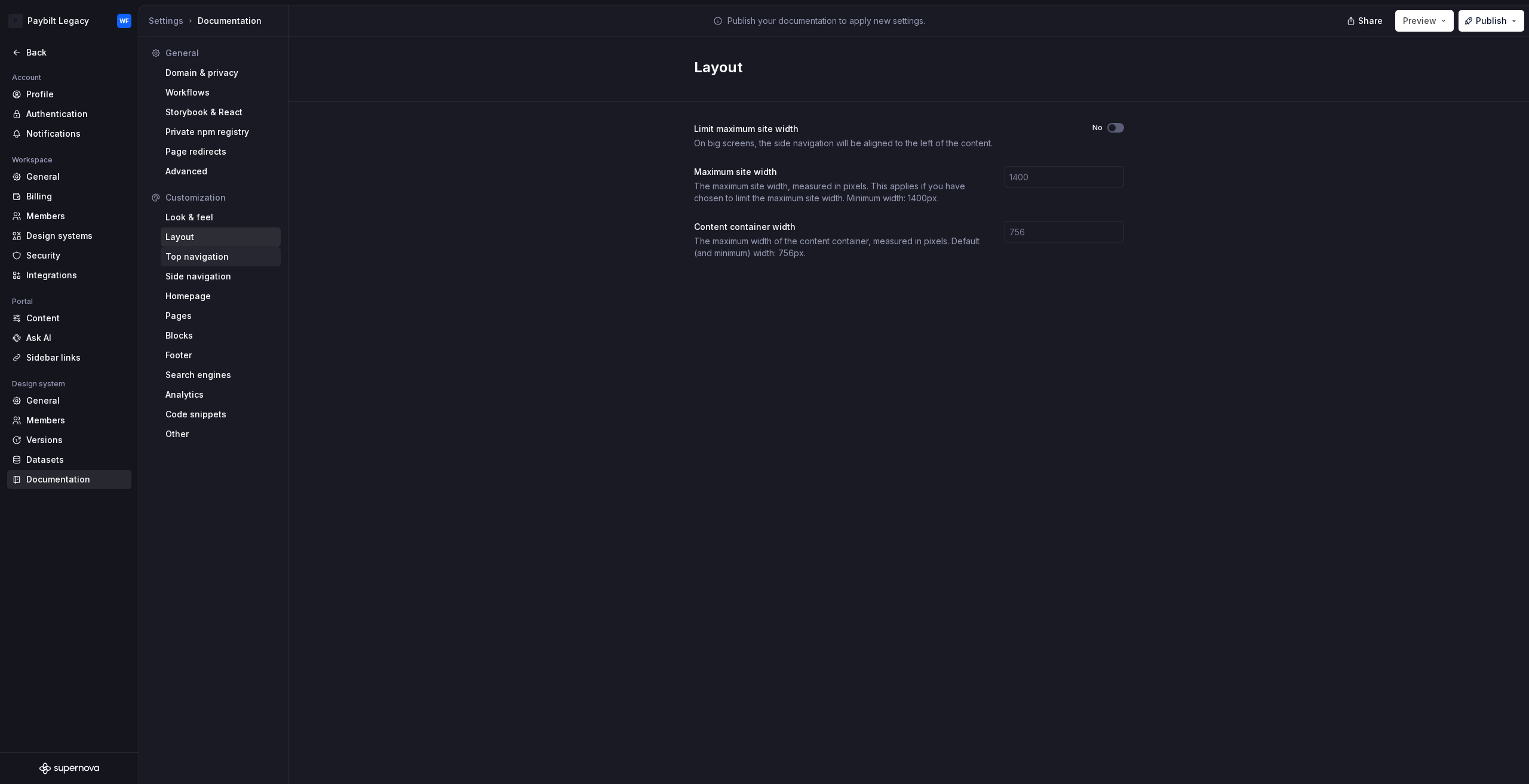
click at [194, 257] on div "Top navigation" at bounding box center [220, 257] width 111 height 12
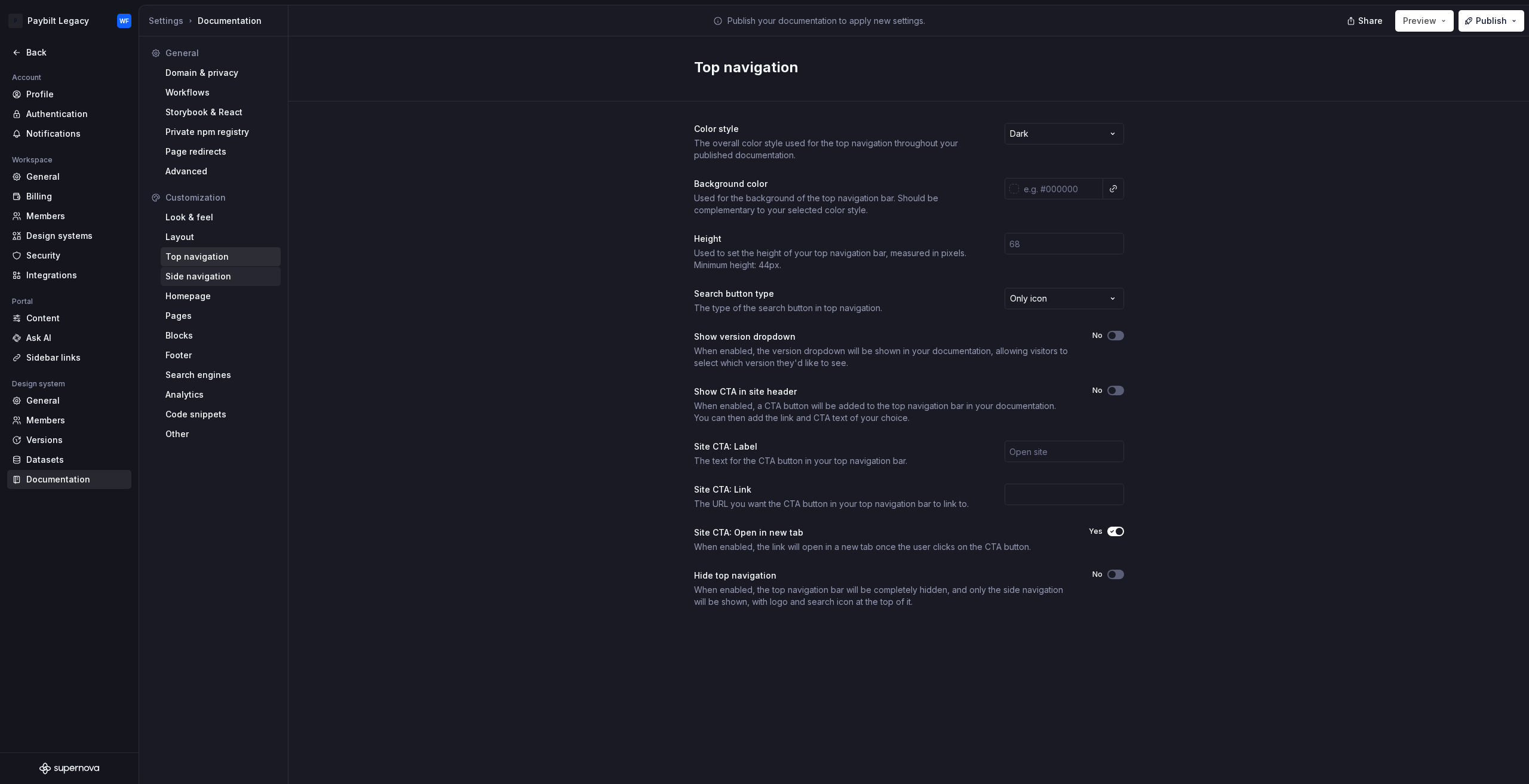
click at [201, 275] on div "Side navigation" at bounding box center [220, 276] width 111 height 12
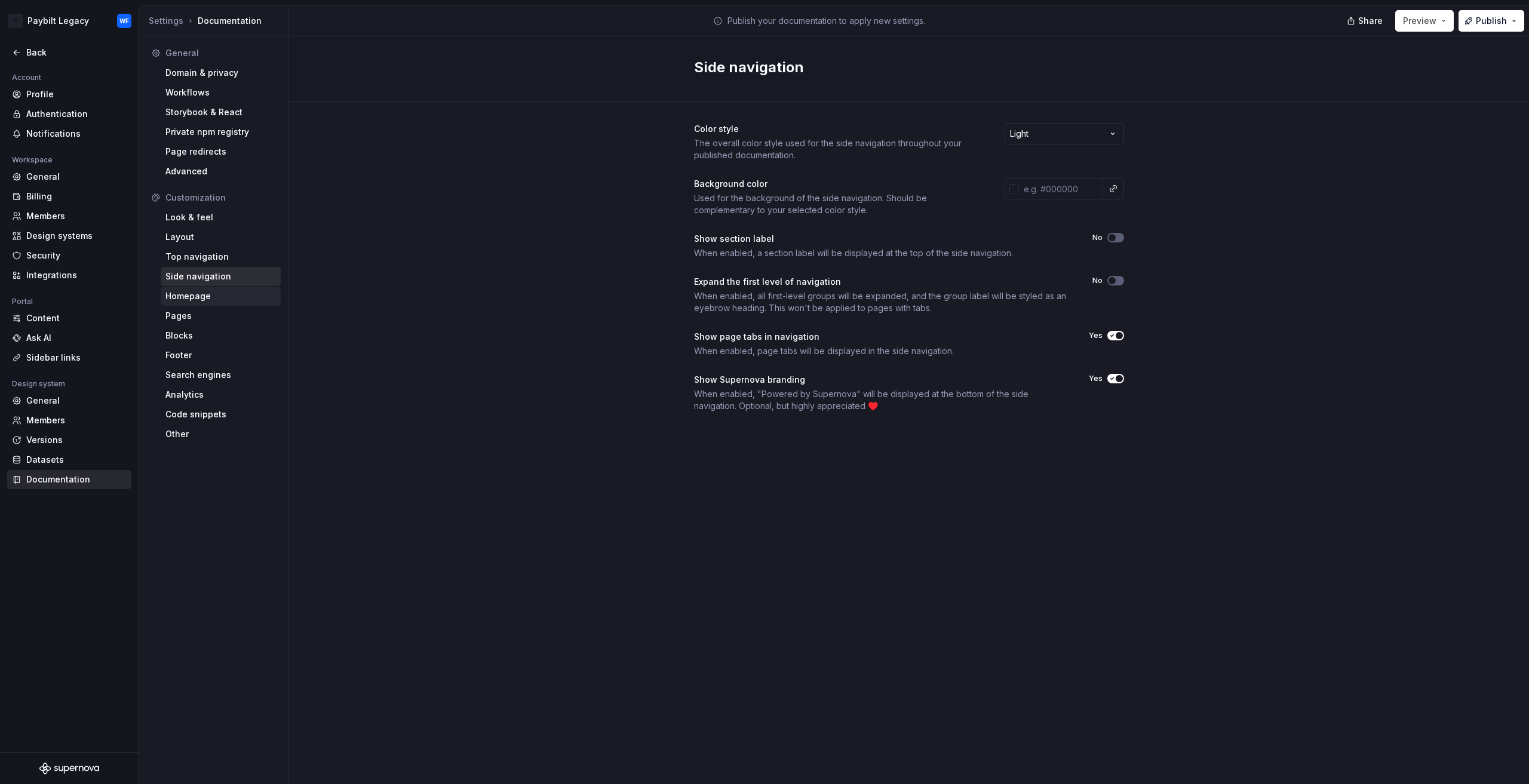
click at [206, 291] on div "Homepage" at bounding box center [220, 296] width 111 height 12
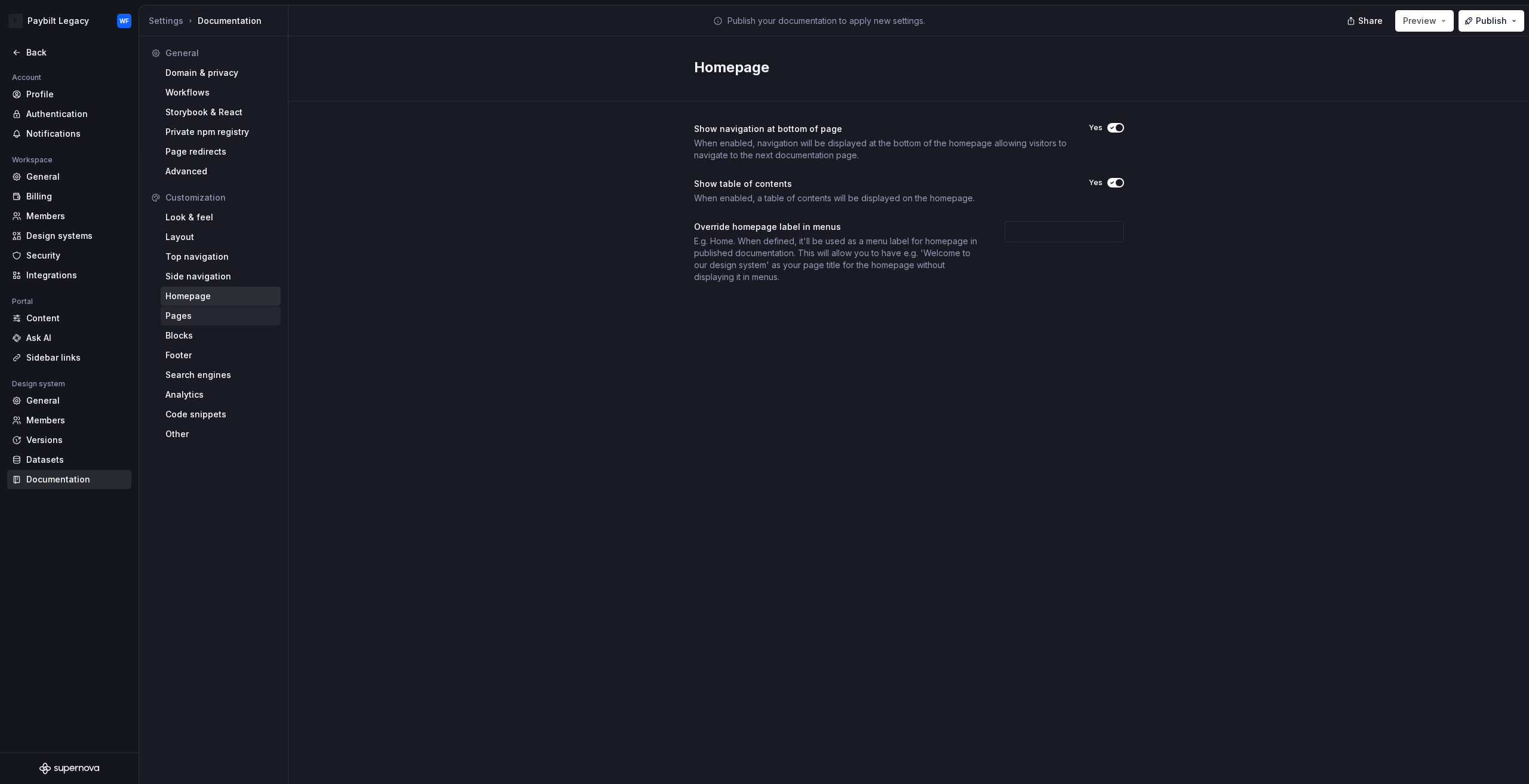
click at [207, 313] on div "Pages" at bounding box center [220, 316] width 111 height 12
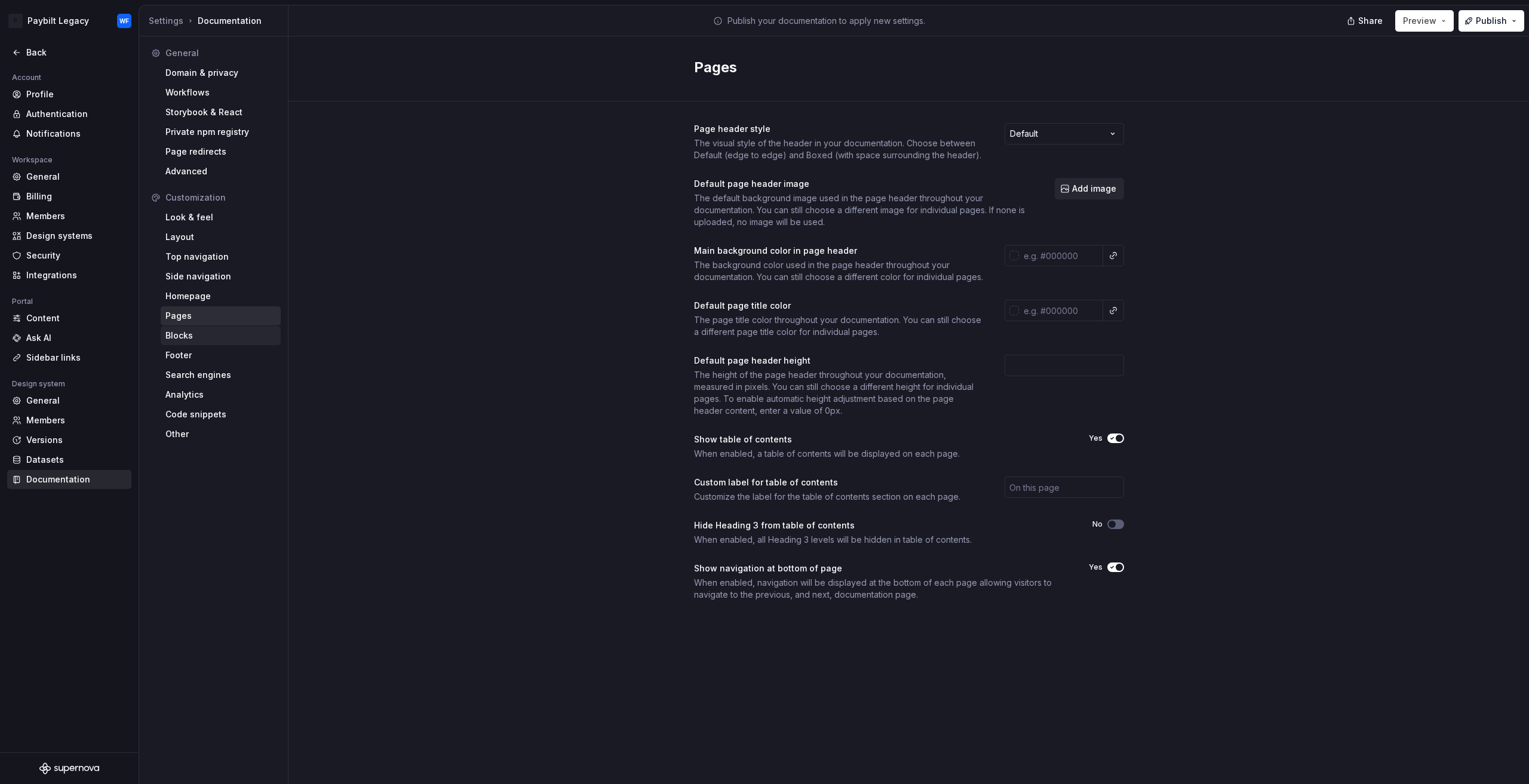
click at [197, 328] on div "Blocks" at bounding box center [220, 335] width 120 height 19
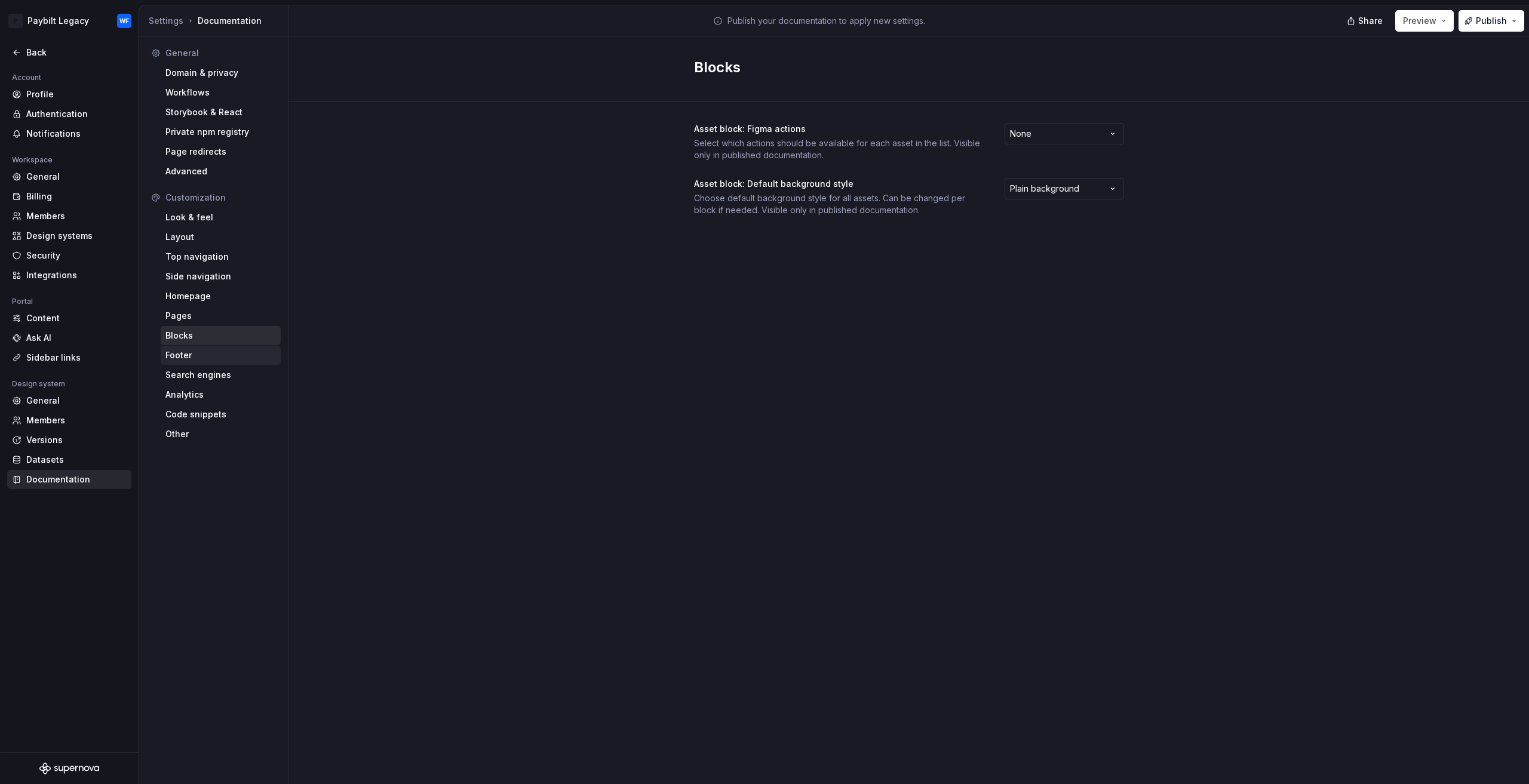
click at [183, 356] on div "Footer" at bounding box center [220, 355] width 111 height 12
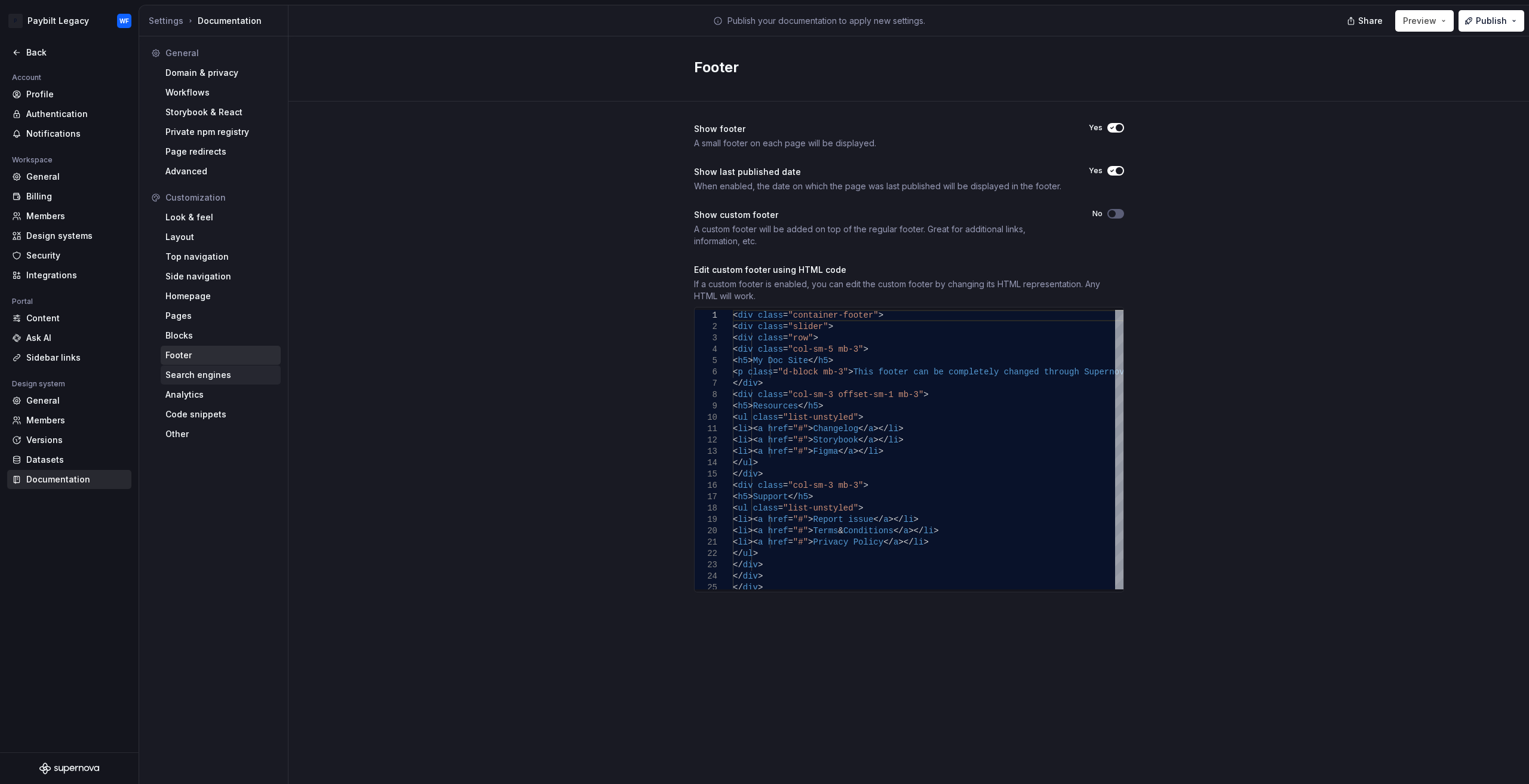
click at [181, 375] on div "Search engines" at bounding box center [220, 374] width 111 height 12
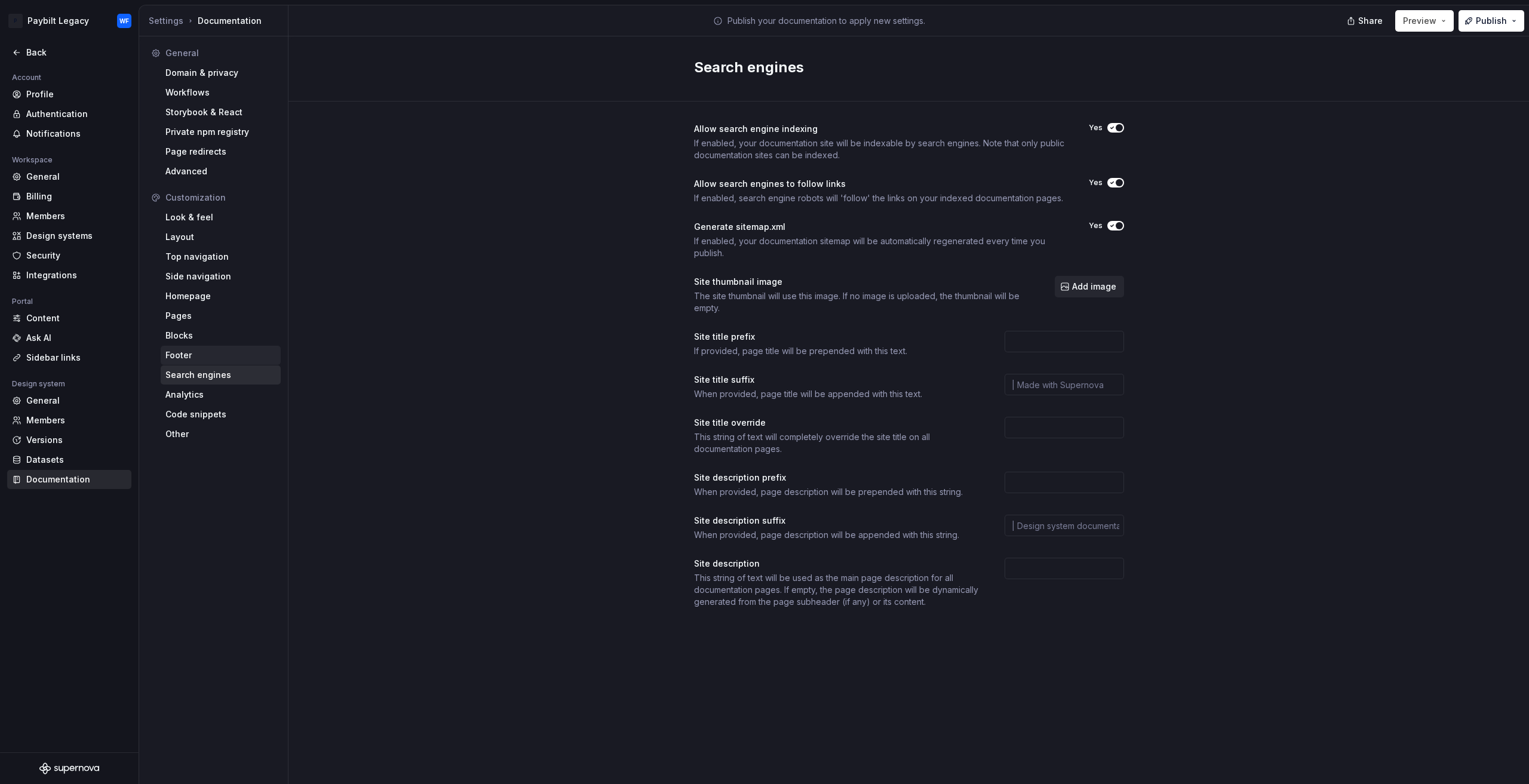
click at [185, 346] on div "Footer" at bounding box center [220, 355] width 120 height 19
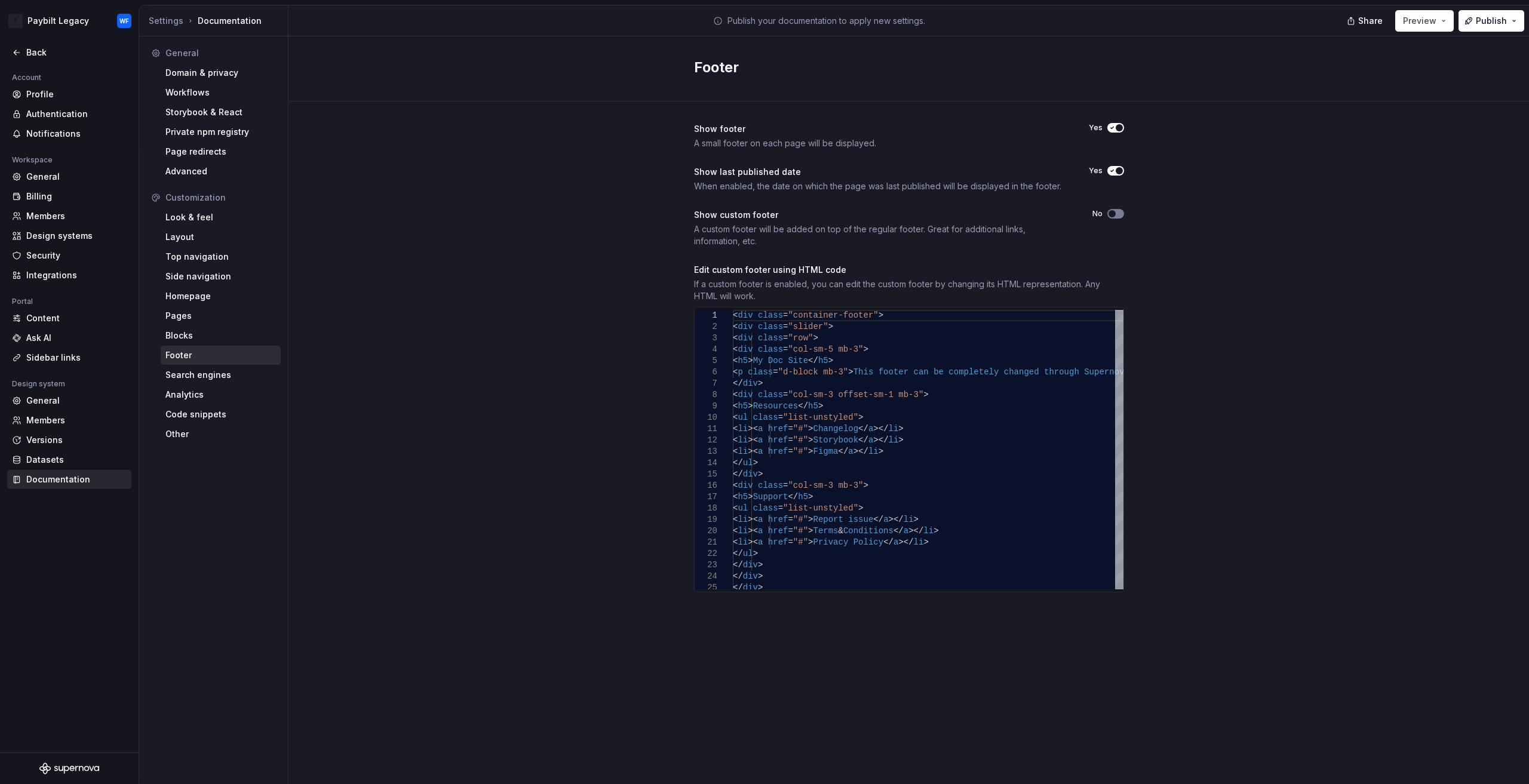
click at [1115, 215] on icon "button" at bounding box center [1111, 213] width 10 height 7
click at [1115, 215] on span "button" at bounding box center [1119, 213] width 7 height 7
click at [180, 369] on div "Search engines" at bounding box center [220, 374] width 120 height 19
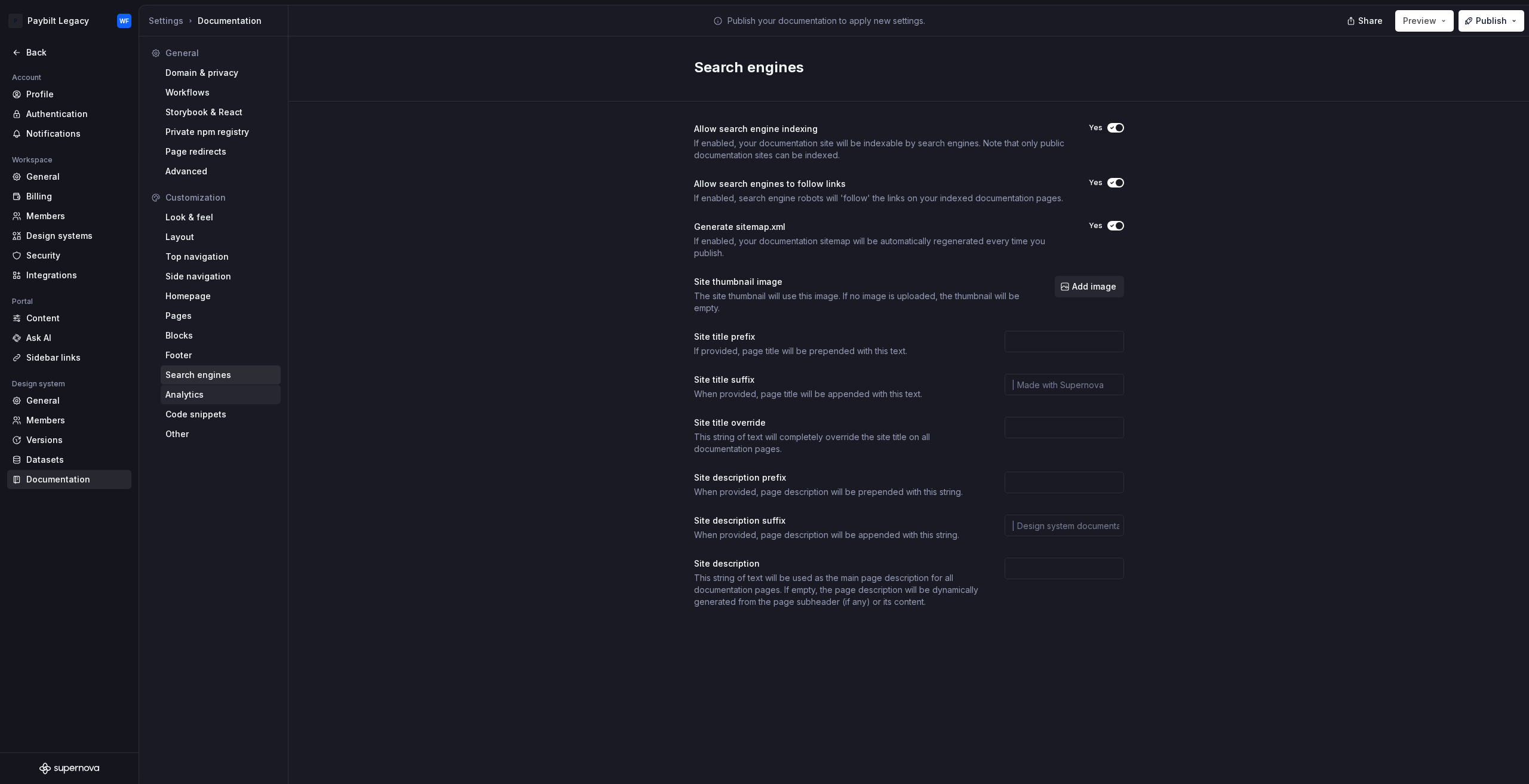
click at [198, 389] on div "Analytics" at bounding box center [220, 395] width 111 height 12
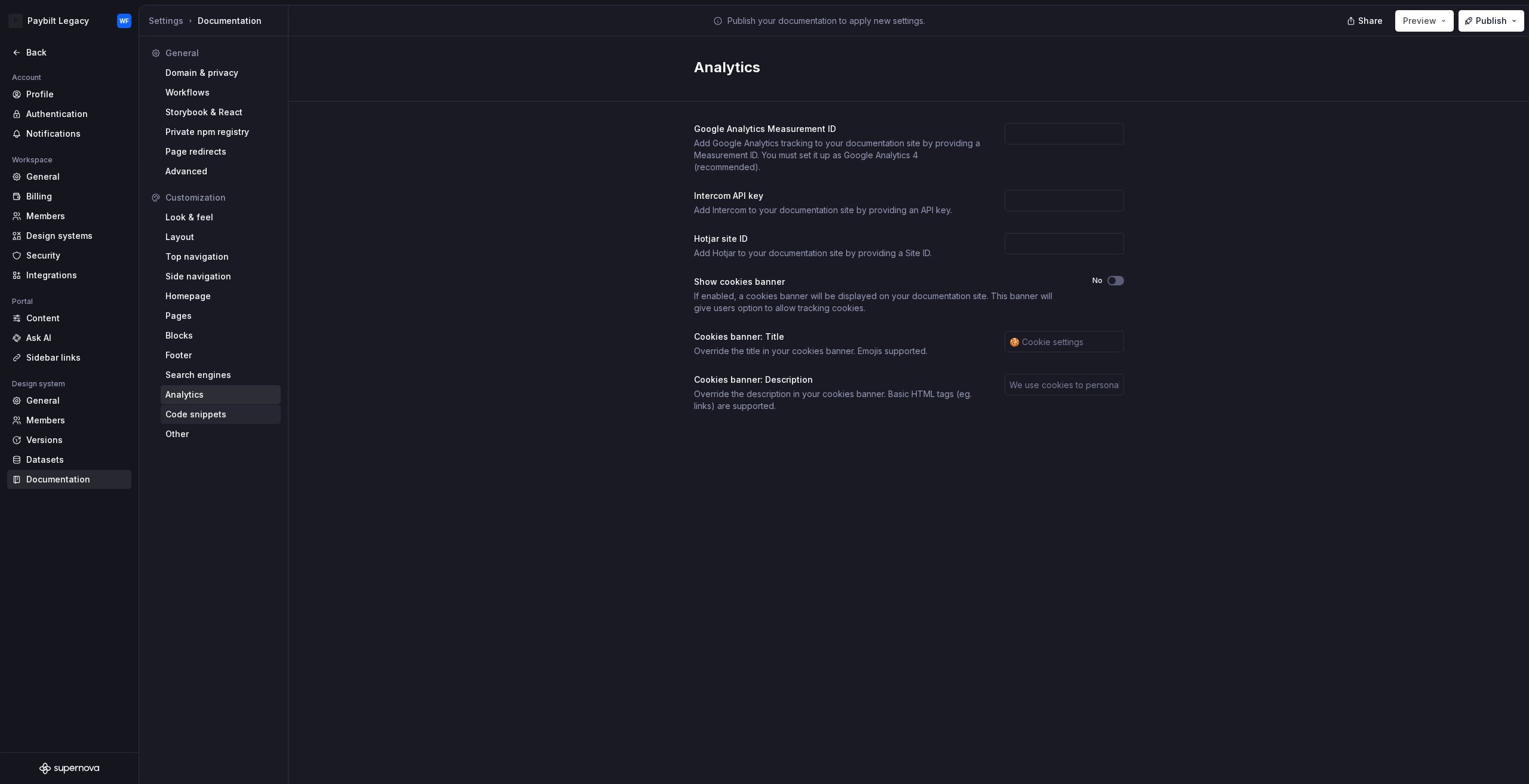
click at [206, 413] on div "Code snippets" at bounding box center [220, 414] width 111 height 12
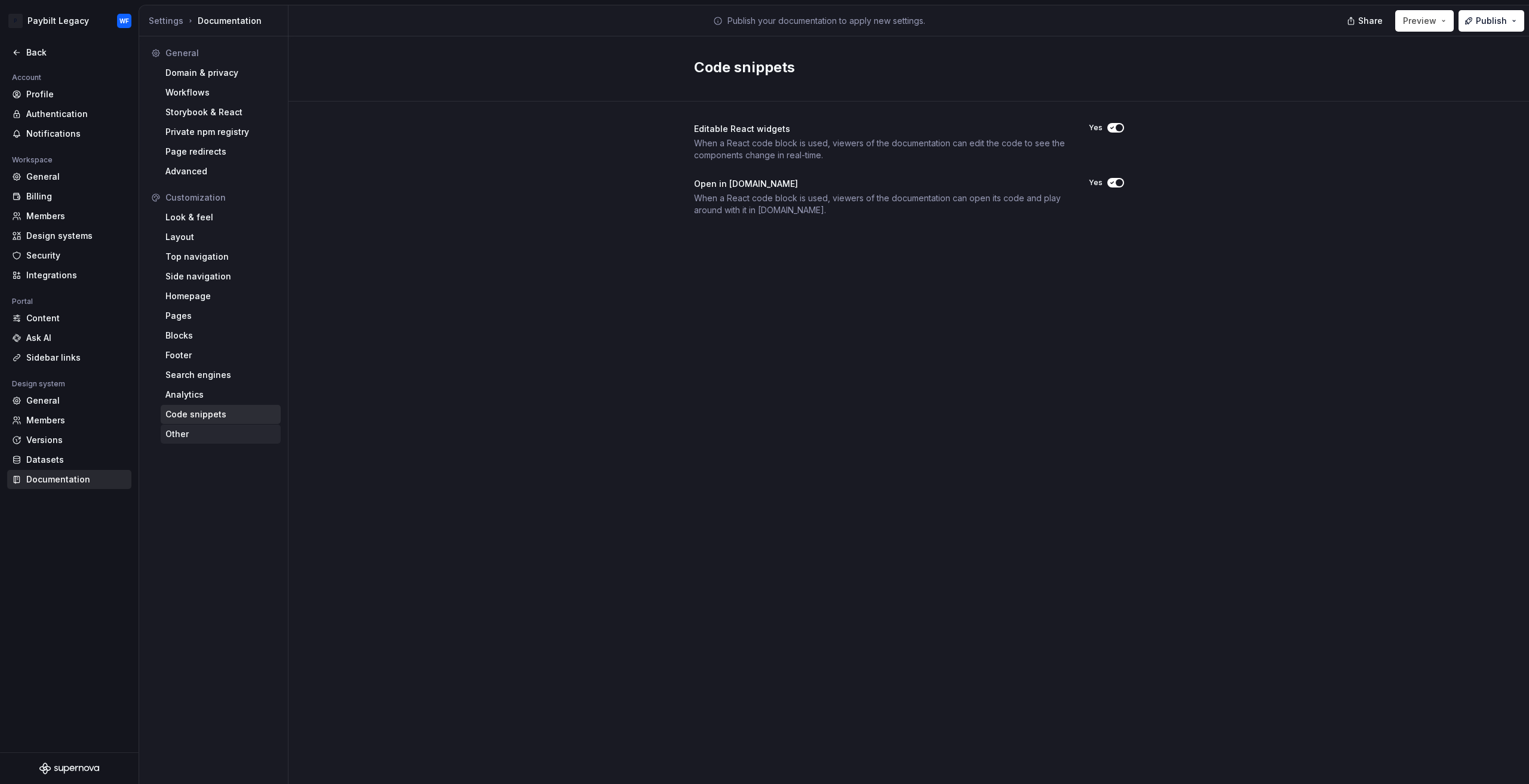
click at [182, 442] on div "Other" at bounding box center [220, 434] width 120 height 19
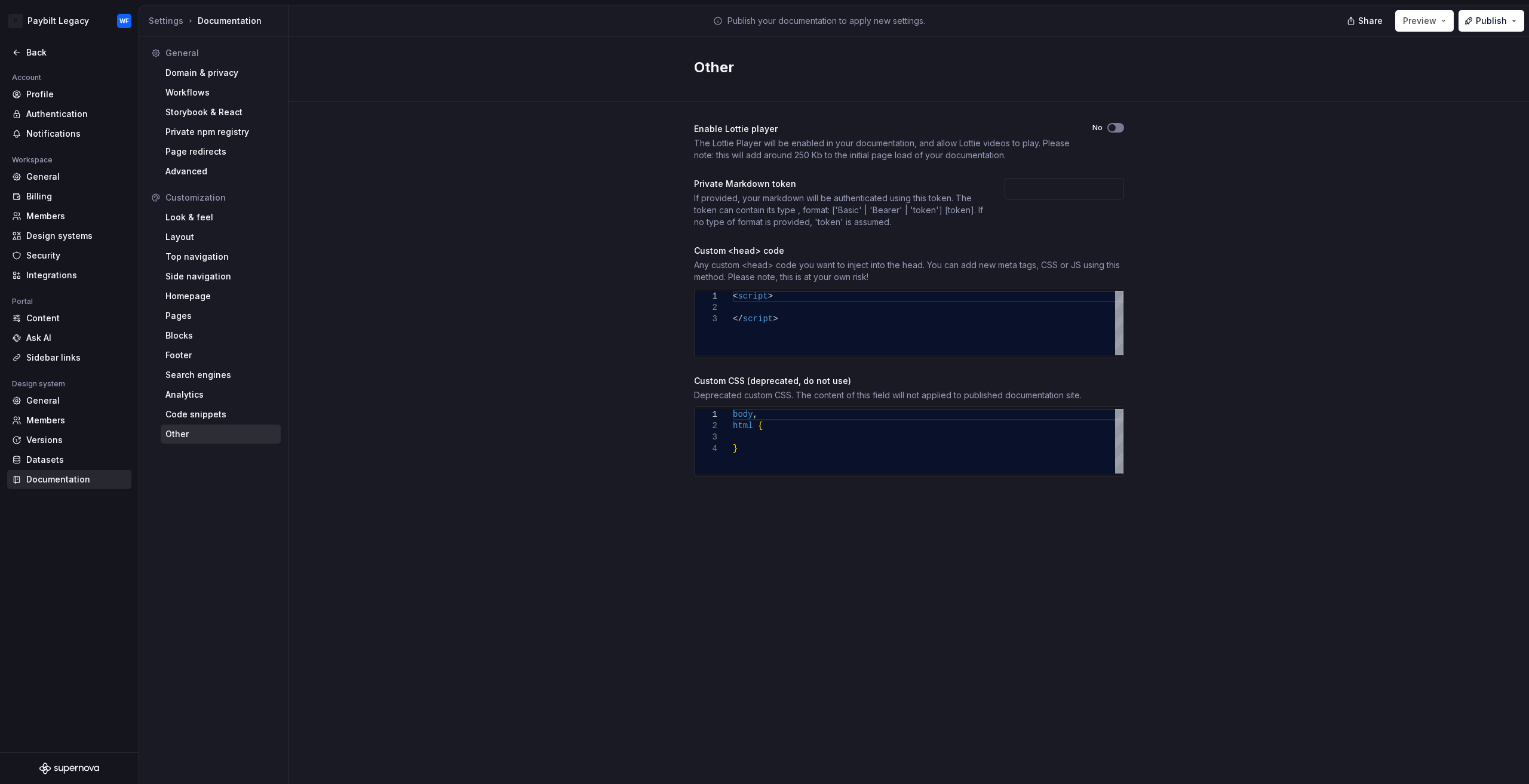
click at [1118, 128] on button "No" at bounding box center [1115, 127] width 17 height 10
click at [201, 69] on div "Domain & privacy" at bounding box center [220, 73] width 111 height 12
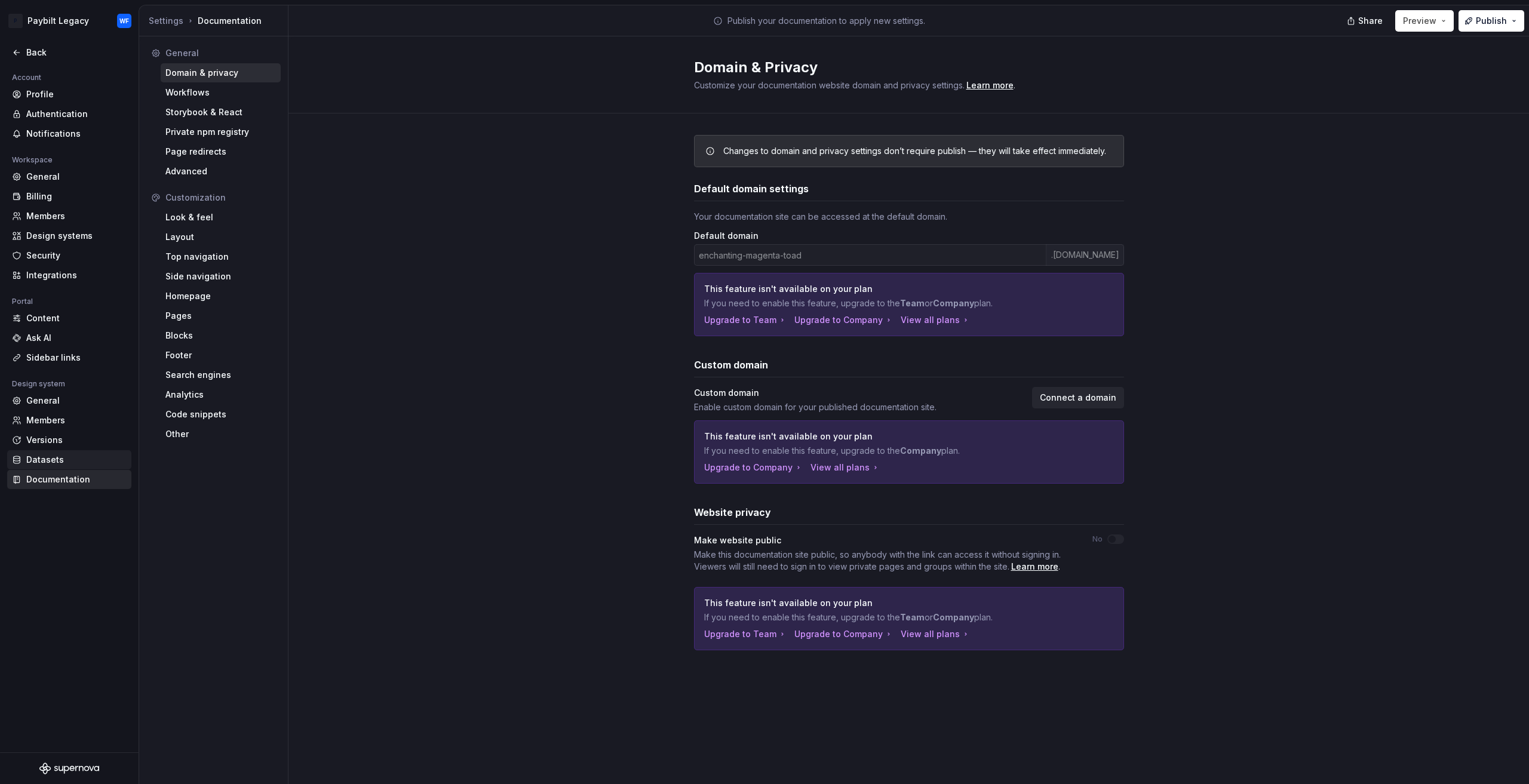
click at [64, 463] on div "Datasets" at bounding box center [76, 460] width 100 height 12
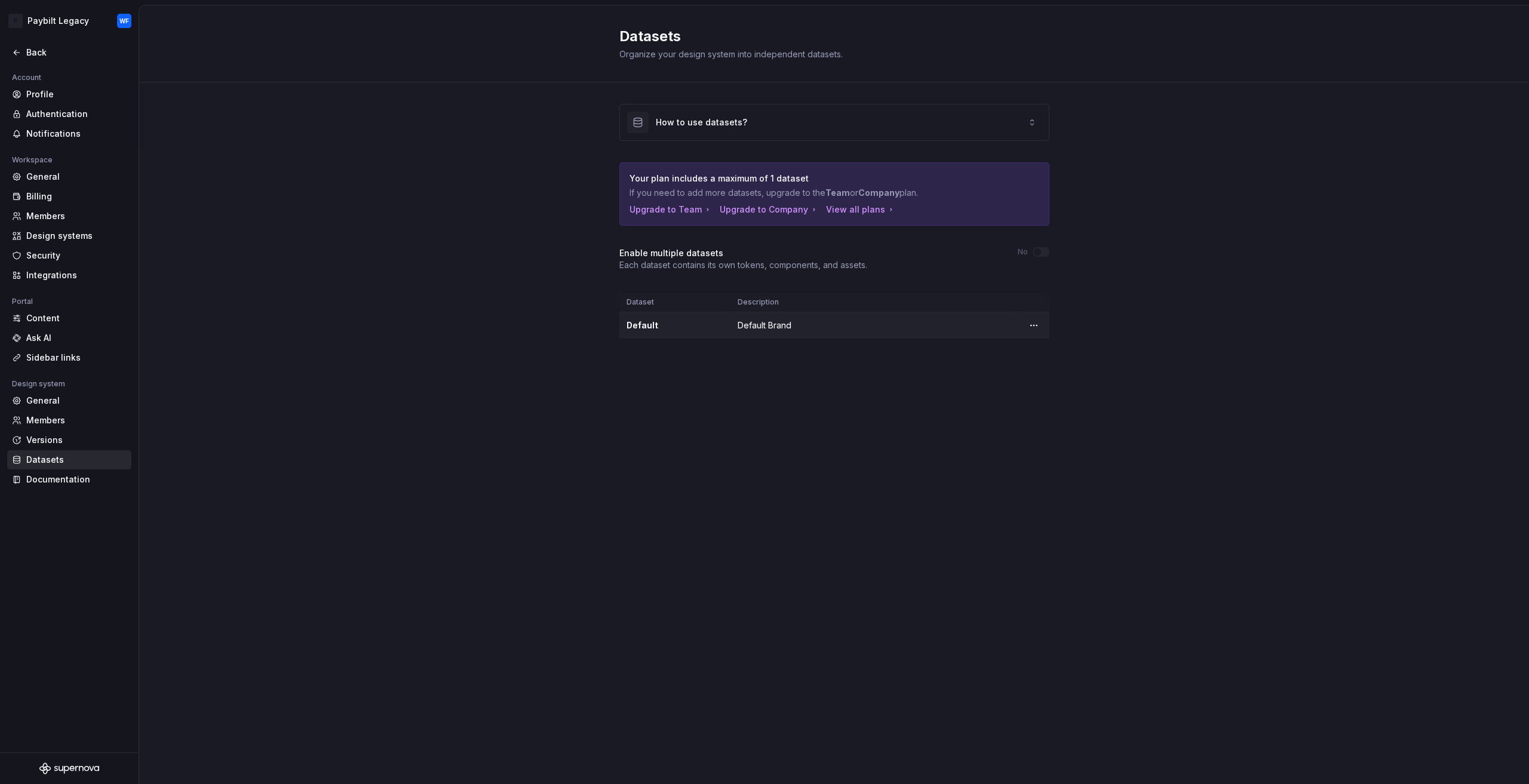
drag, startPoint x: 788, startPoint y: 318, endPoint x: 913, endPoint y: 319, distance: 125.0
click at [788, 318] on td "Default Brand" at bounding box center [874, 325] width 288 height 27
click at [1035, 326] on html "P Paybilt Legacy WF Back Account Profile Authentication Notifications Workspace…" at bounding box center [764, 392] width 1529 height 784
click at [1056, 346] on div "Edit details" at bounding box center [1086, 347] width 77 height 12
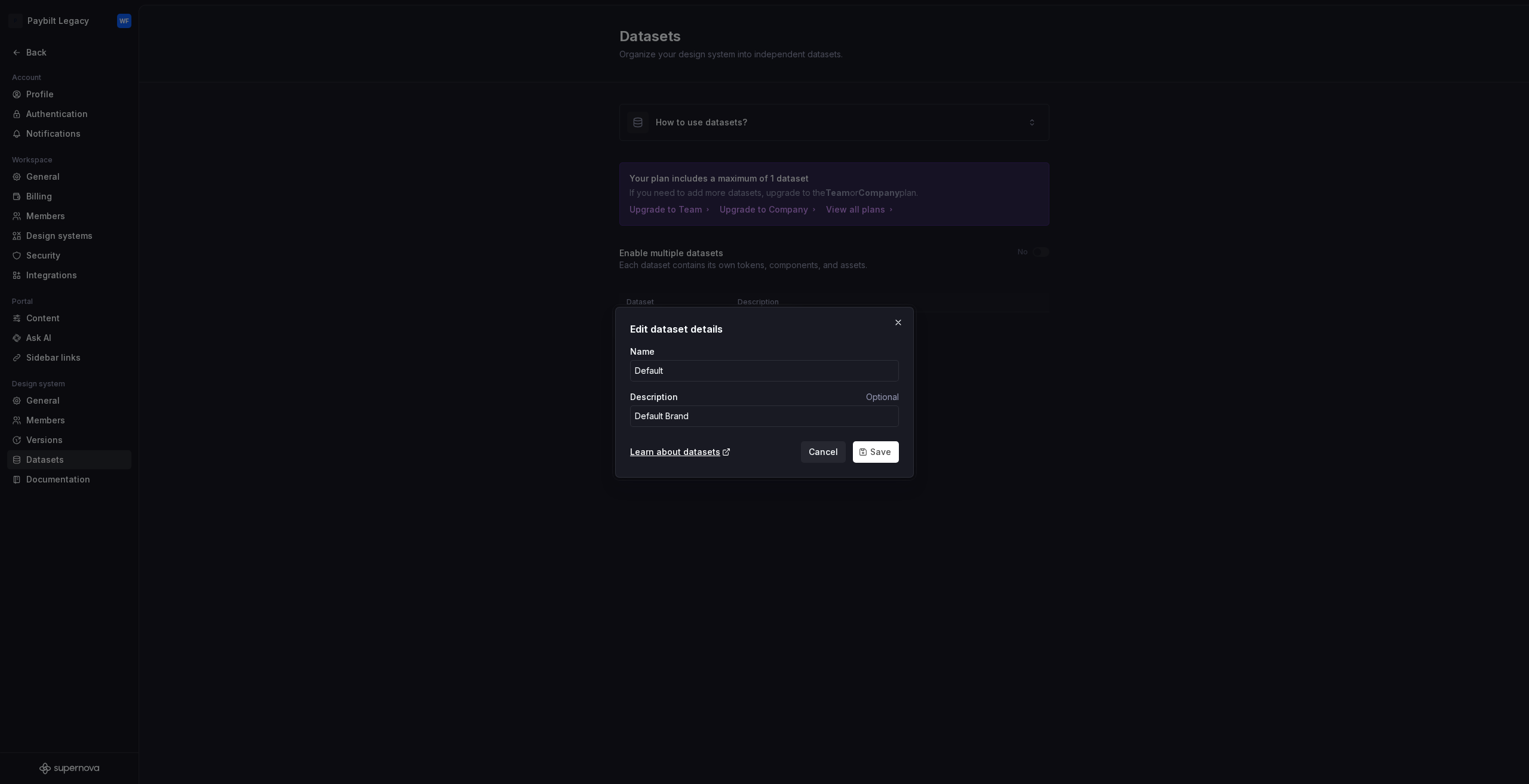
click at [825, 459] on button "Cancel" at bounding box center [823, 452] width 45 height 21
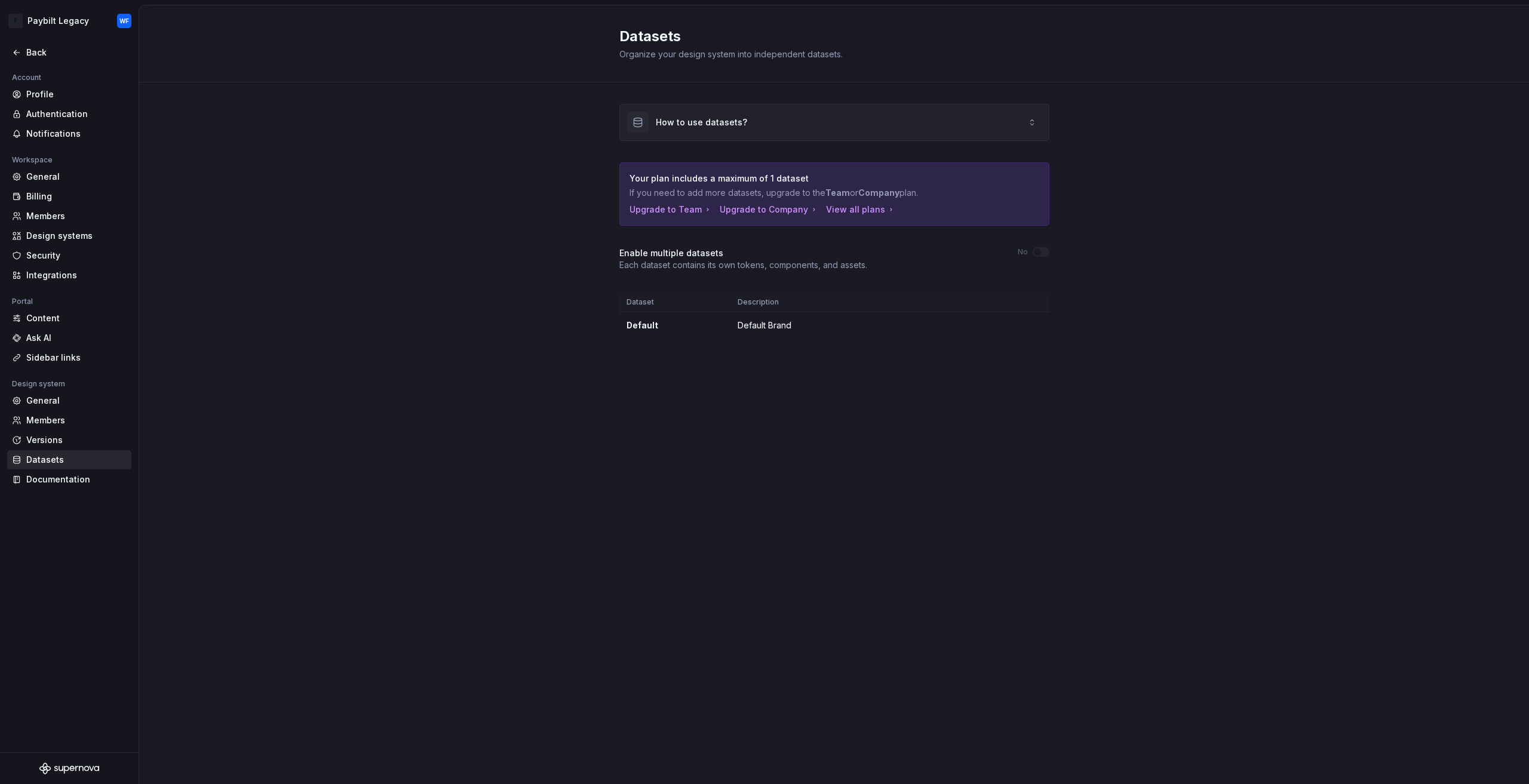
click at [754, 111] on div "How to use datasets?" at bounding box center [834, 122] width 429 height 36
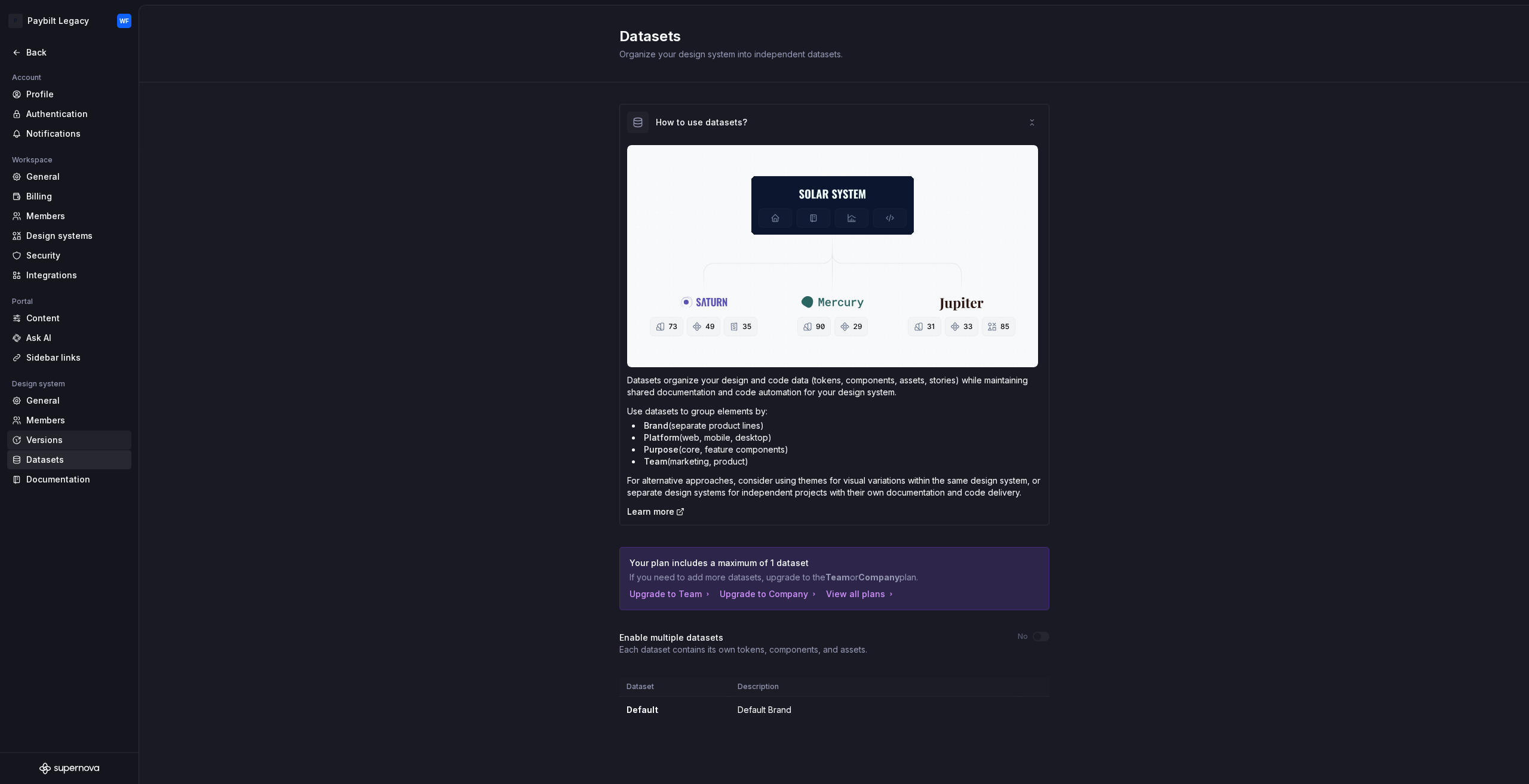
click at [40, 438] on div "Versions" at bounding box center [76, 440] width 100 height 12
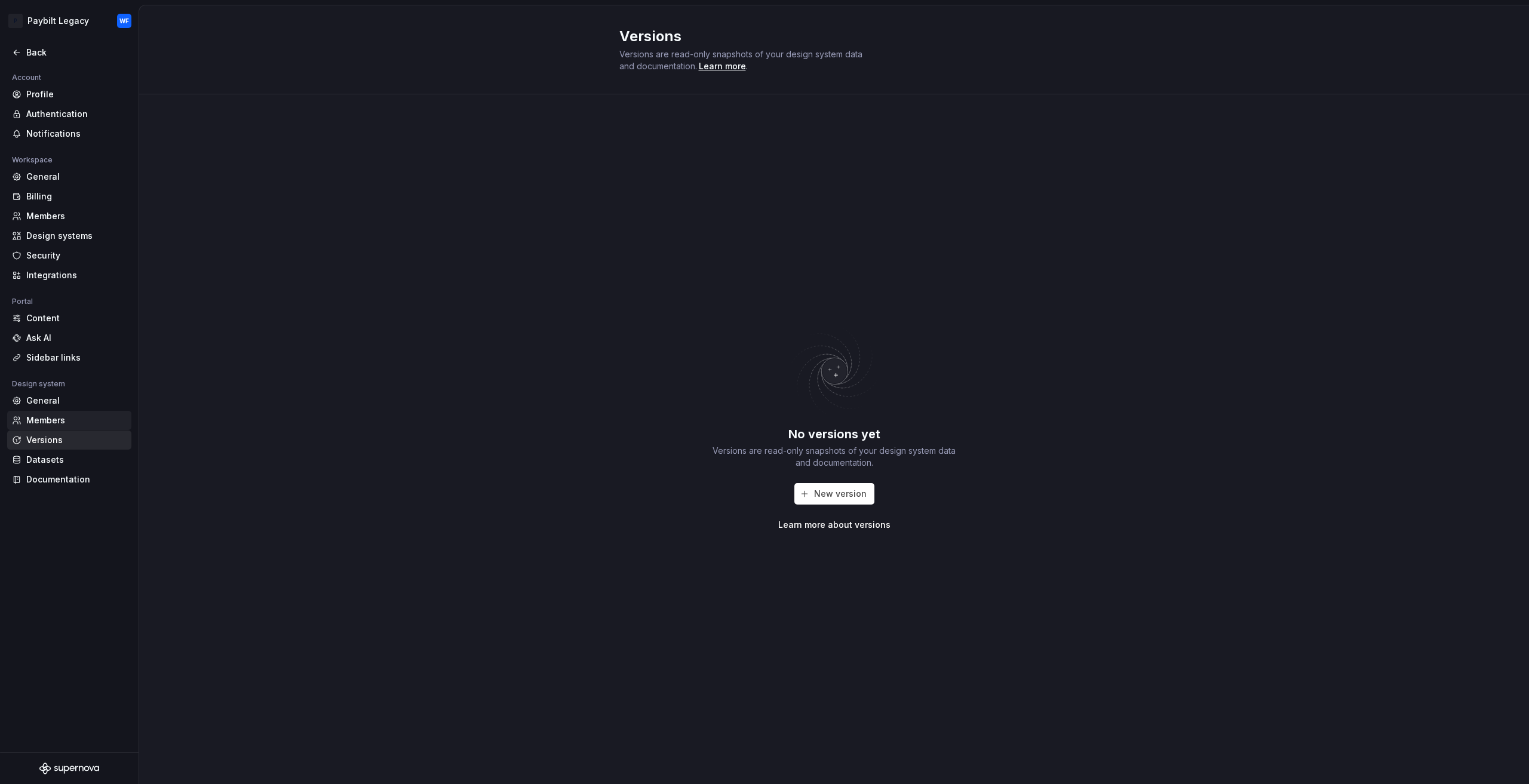
click at [56, 413] on div "Members" at bounding box center [69, 420] width 124 height 19
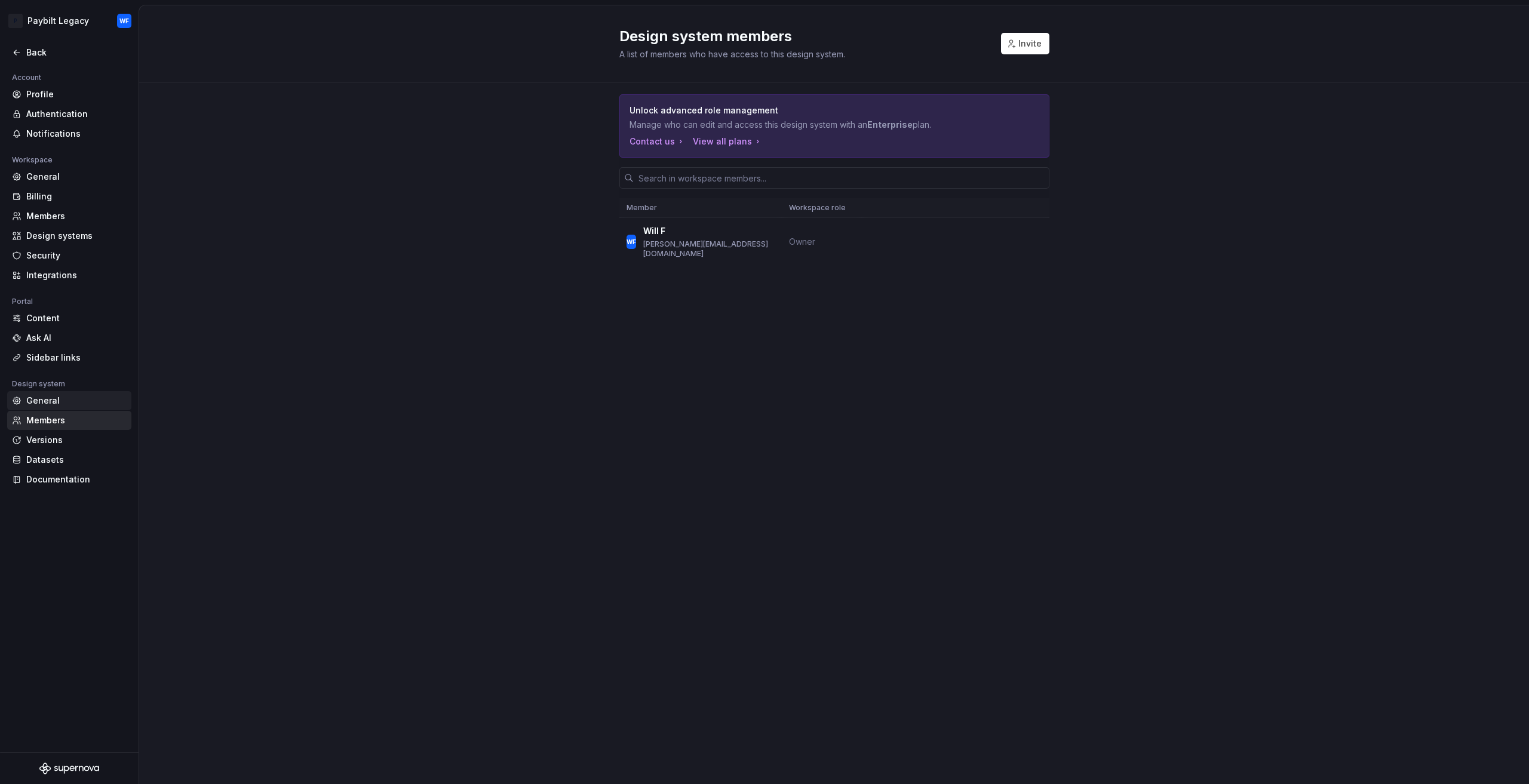
click at [63, 400] on div "General" at bounding box center [76, 400] width 100 height 12
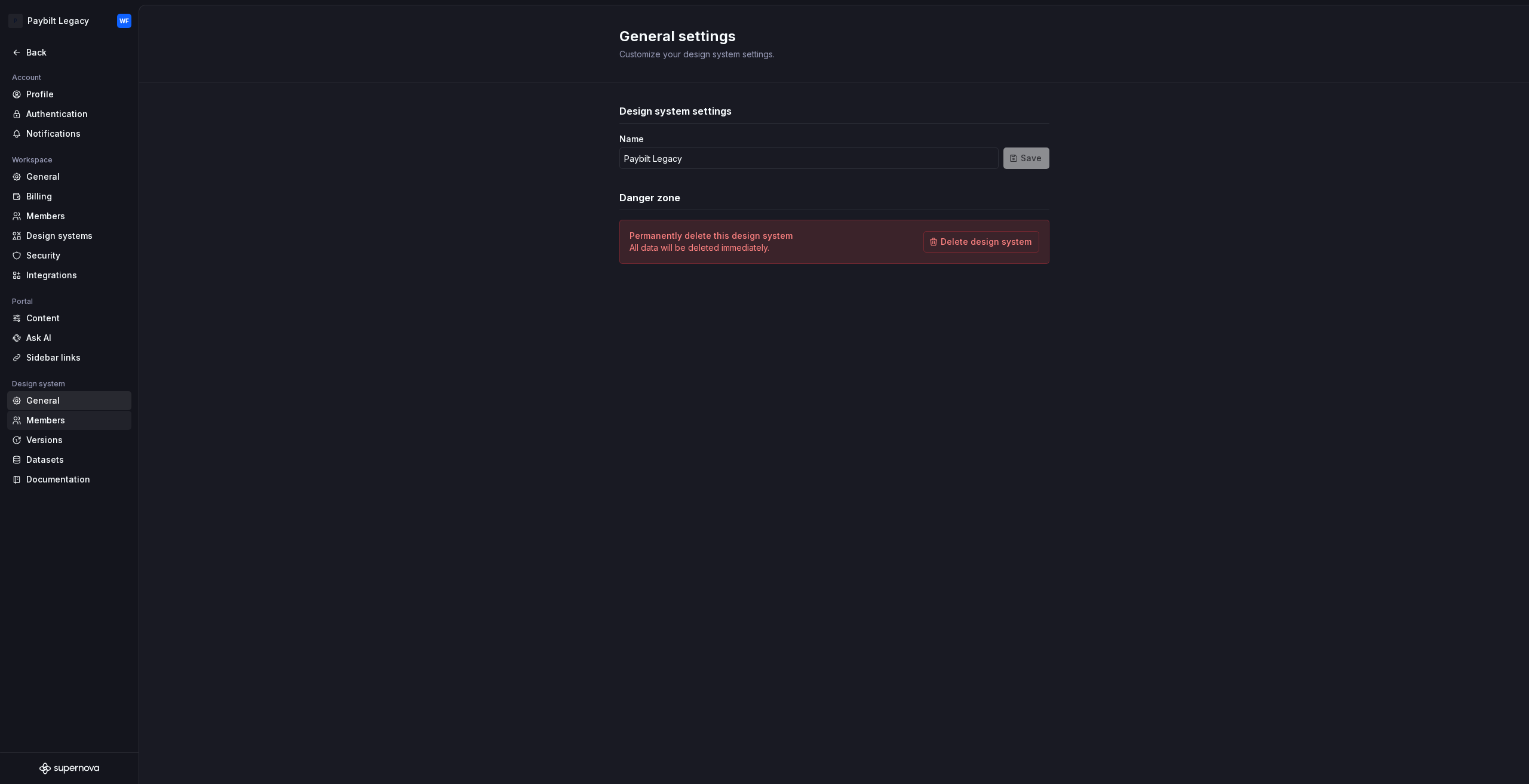
click at [85, 423] on div "Members" at bounding box center [76, 420] width 100 height 12
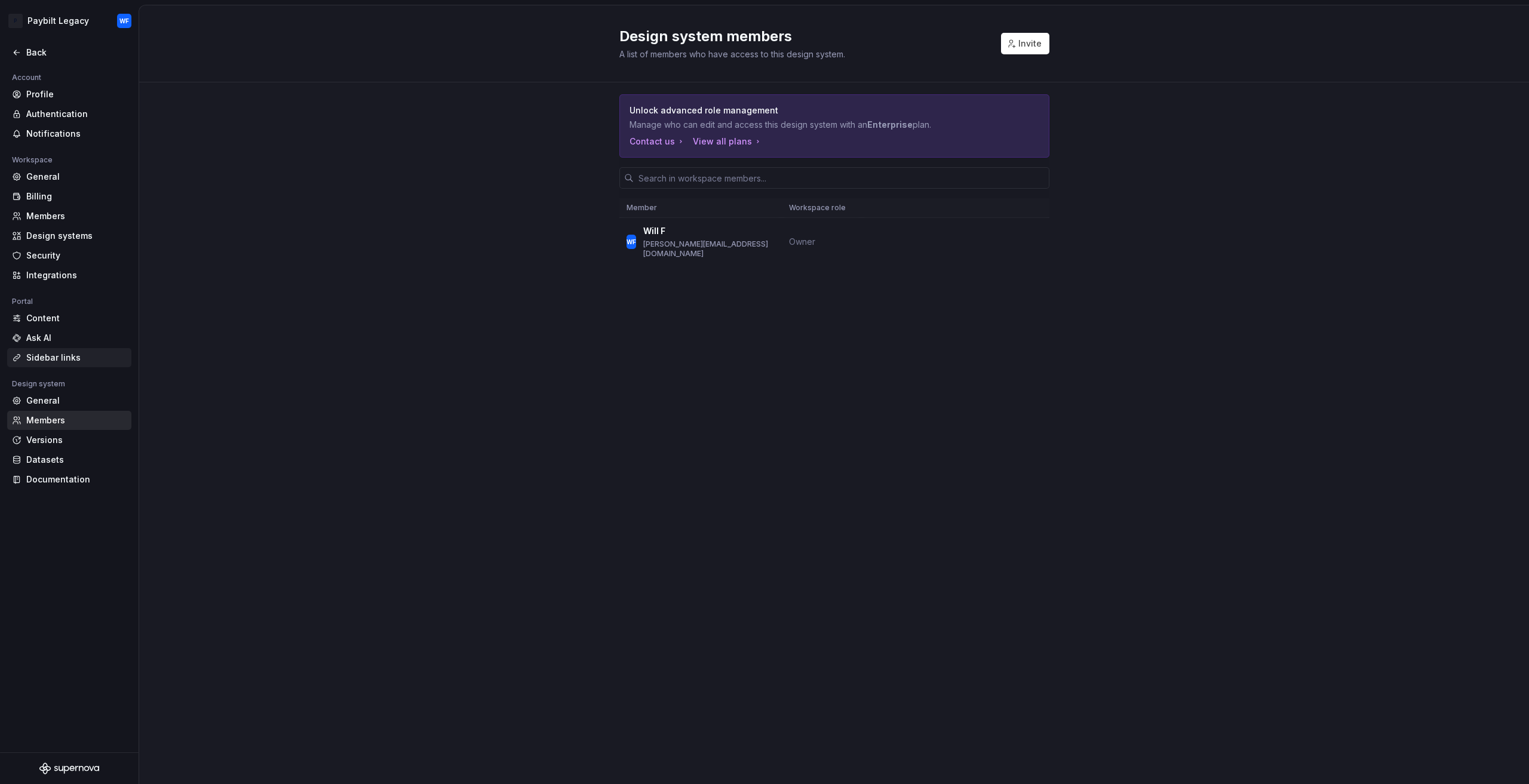
click at [73, 354] on div "Sidebar links" at bounding box center [76, 358] width 100 height 12
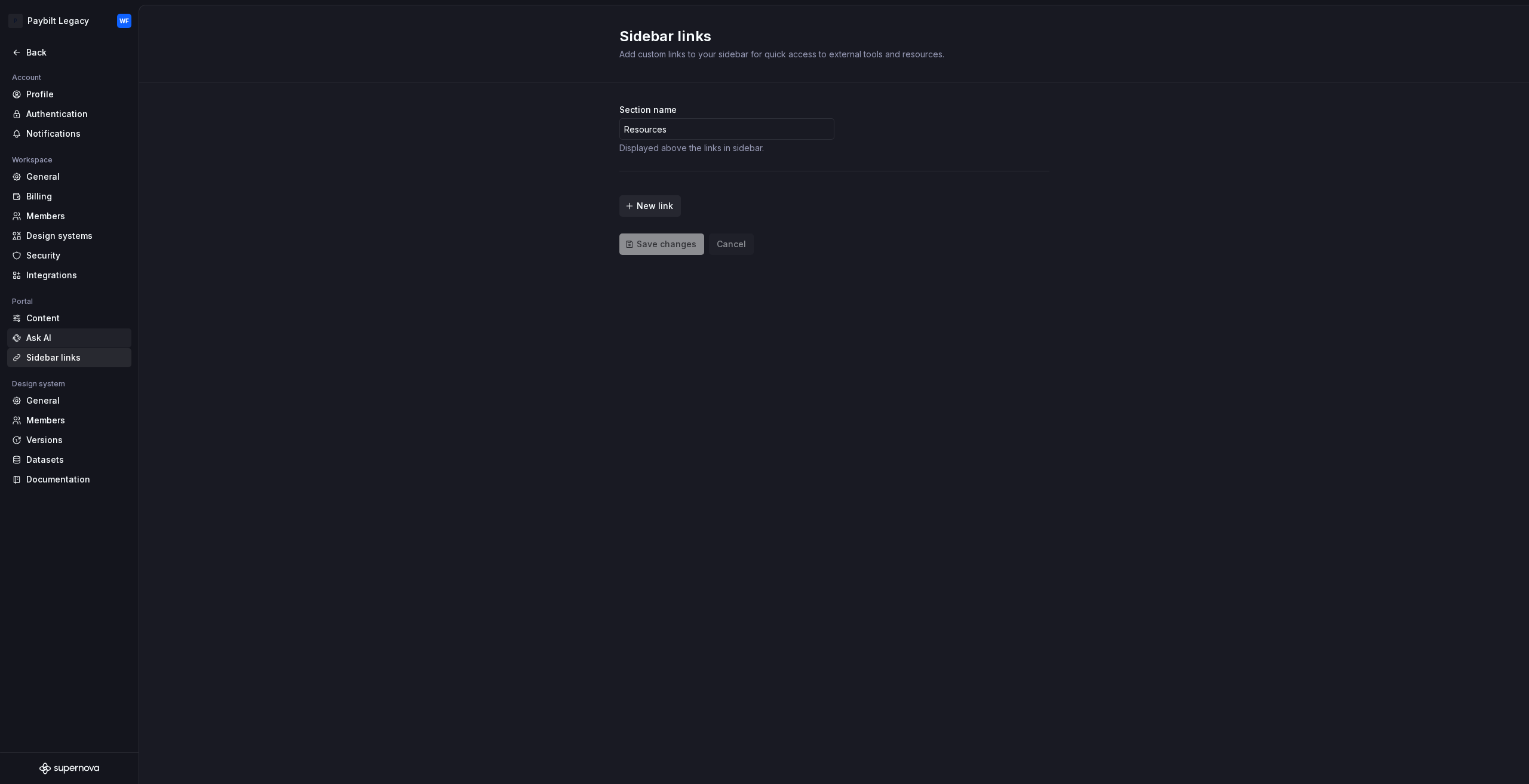
click at [77, 336] on div "Ask AI" at bounding box center [76, 338] width 100 height 12
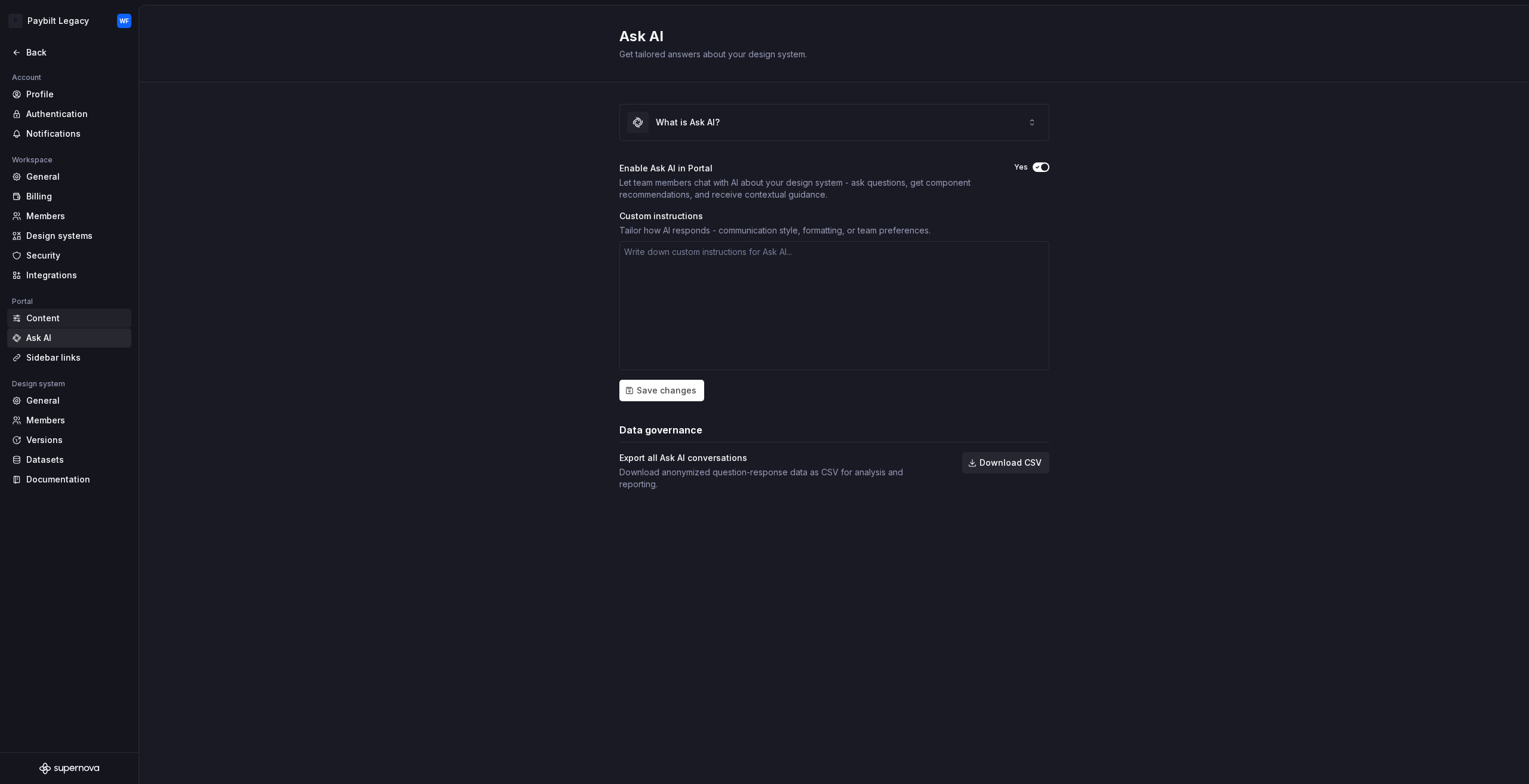
click at [80, 324] on div "Content" at bounding box center [69, 318] width 124 height 19
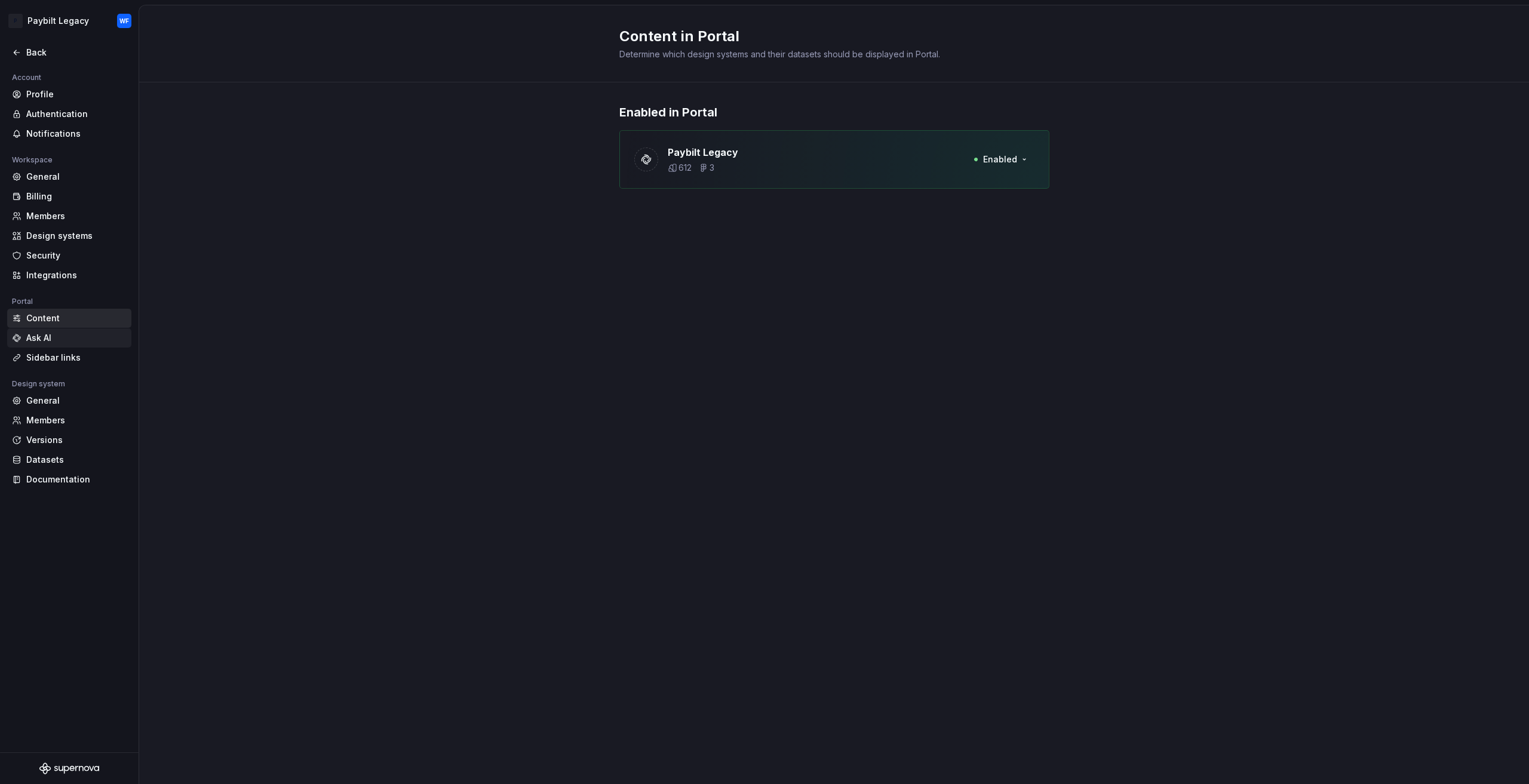
click at [84, 335] on div "Ask AI" at bounding box center [76, 338] width 100 height 12
type textarea "*"
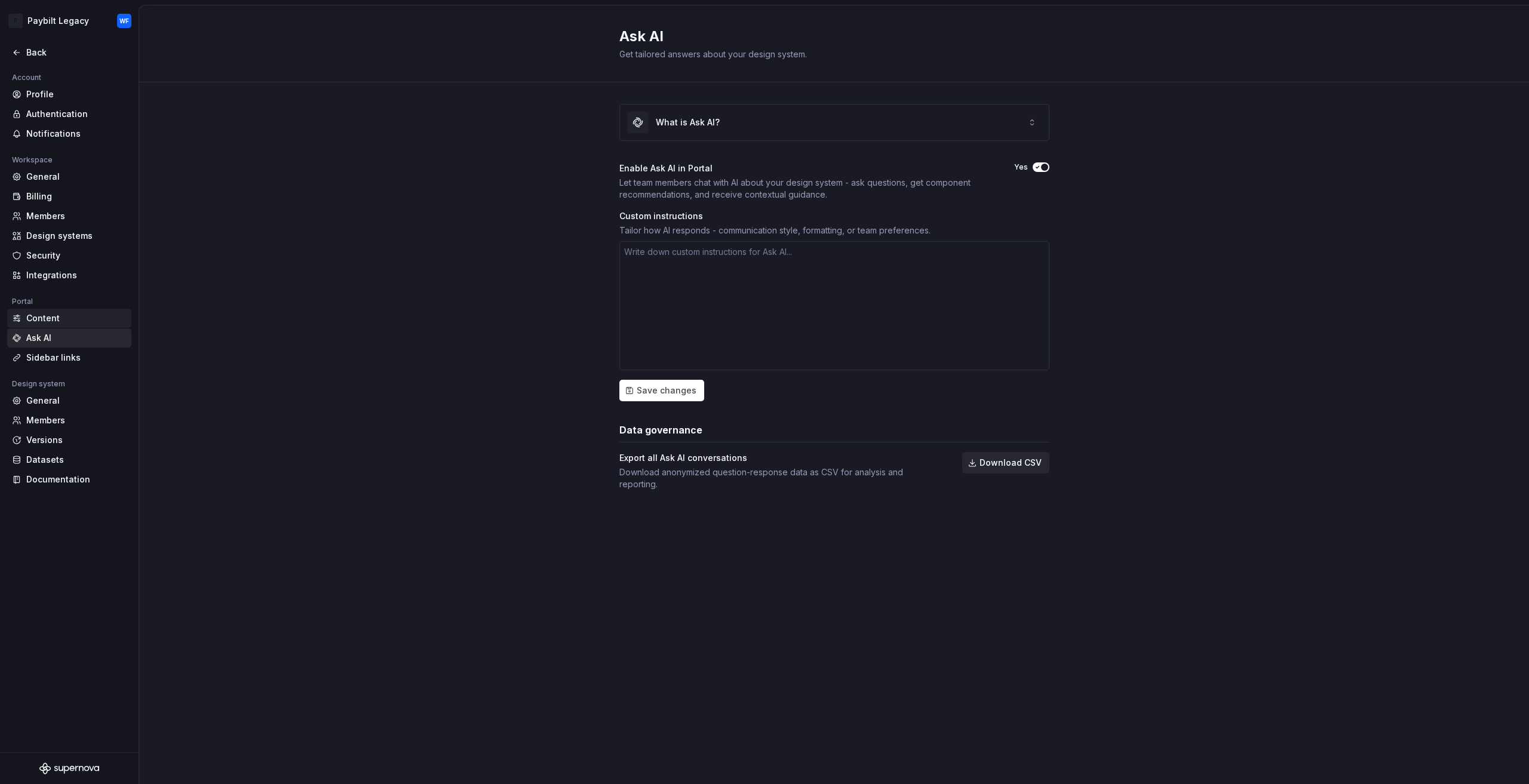
click at [70, 320] on div "Content" at bounding box center [76, 318] width 100 height 12
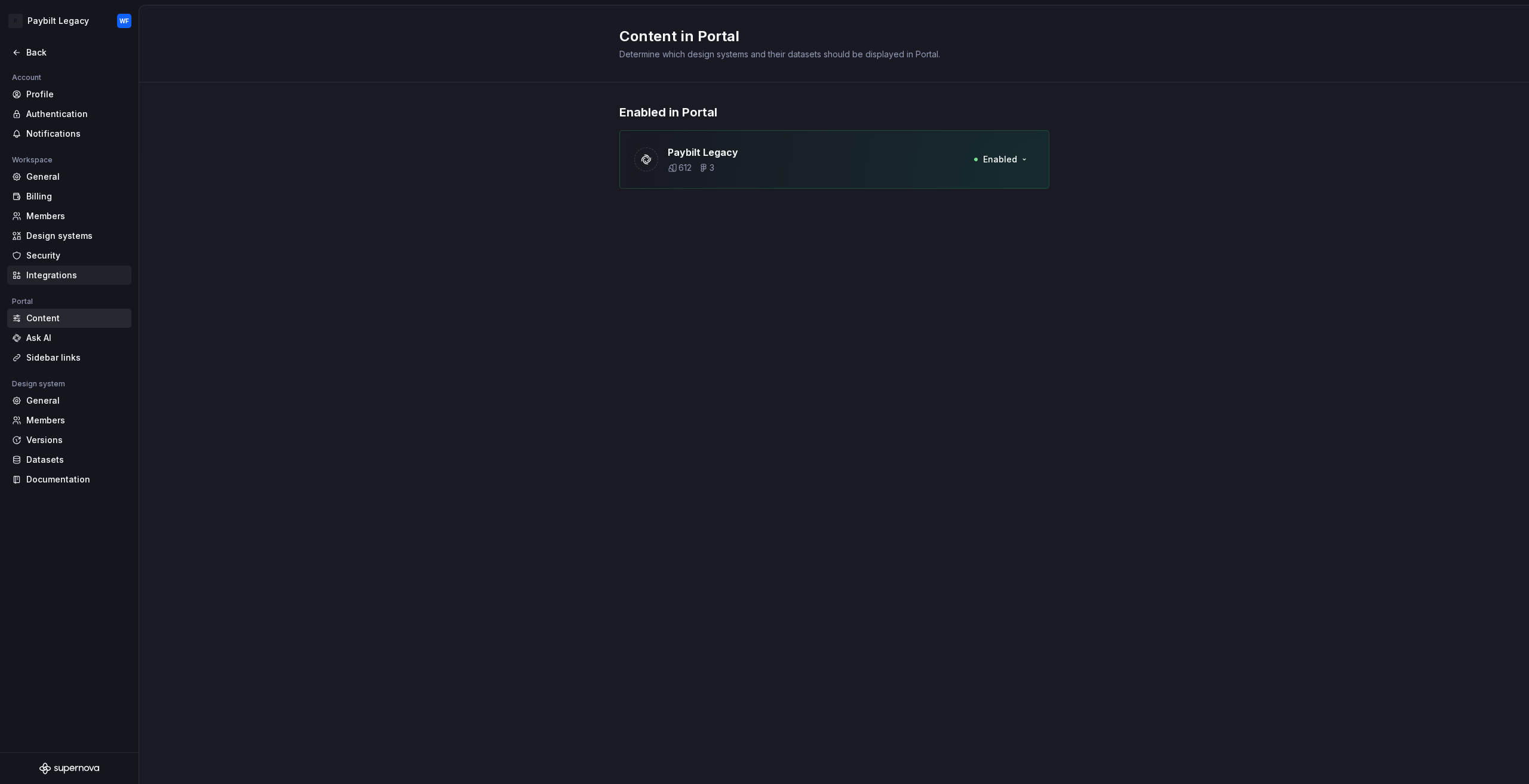
click at [67, 269] on div "Integrations" at bounding box center [76, 275] width 100 height 12
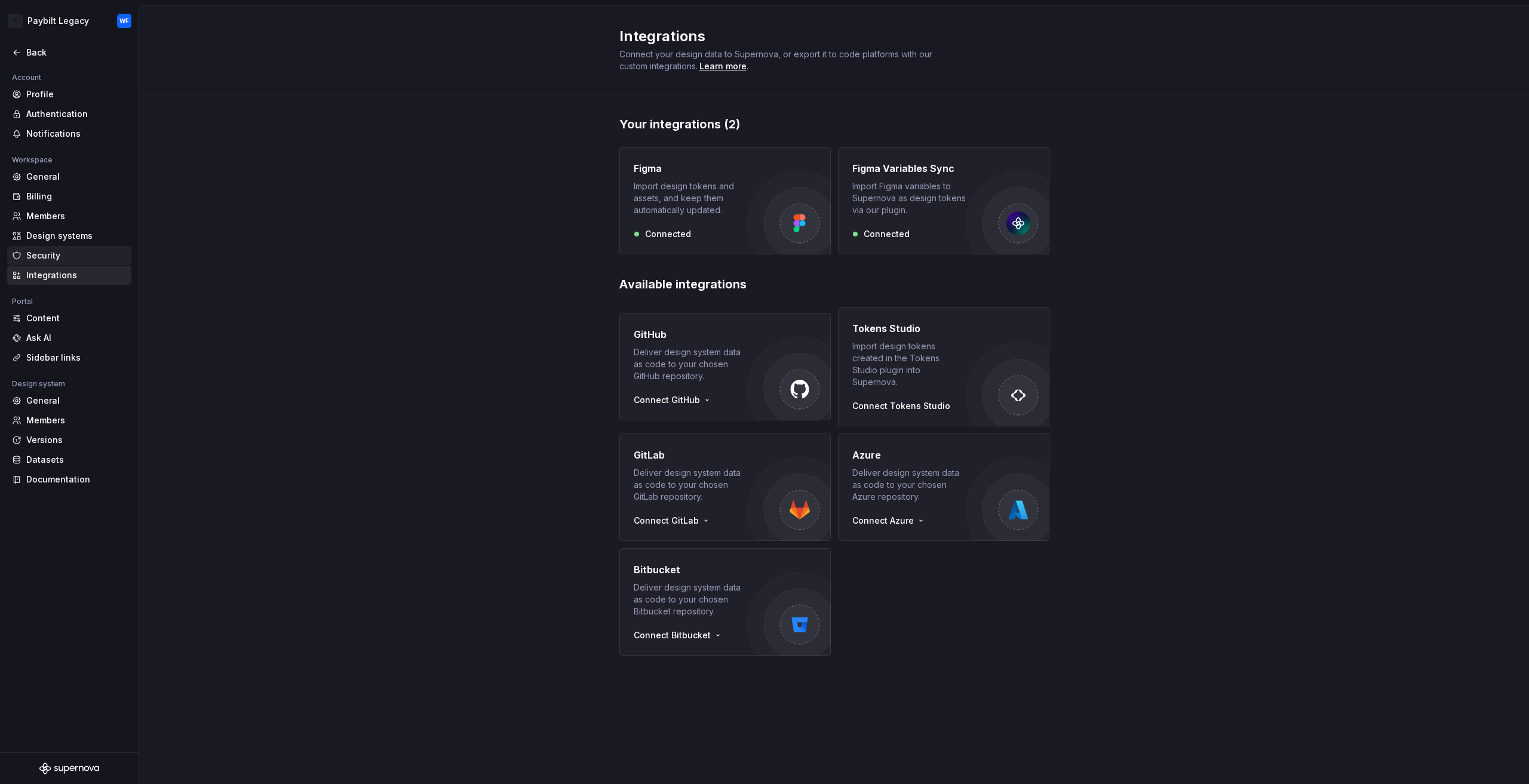
click at [67, 252] on div "Security" at bounding box center [76, 255] width 100 height 12
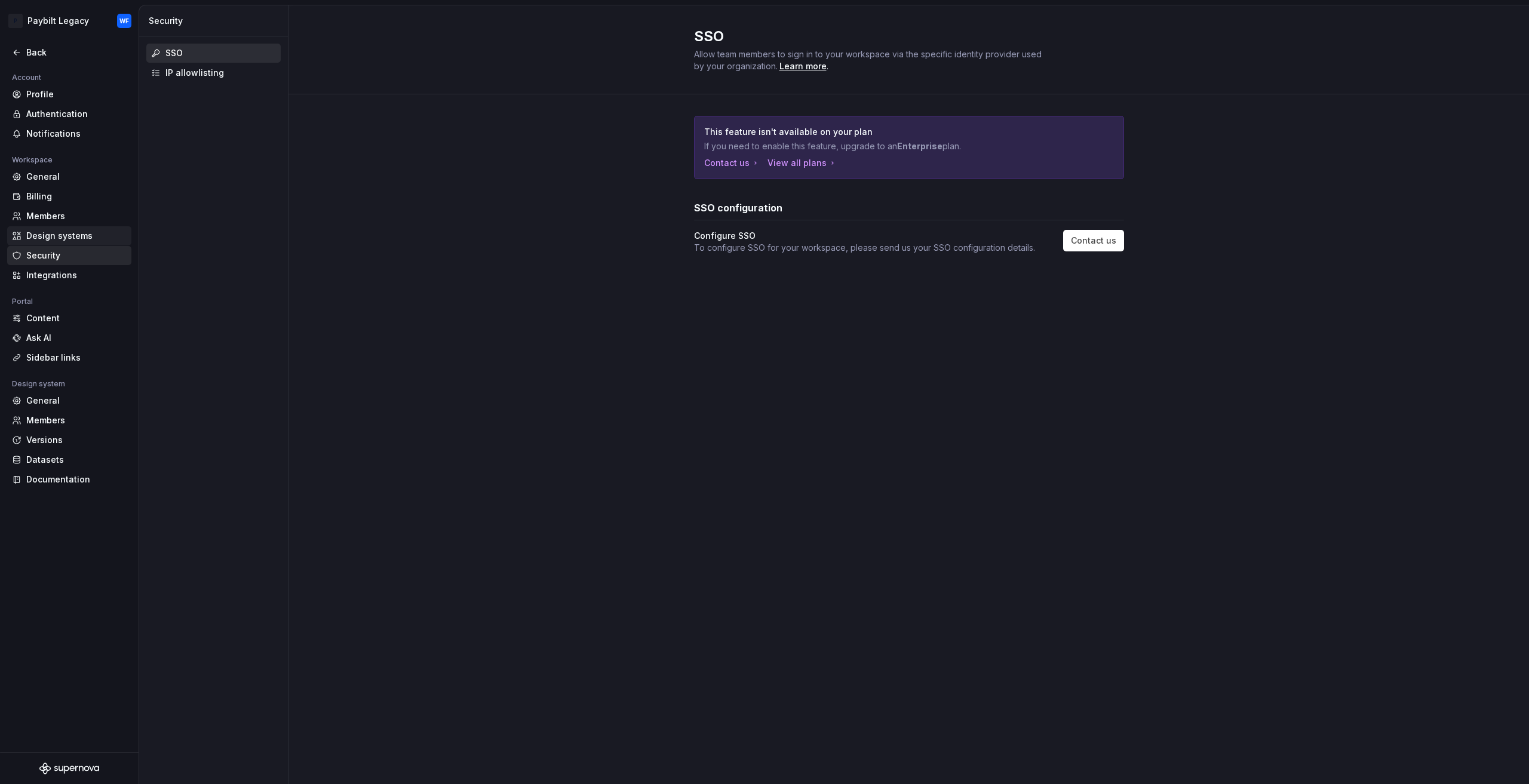
click at [73, 230] on div "Design systems" at bounding box center [76, 236] width 100 height 12
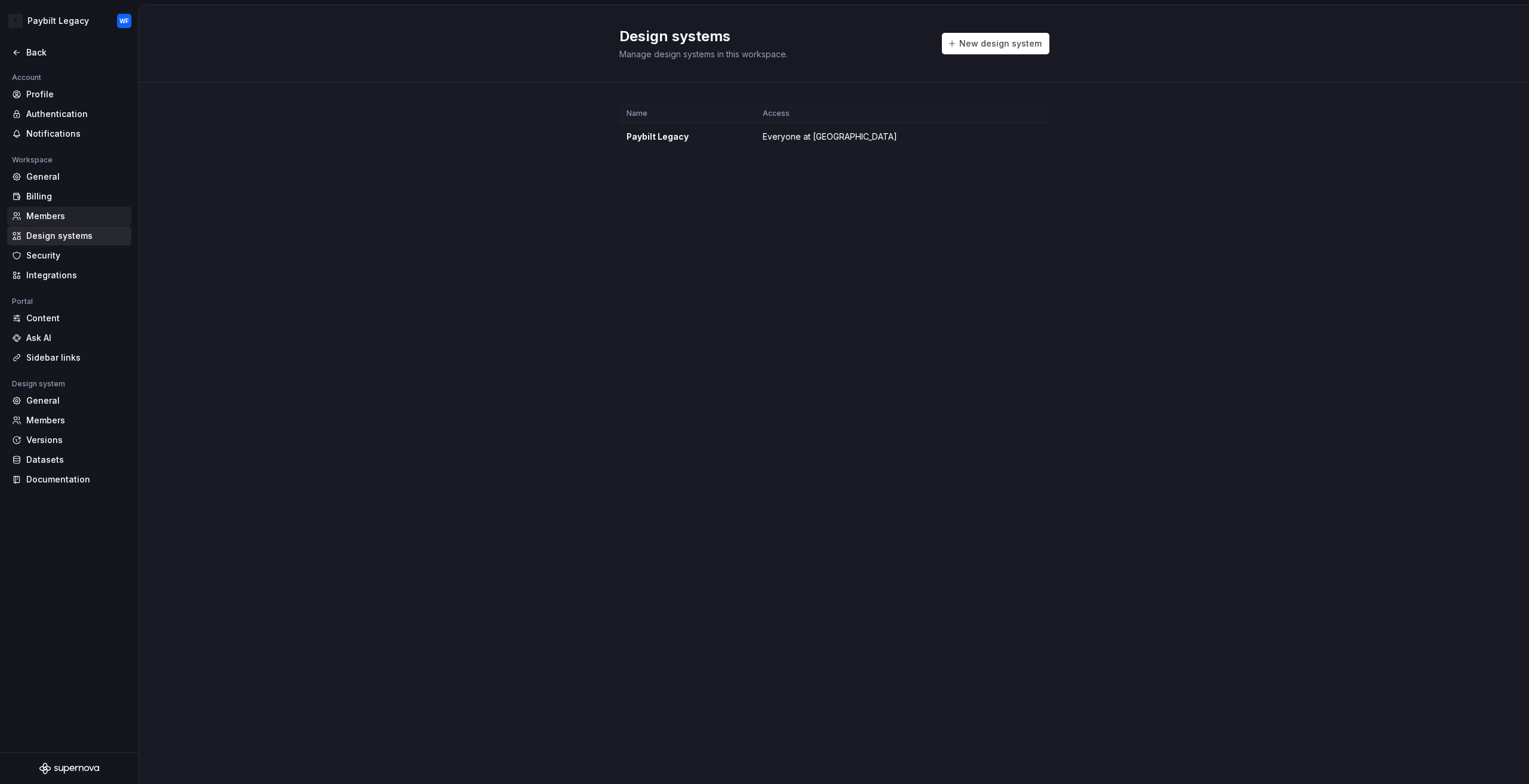
click at [100, 215] on div "Members" at bounding box center [76, 216] width 100 height 12
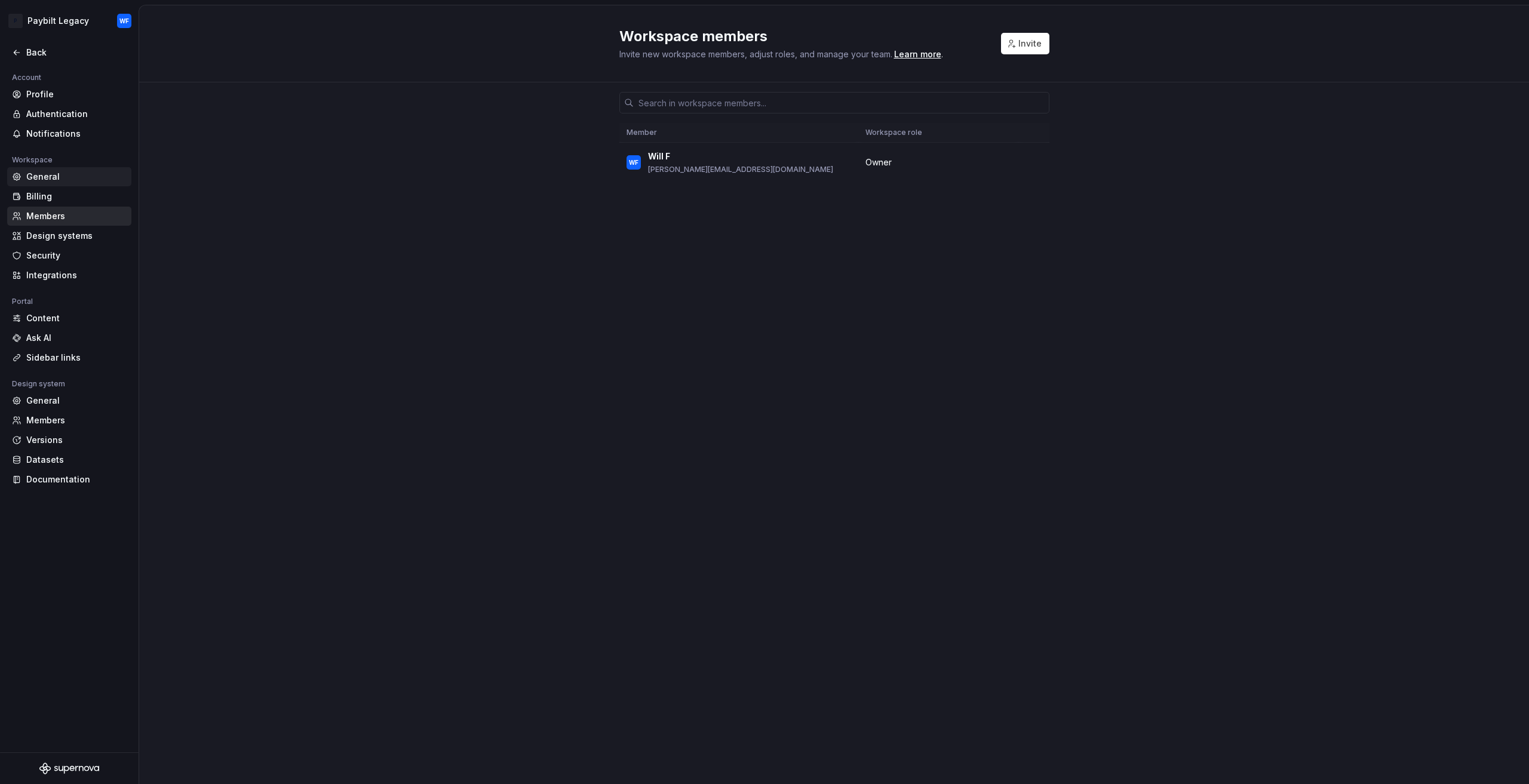
click at [59, 185] on div "General" at bounding box center [69, 176] width 124 height 19
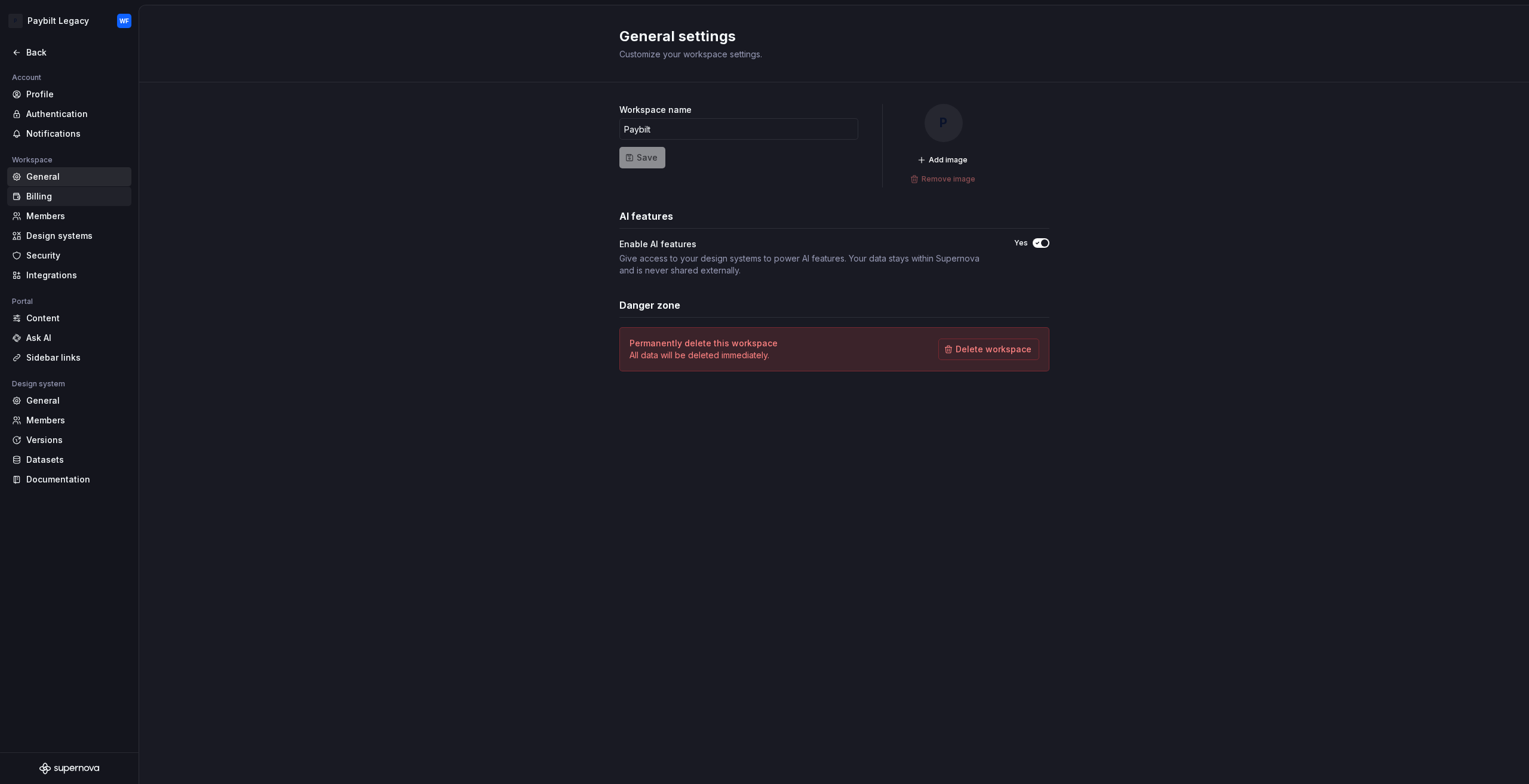
click at [57, 192] on div "Billing" at bounding box center [76, 196] width 100 height 12
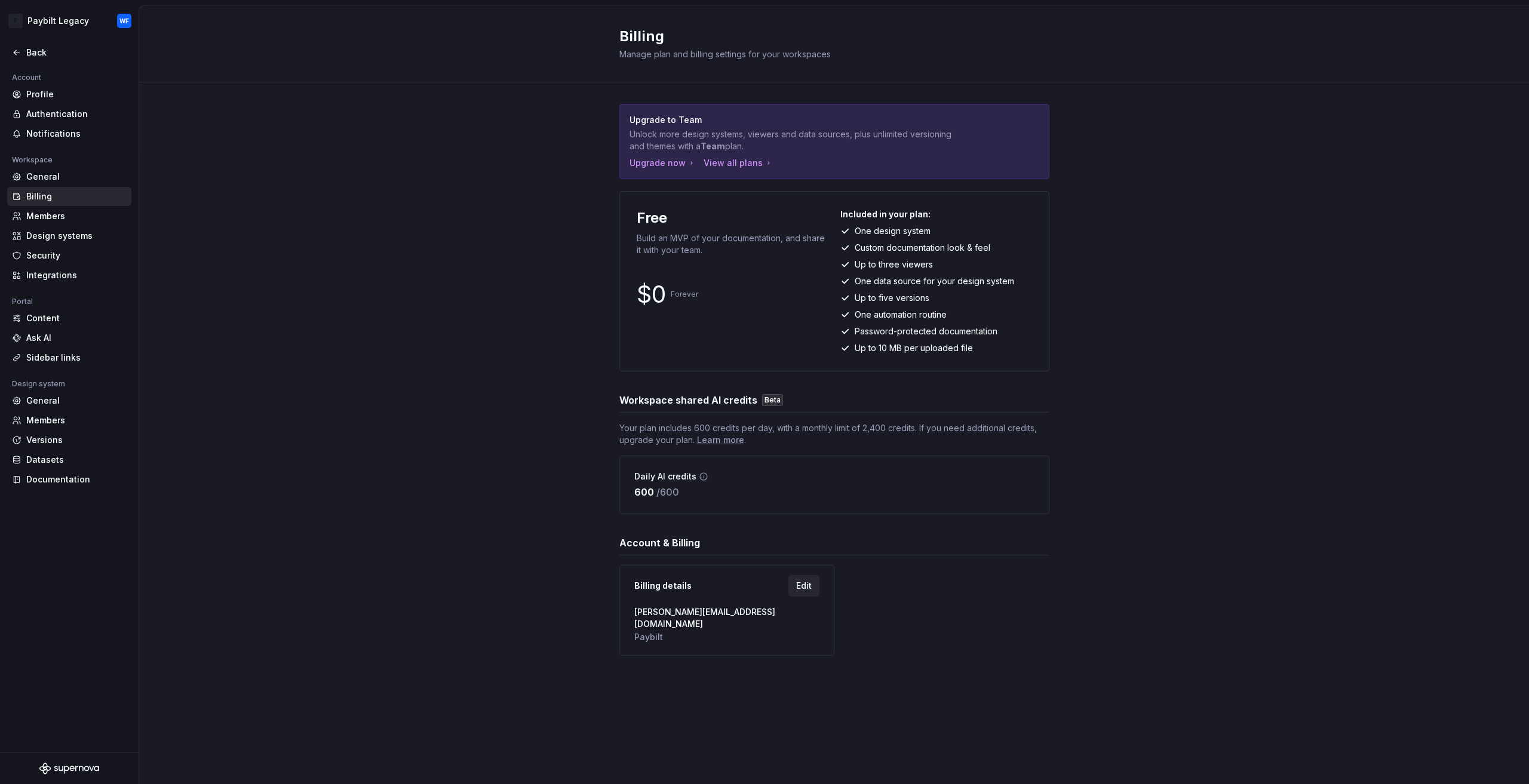
click at [1257, 652] on div "Upgrade to Team Unlock more design systems, viewers and data sources, plus unli…" at bounding box center [834, 391] width 1390 height 618
drag, startPoint x: 730, startPoint y: 440, endPoint x: 742, endPoint y: 444, distance: 12.6
drag, startPoint x: 384, startPoint y: 132, endPoint x: 325, endPoint y: 132, distance: 59.0
click at [367, 132] on div "Upgrade to Team Unlock more design systems, viewers and data sources, plus unli…" at bounding box center [834, 391] width 1390 height 618
